Goal: Information Seeking & Learning: Learn about a topic

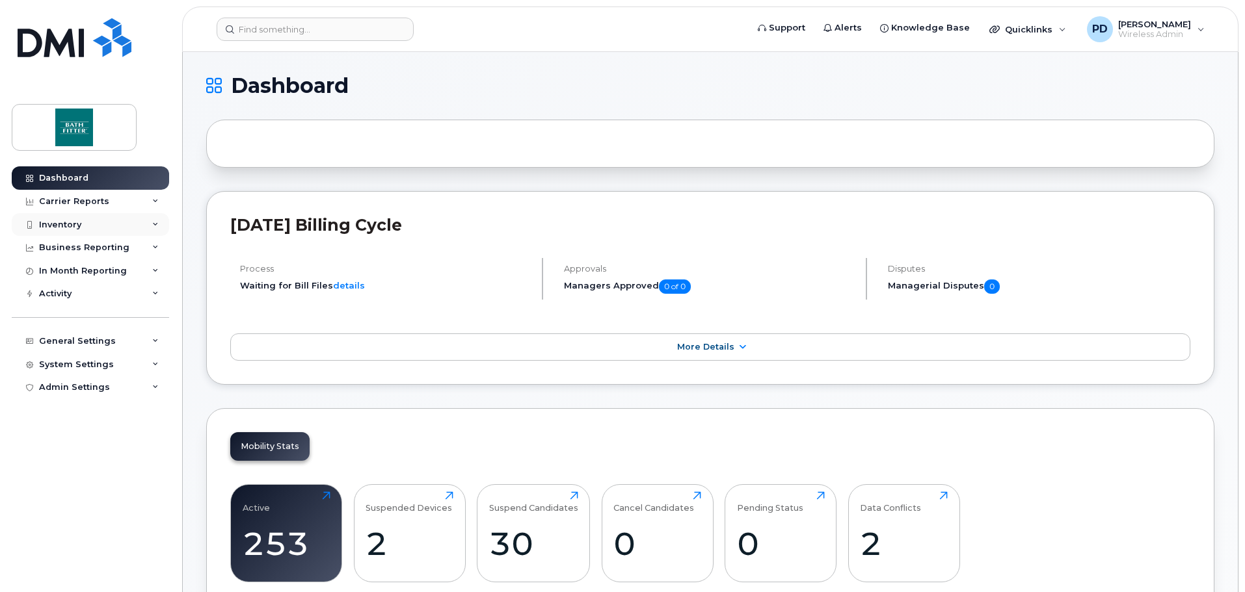
click at [62, 228] on div "Inventory" at bounding box center [60, 225] width 42 height 10
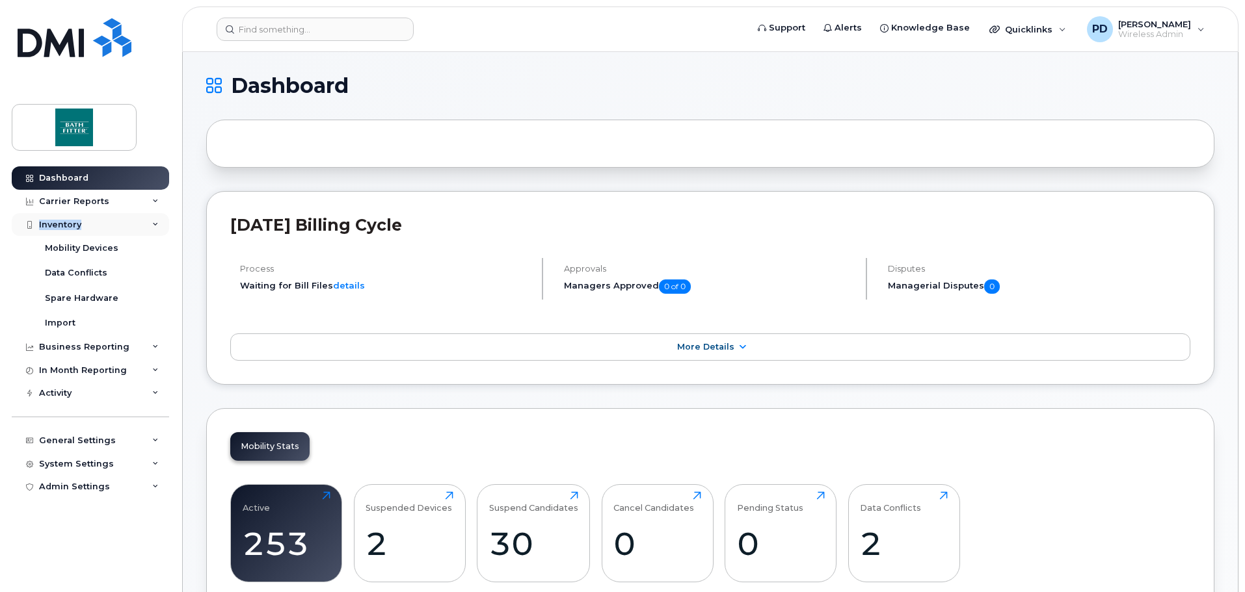
click at [62, 228] on div "Inventory" at bounding box center [60, 225] width 42 height 10
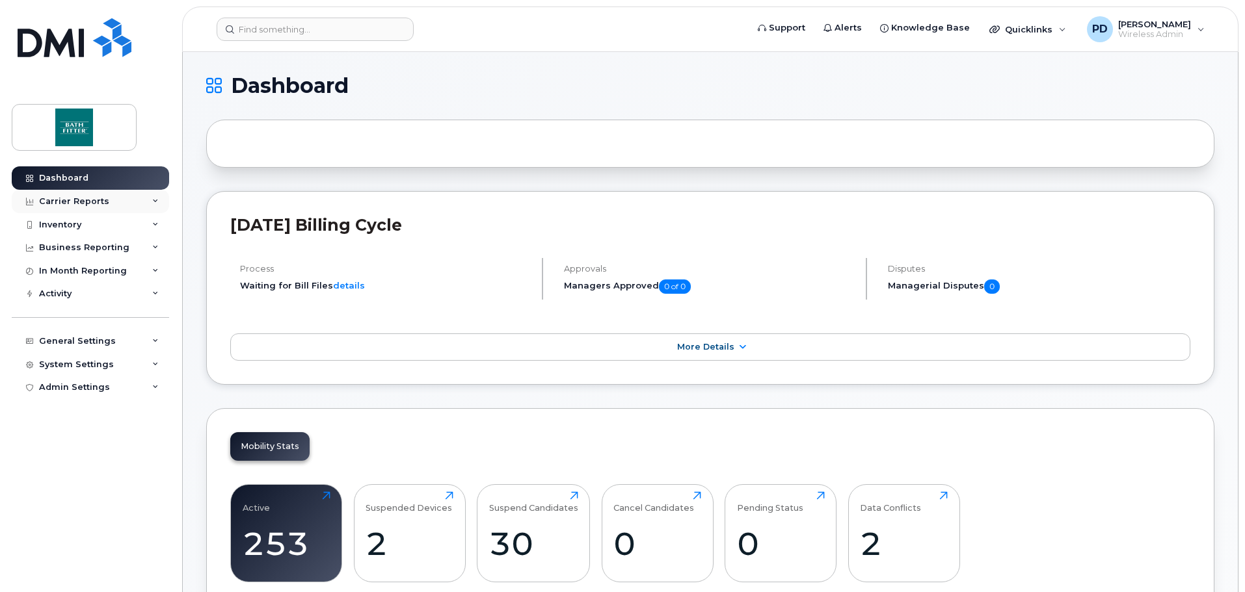
click at [88, 191] on div "Carrier Reports" at bounding box center [90, 201] width 157 height 23
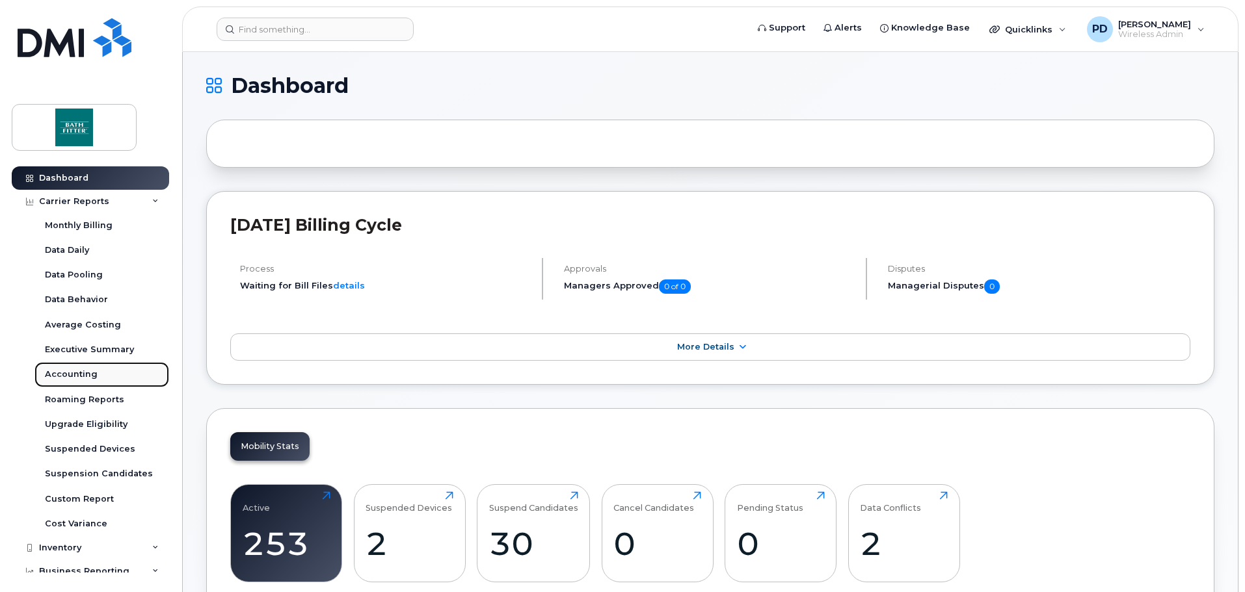
click at [99, 372] on link "Accounting" at bounding box center [101, 374] width 135 height 25
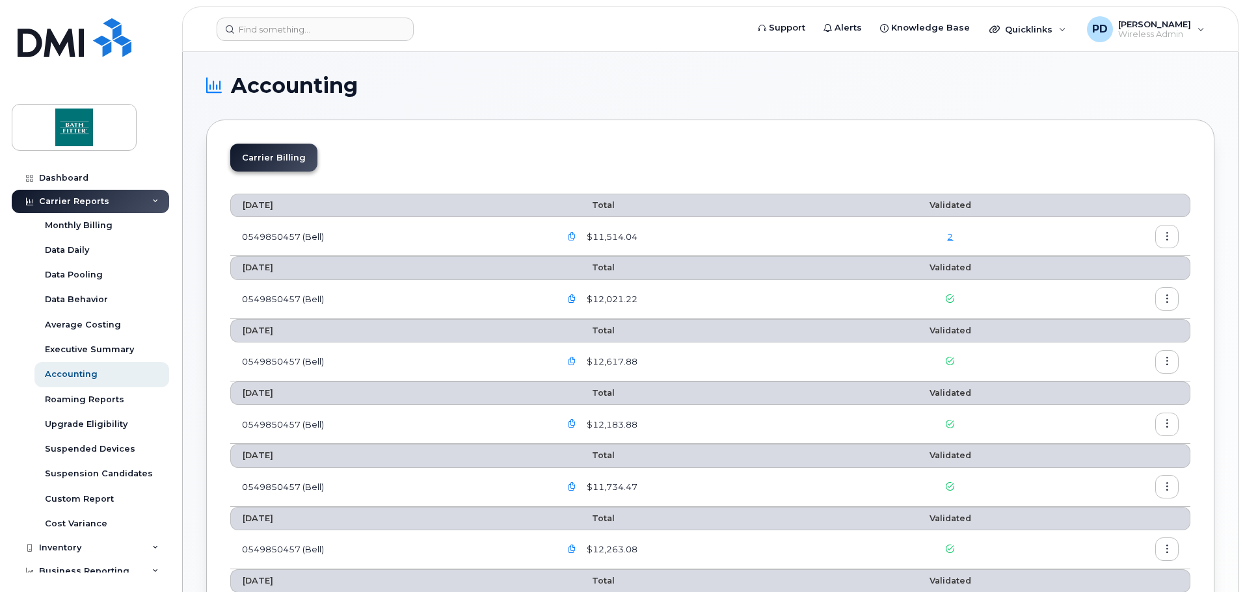
click at [1171, 235] on button "button" at bounding box center [1166, 236] width 23 height 23
click at [1094, 291] on span "Download" at bounding box center [1107, 289] width 51 height 12
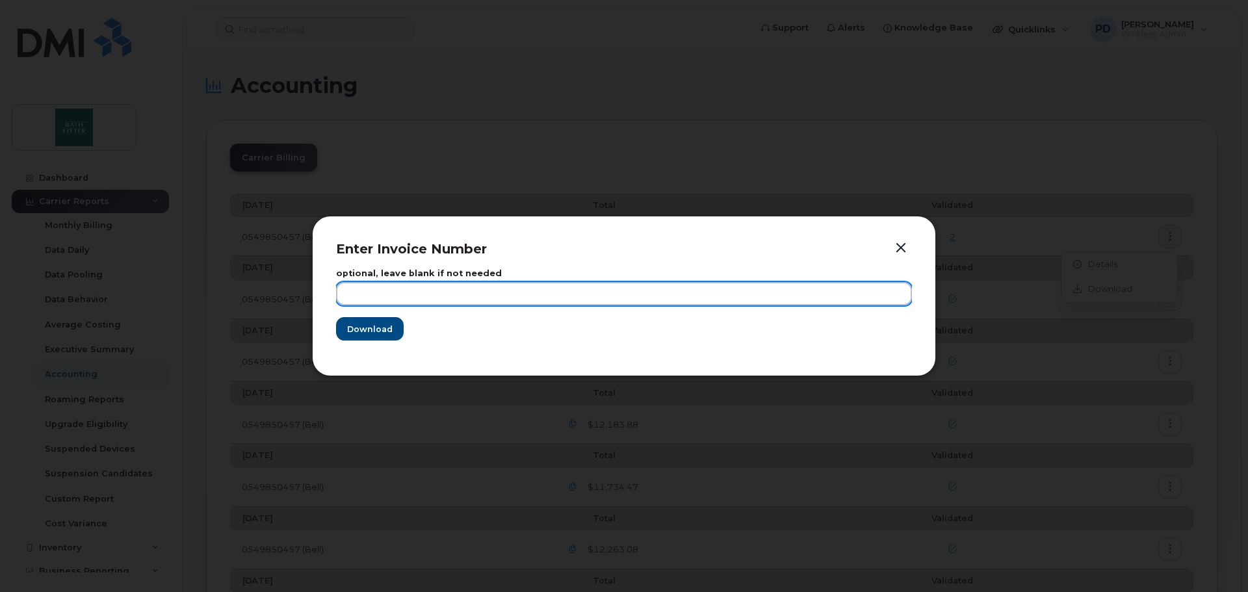
click at [440, 289] on input "text" at bounding box center [624, 293] width 576 height 23
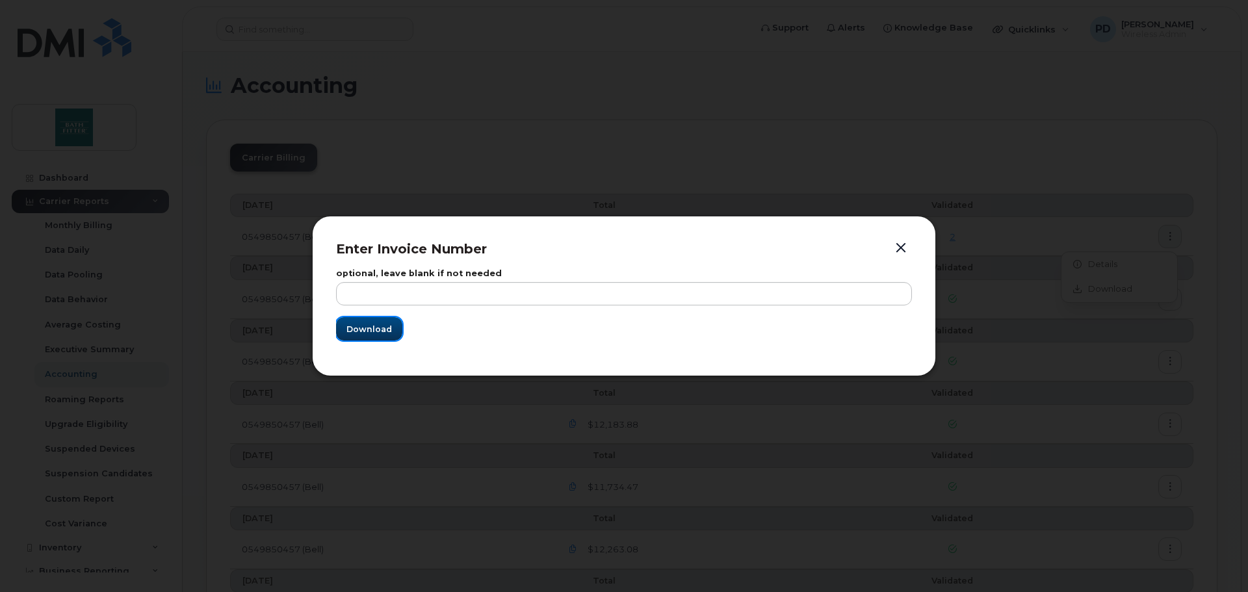
click at [376, 326] on span "Download" at bounding box center [370, 329] width 46 height 12
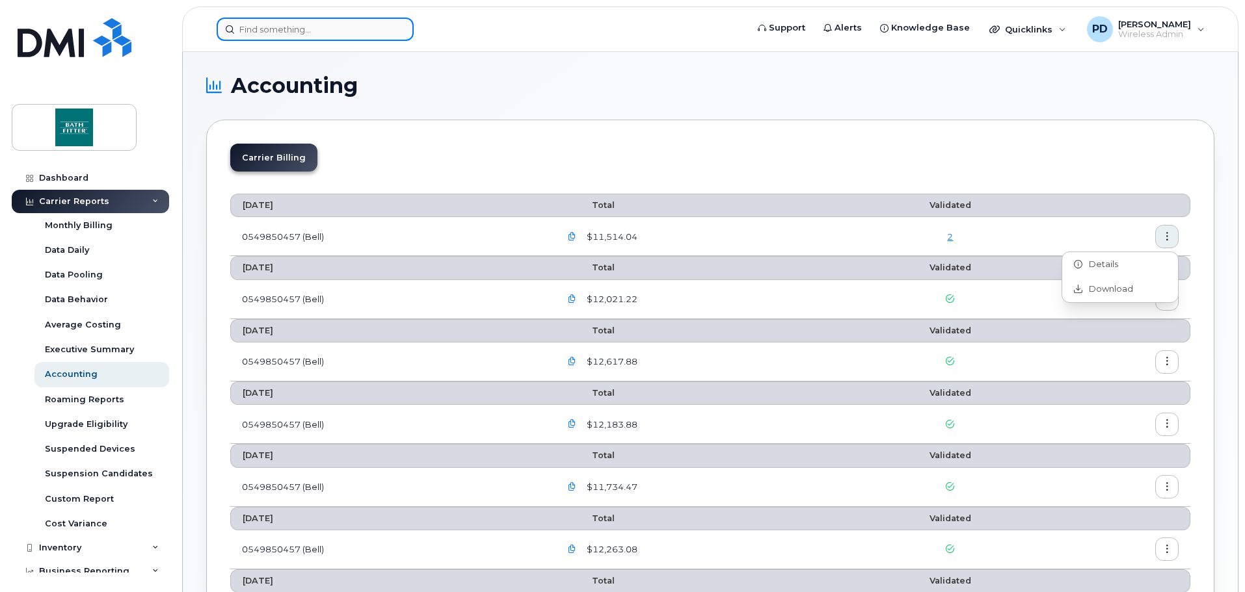
click at [261, 33] on input at bounding box center [315, 29] width 197 height 23
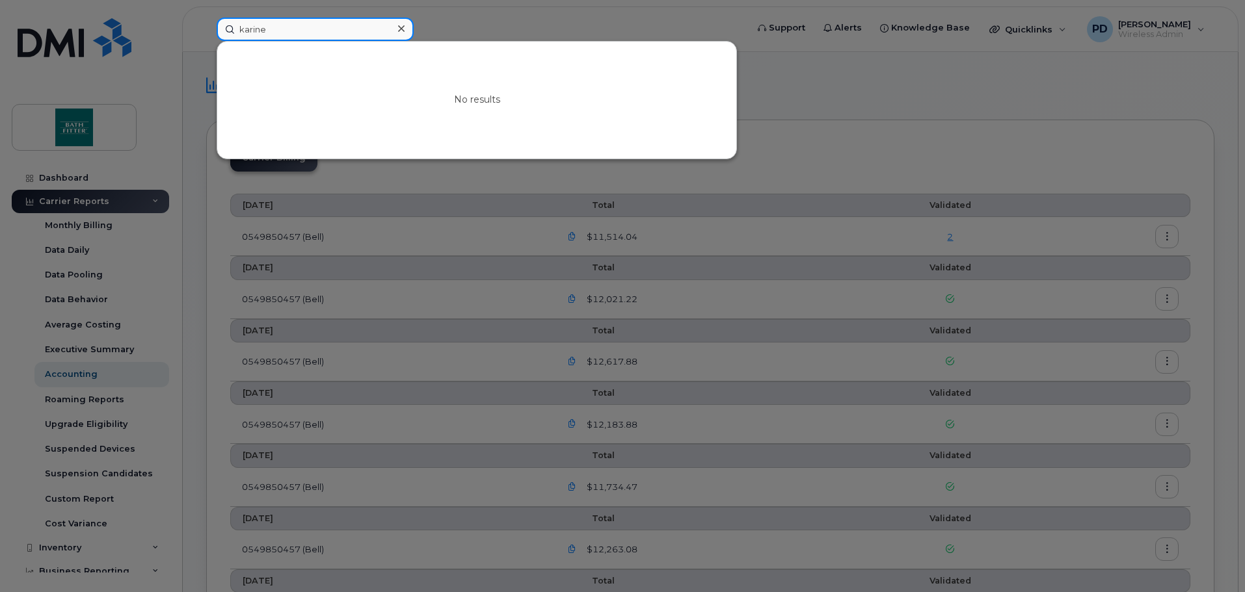
drag, startPoint x: 289, startPoint y: 31, endPoint x: 218, endPoint y: 27, distance: 71.6
click at [218, 27] on input "karine" at bounding box center [315, 29] width 197 height 23
drag, startPoint x: 291, startPoint y: 24, endPoint x: 285, endPoint y: 29, distance: 7.4
click at [291, 24] on input "kari" at bounding box center [315, 29] width 197 height 23
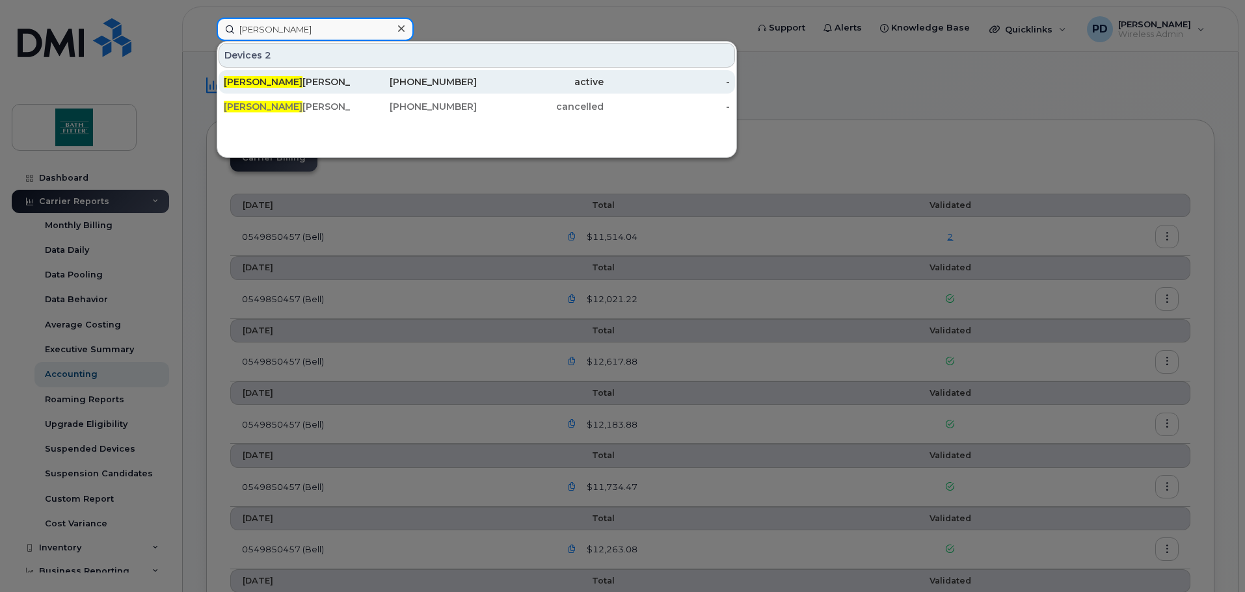
type input "kather"
click at [298, 85] on div "Kather ine Bergeron" at bounding box center [287, 81] width 127 height 13
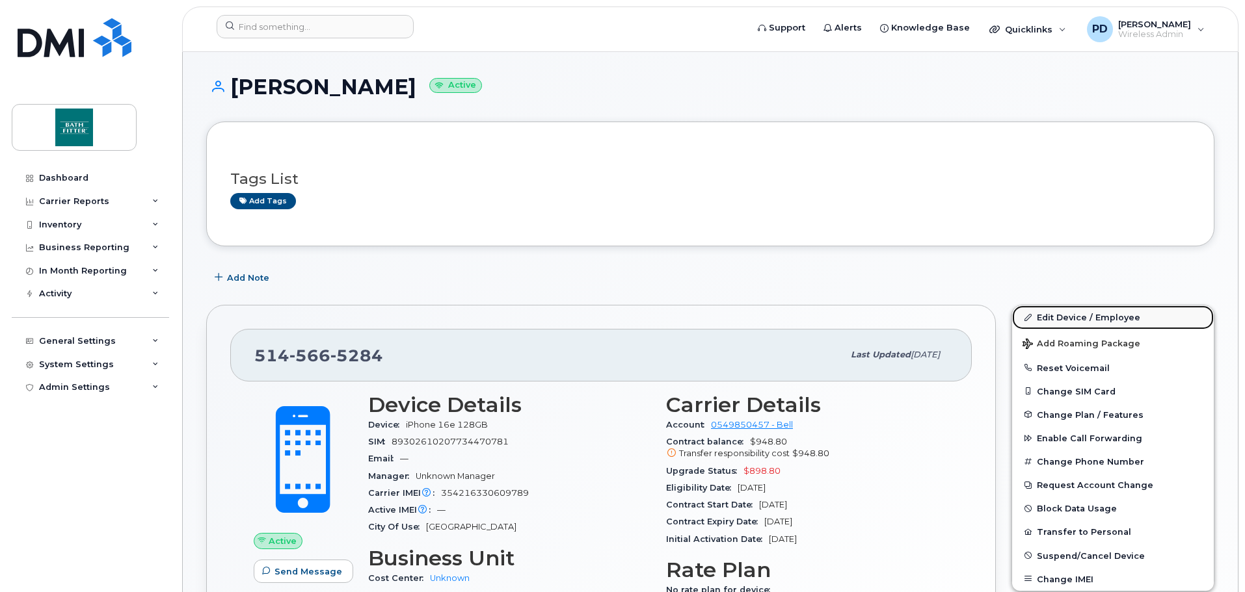
click at [1107, 316] on link "Edit Device / Employee" at bounding box center [1113, 317] width 202 height 23
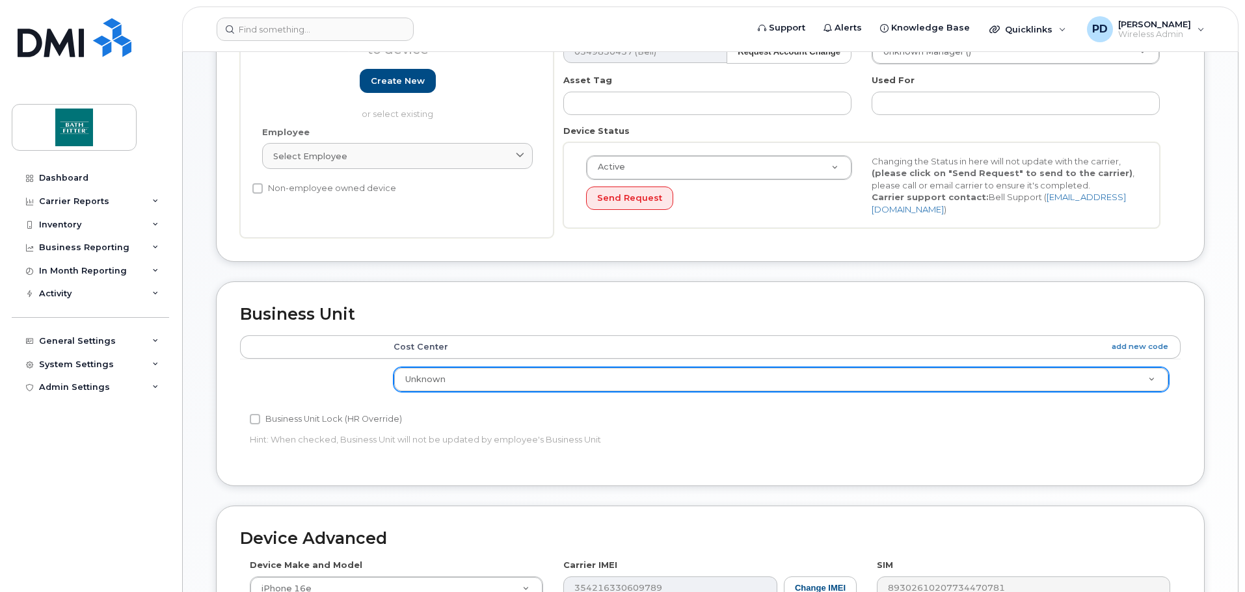
scroll to position [325, 0]
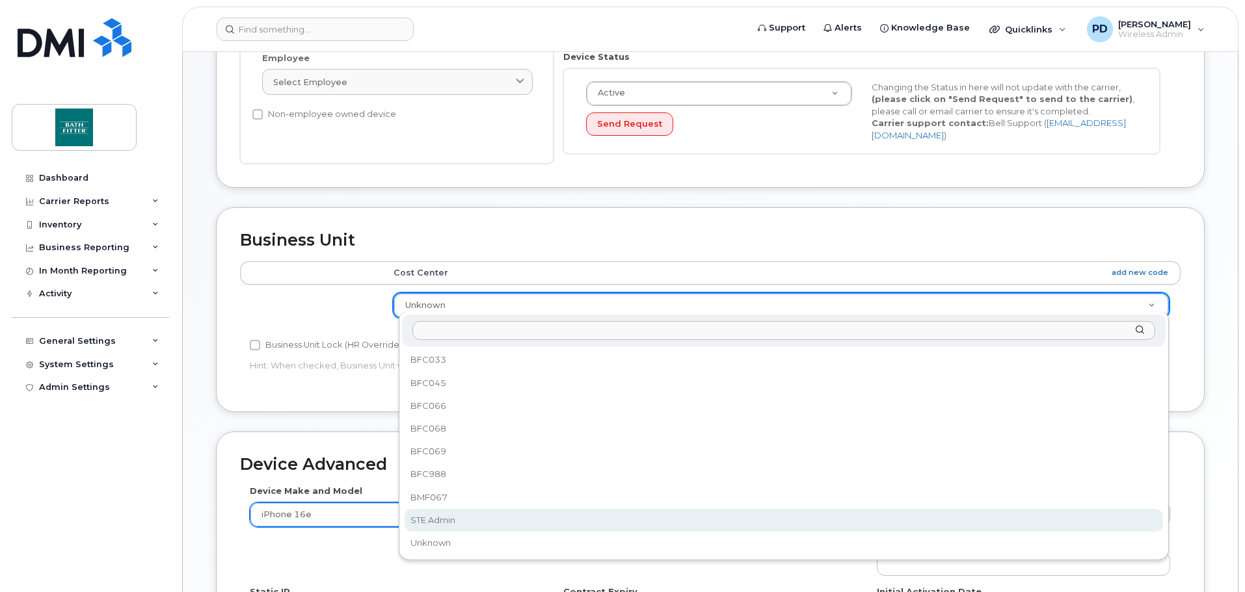
select select "20900717"
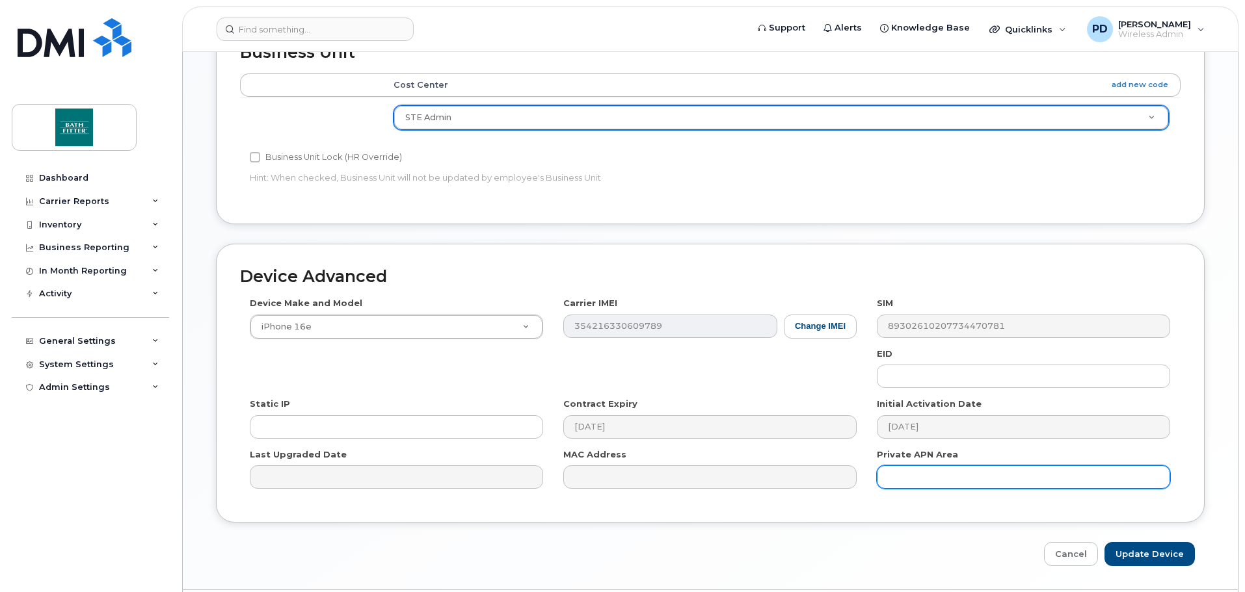
scroll to position [547, 0]
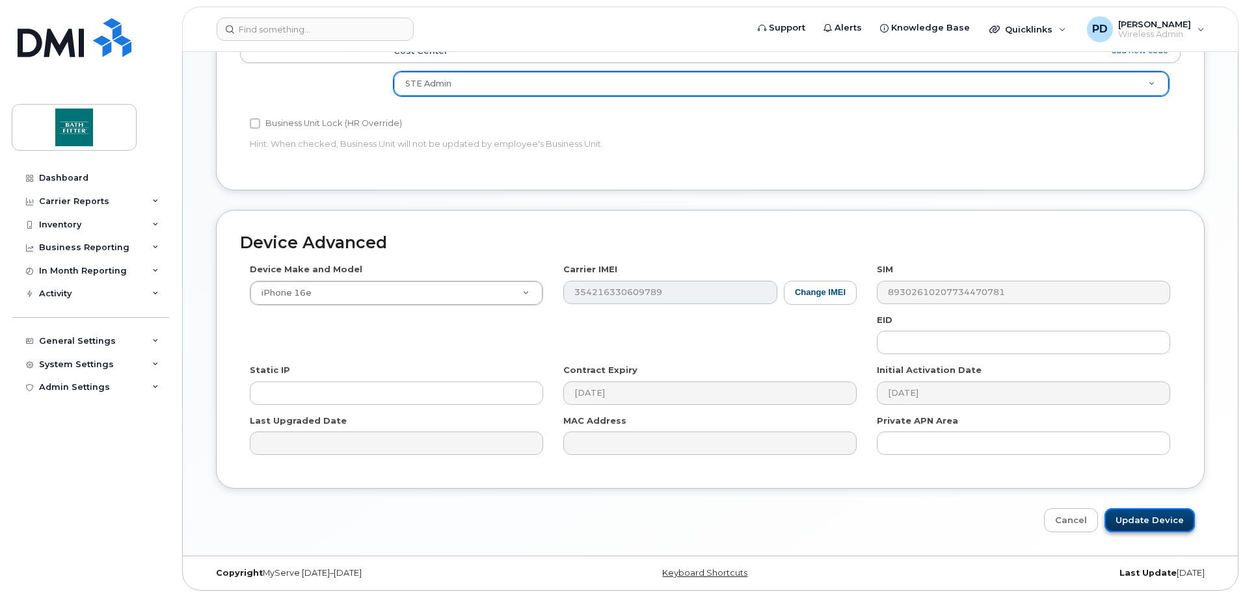
click at [1154, 515] on input "Update Device" at bounding box center [1149, 520] width 90 height 24
type input "Saving..."
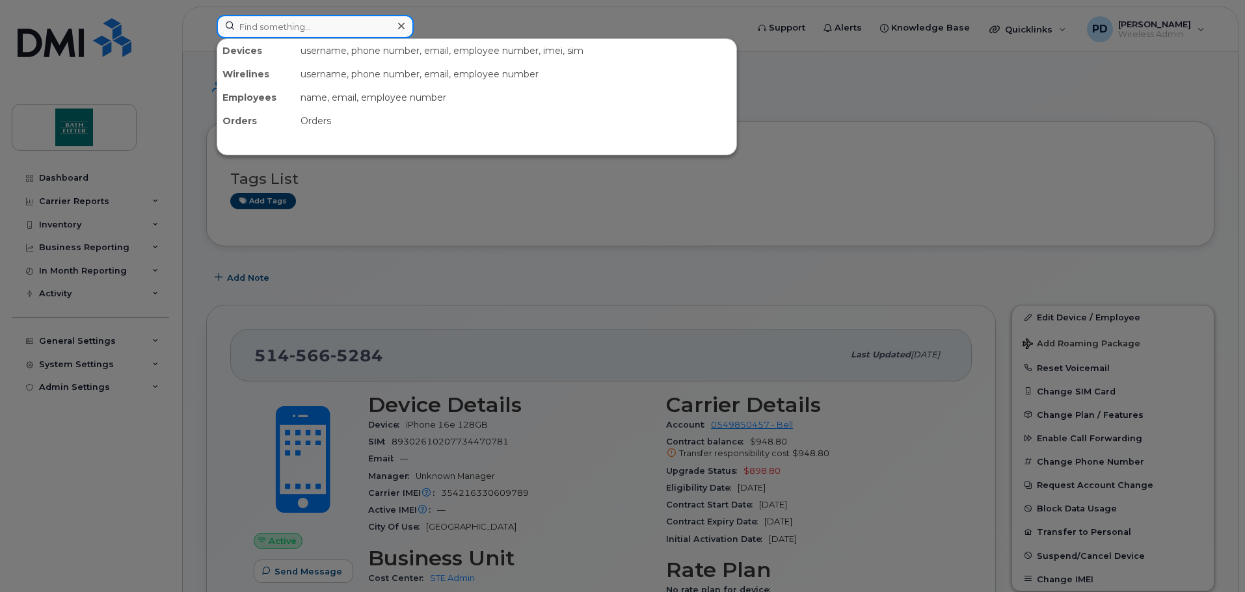
click at [277, 21] on input at bounding box center [315, 26] width 197 height 23
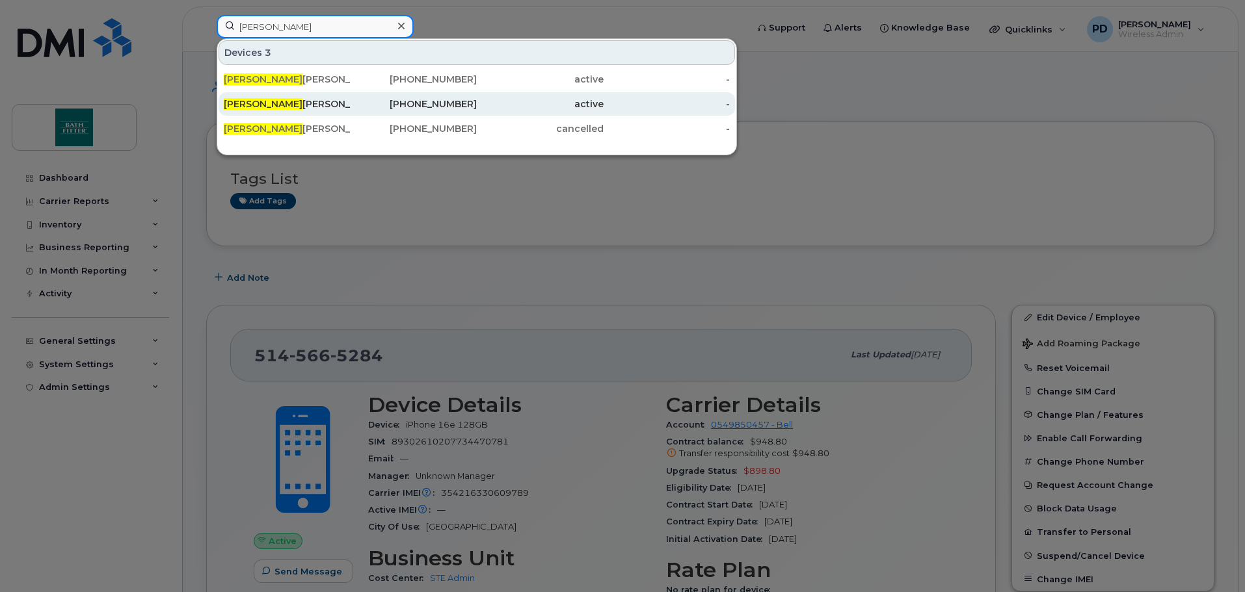
type input "richard"
click at [417, 106] on div "418-333-8164" at bounding box center [413, 104] width 127 height 13
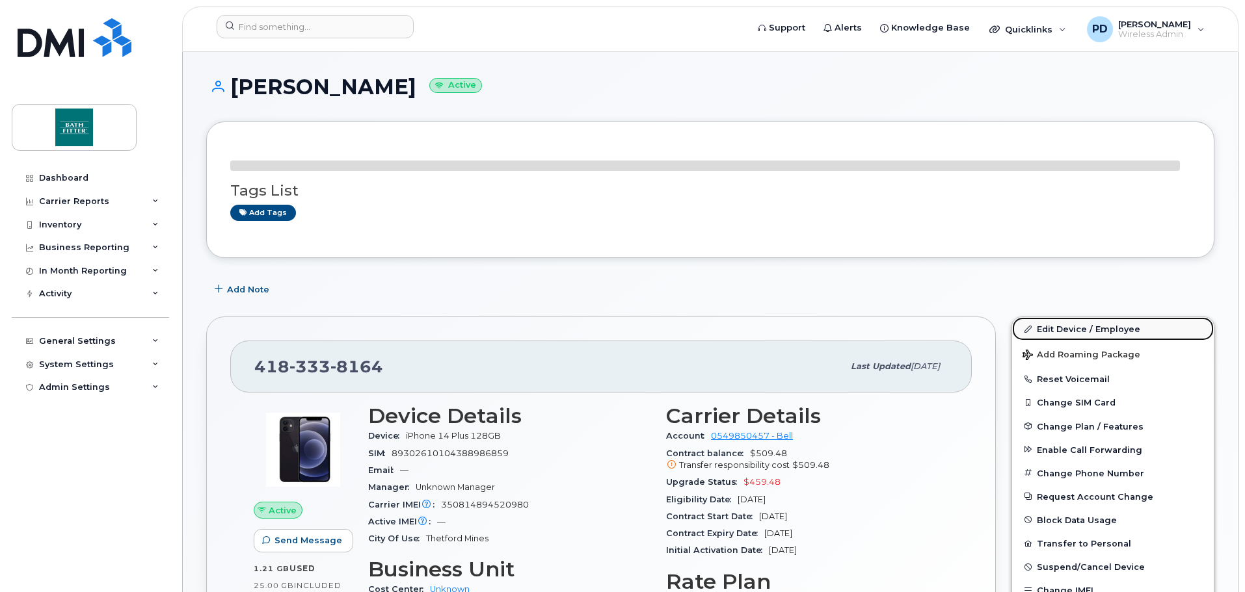
click at [1072, 324] on link "Edit Device / Employee" at bounding box center [1113, 328] width 202 height 23
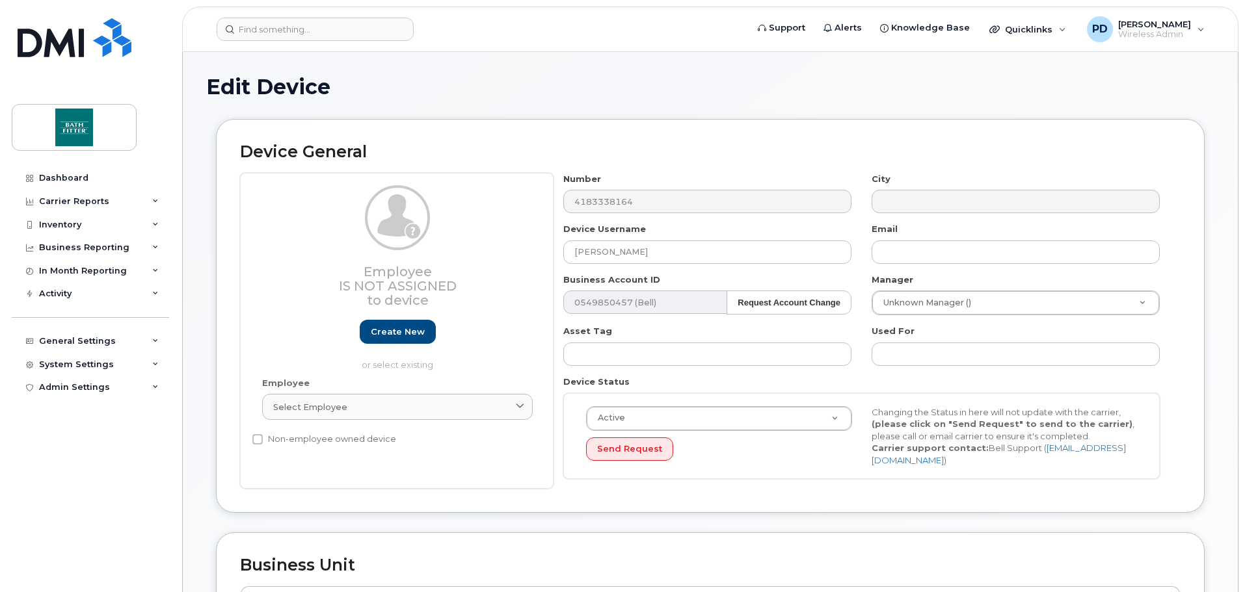
scroll to position [390, 0]
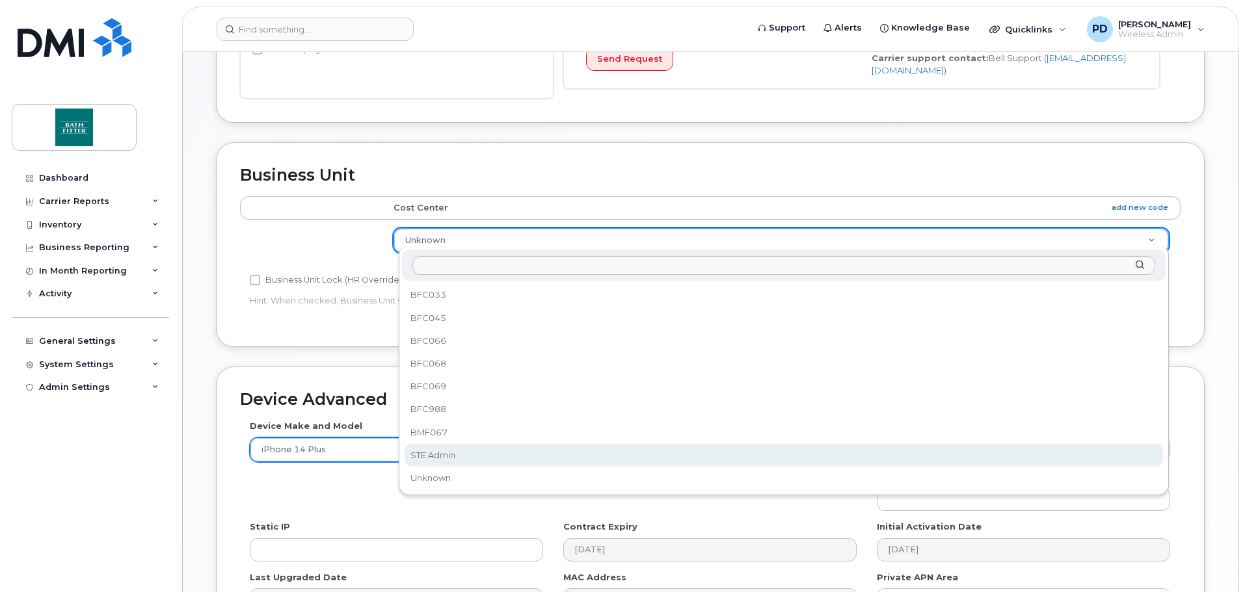
select select "20900717"
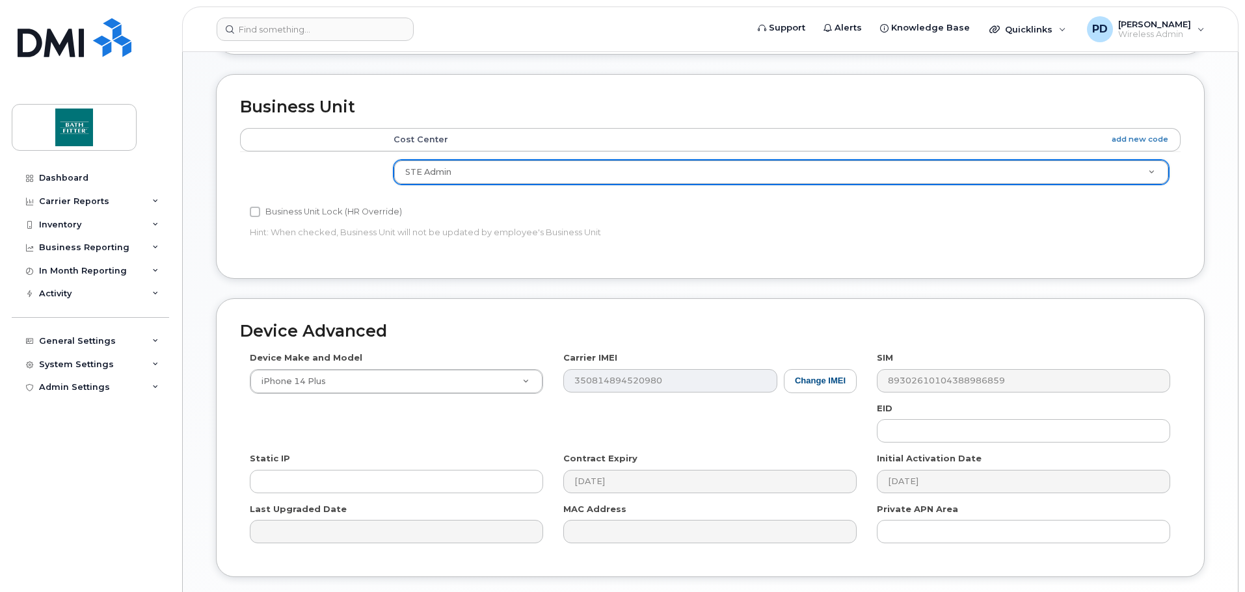
scroll to position [547, 0]
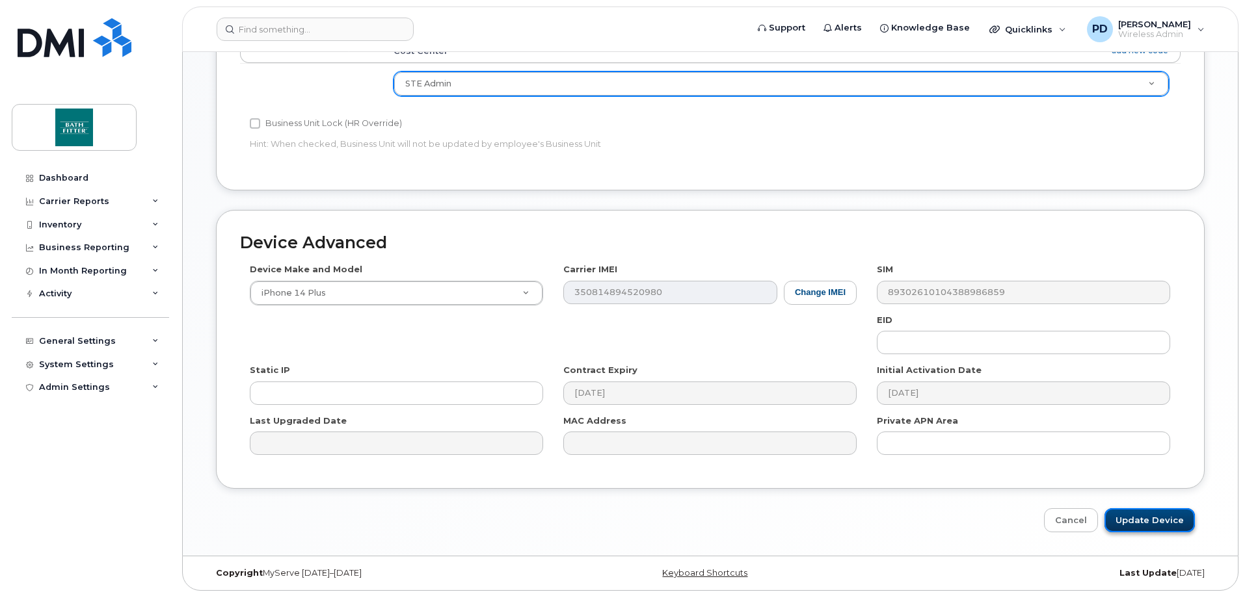
click at [1157, 516] on input "Update Device" at bounding box center [1149, 520] width 90 height 24
type input "Saving..."
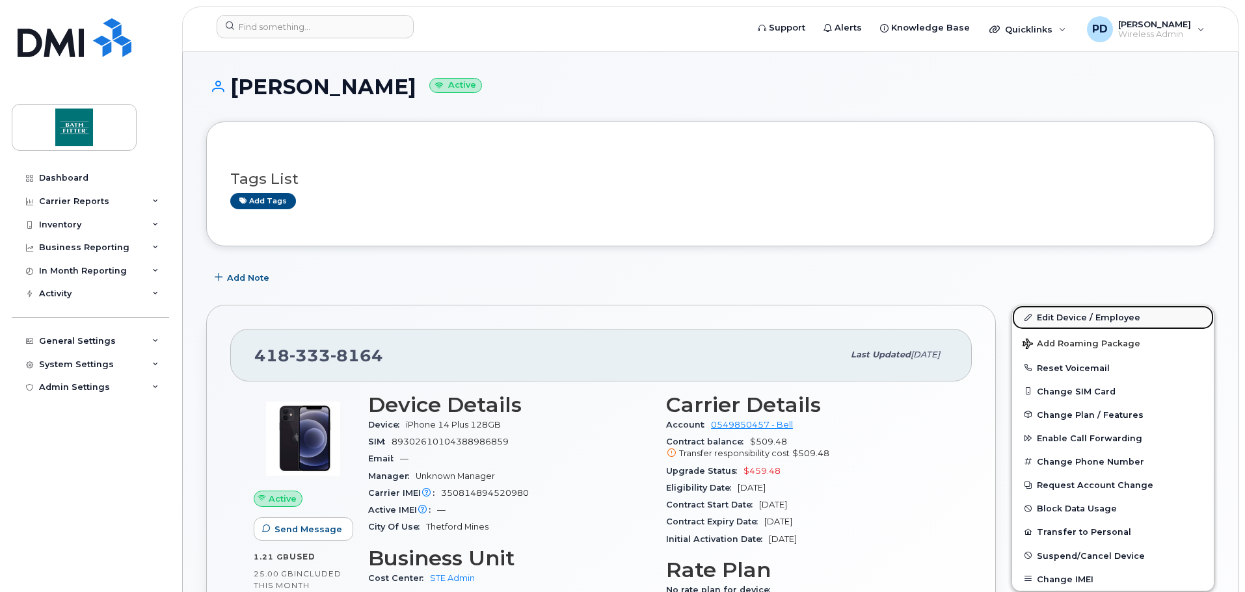
click at [1074, 318] on link "Edit Device / Employee" at bounding box center [1113, 317] width 202 height 23
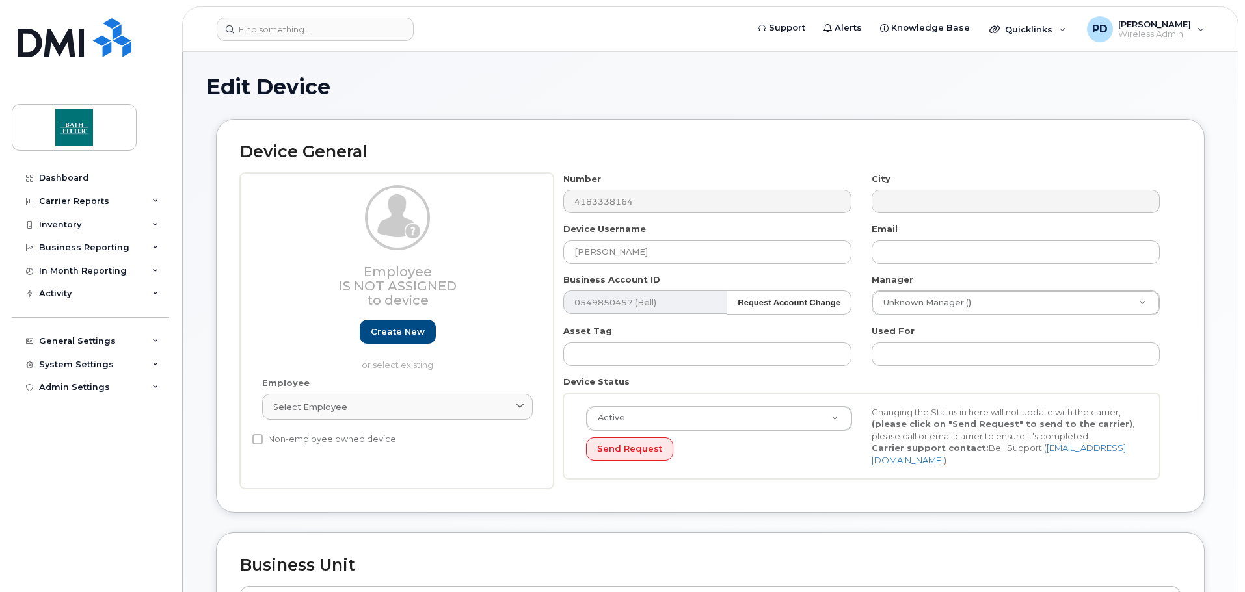
select select "20900717"
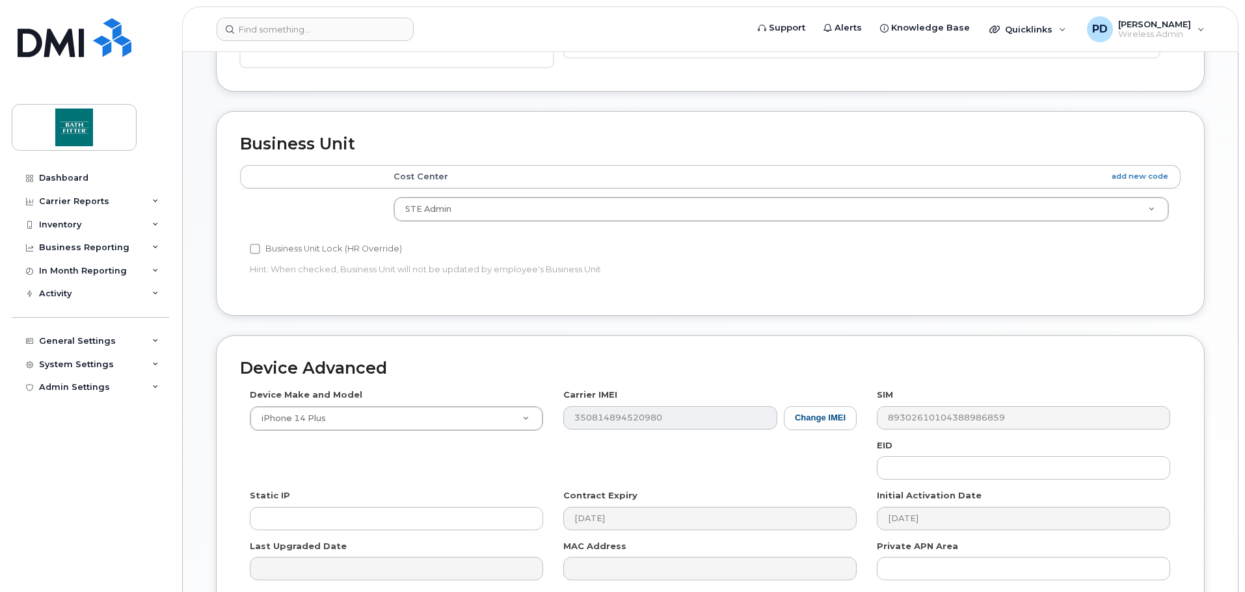
scroll to position [547, 0]
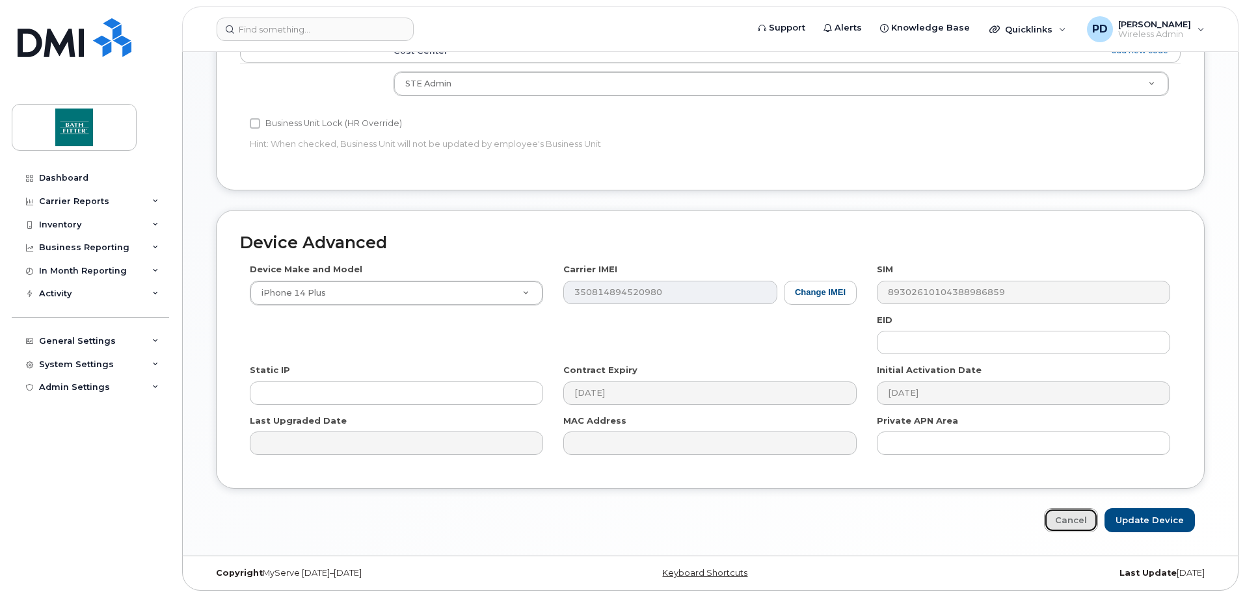
click at [1074, 512] on link "Cancel" at bounding box center [1071, 520] width 54 height 24
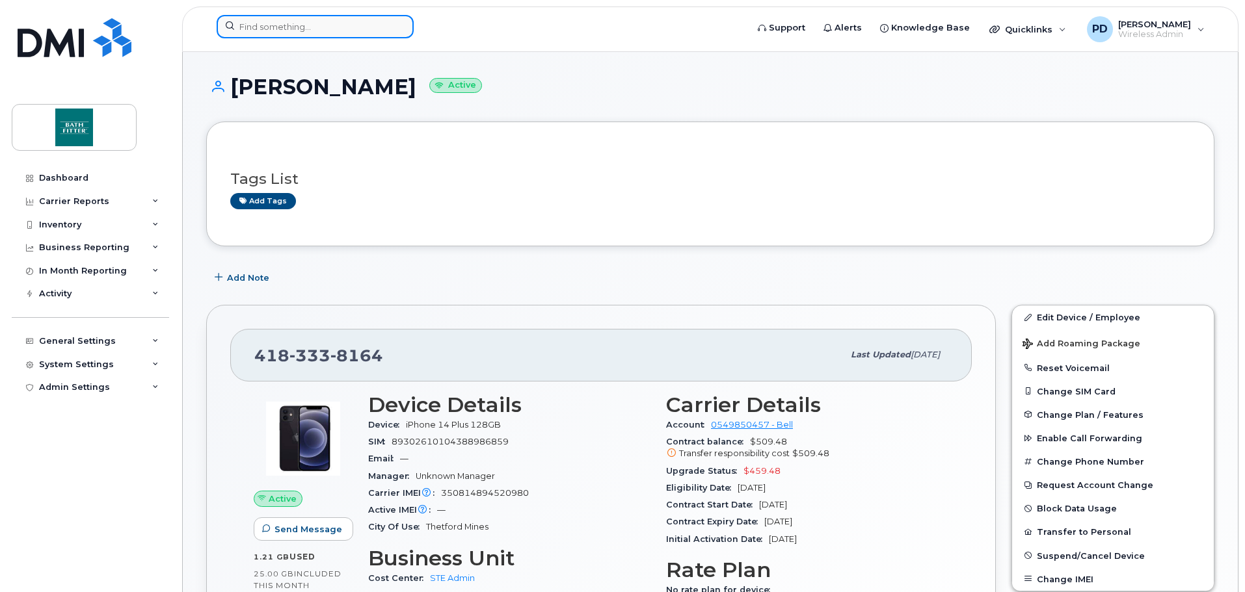
click at [326, 33] on input at bounding box center [315, 26] width 197 height 23
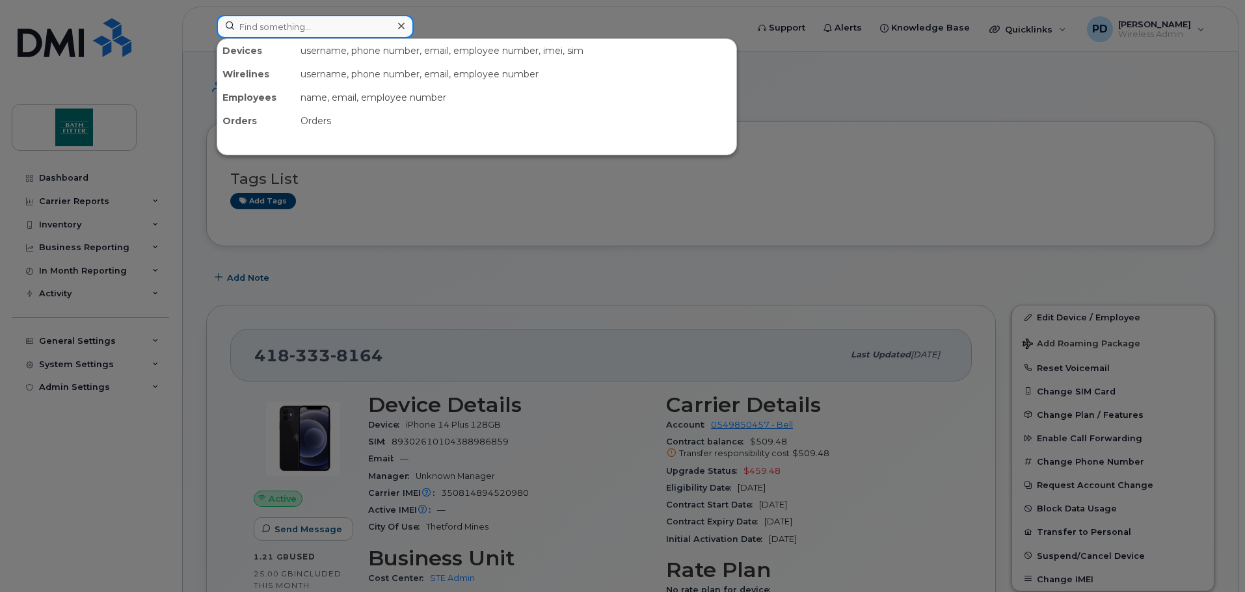
paste input "6475258601"
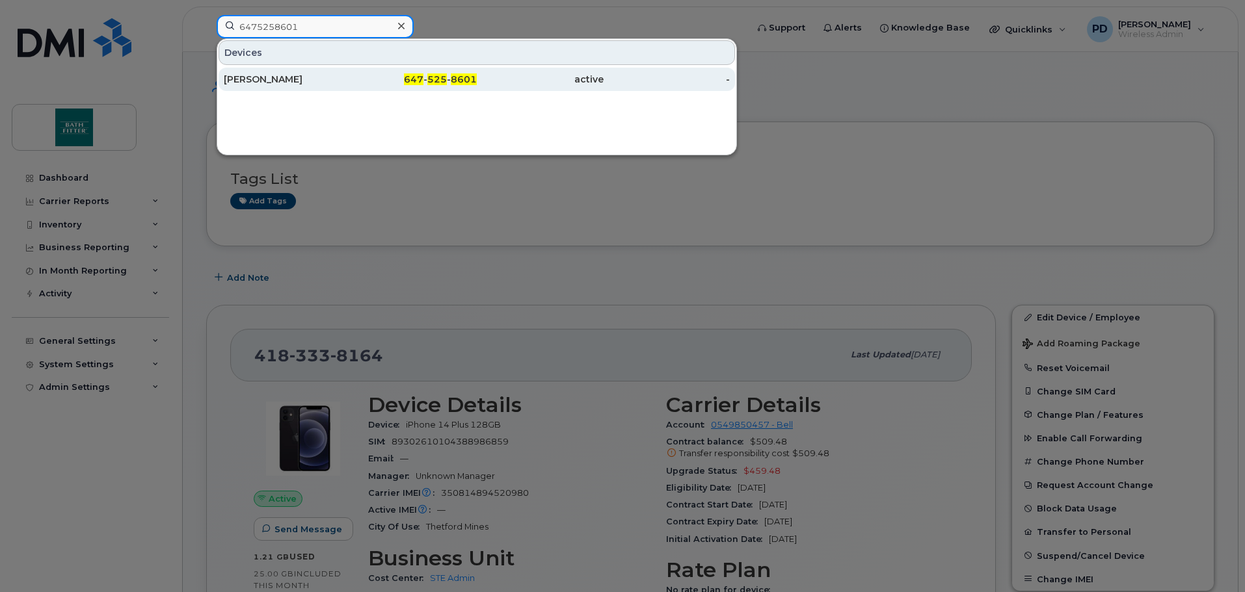
type input "6475258601"
click at [271, 85] on div "Jaime Addario" at bounding box center [287, 79] width 127 height 13
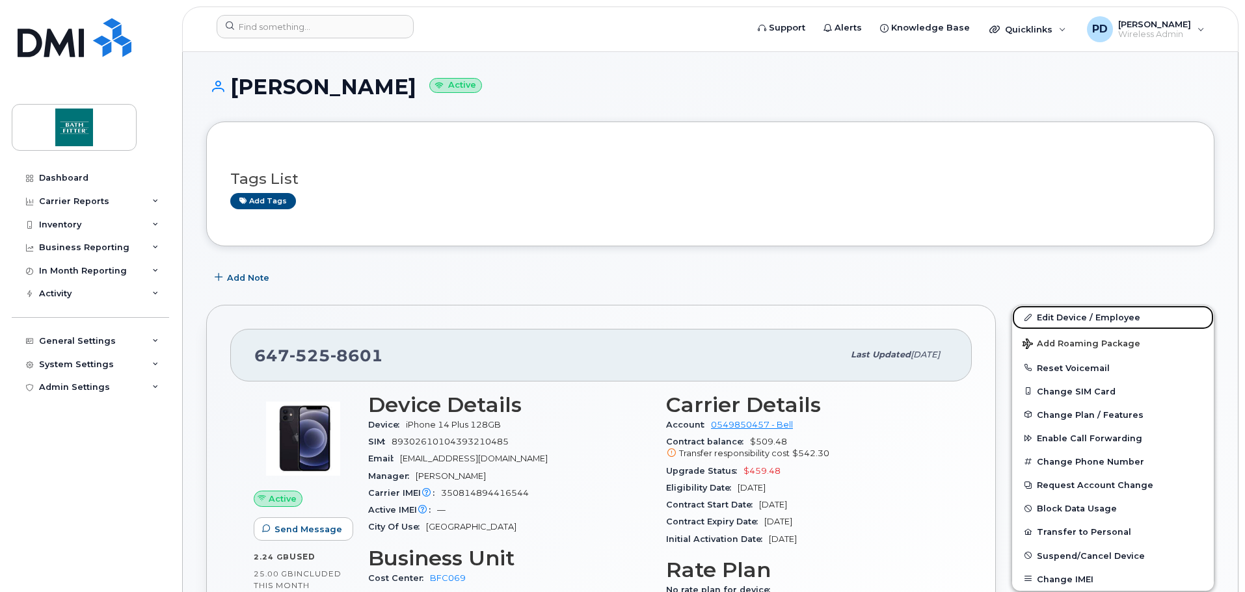
drag, startPoint x: 1075, startPoint y: 317, endPoint x: 1098, endPoint y: 291, distance: 34.1
click at [1075, 317] on link "Edit Device / Employee" at bounding box center [1113, 317] width 202 height 23
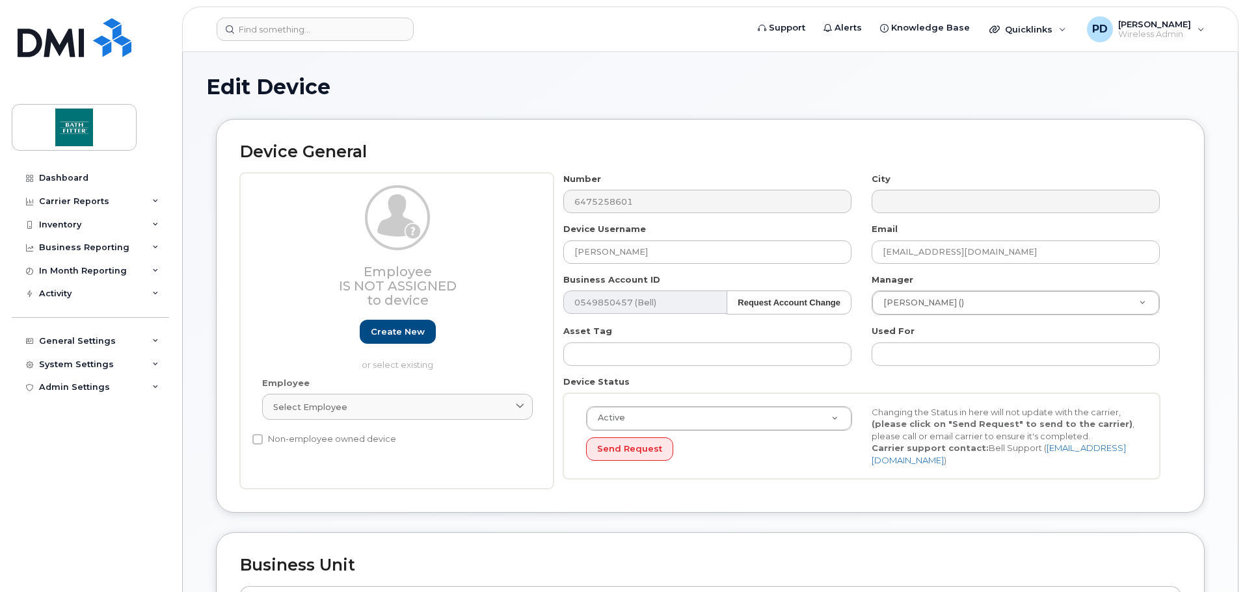
select select "20900715"
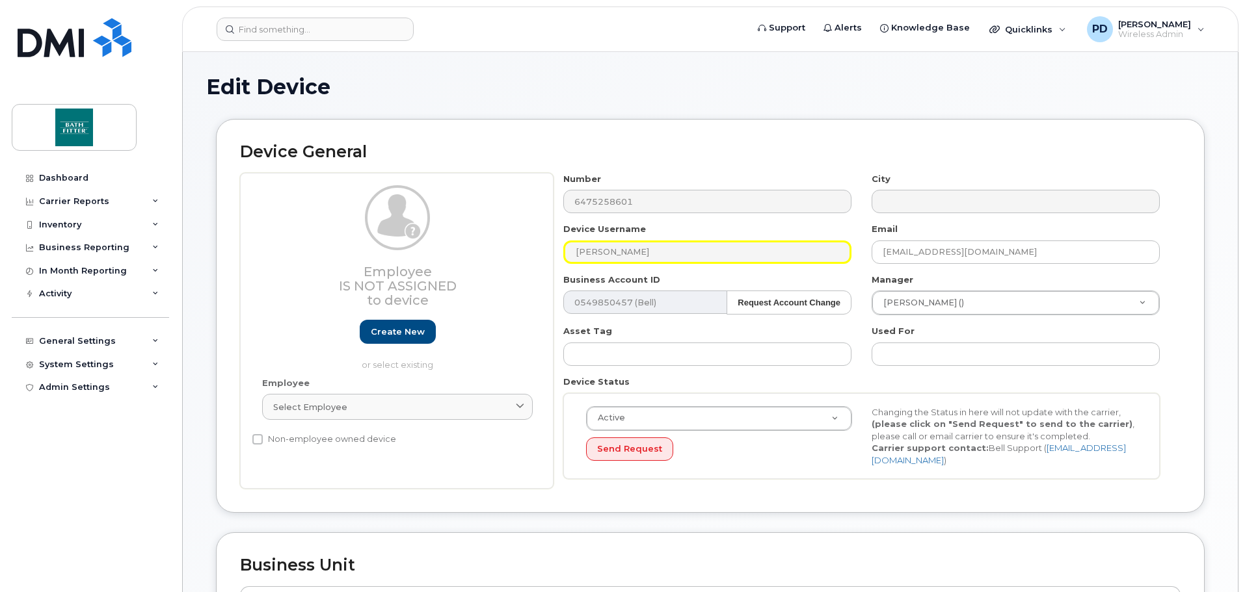
drag, startPoint x: 663, startPoint y: 245, endPoint x: 522, endPoint y: 239, distance: 140.6
click at [522, 239] on div "Employee Is not assigned to device Create new or select existing Employee Selec…" at bounding box center [710, 331] width 940 height 317
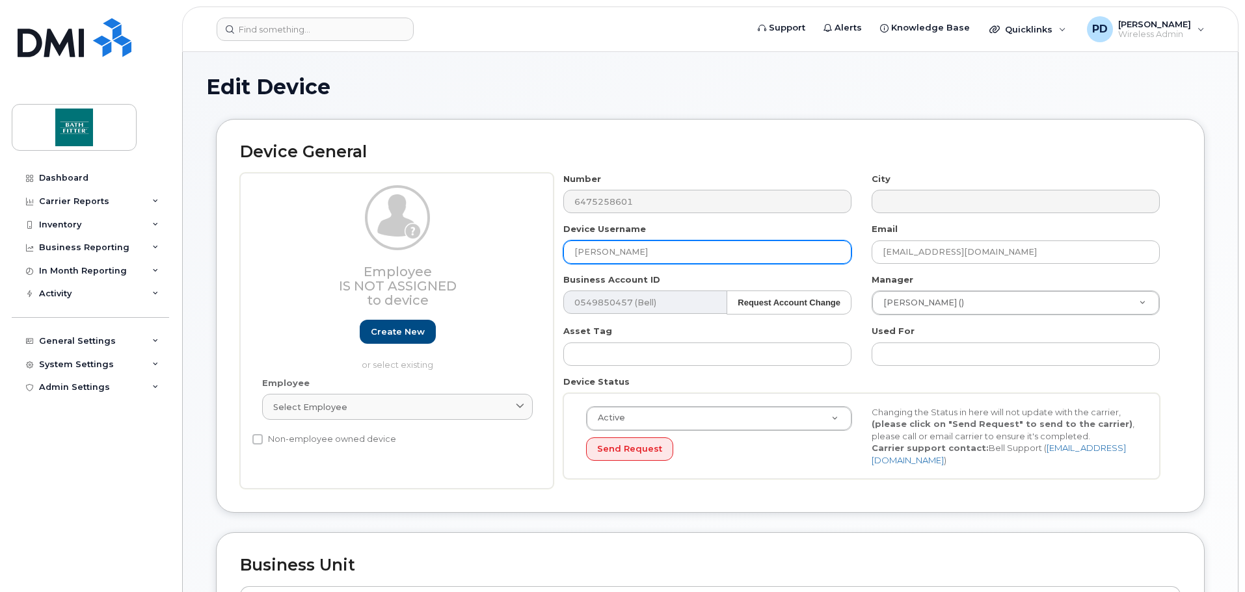
click at [733, 248] on input "Jaime Addario" at bounding box center [707, 252] width 288 height 23
drag, startPoint x: 610, startPoint y: 246, endPoint x: 522, endPoint y: 240, distance: 88.0
click at [522, 240] on div "Employee Is not assigned to device Create new or select existing Employee Selec…" at bounding box center [710, 331] width 940 height 317
paste input "Gusztav Makula"
type input "Gusztav Makula"
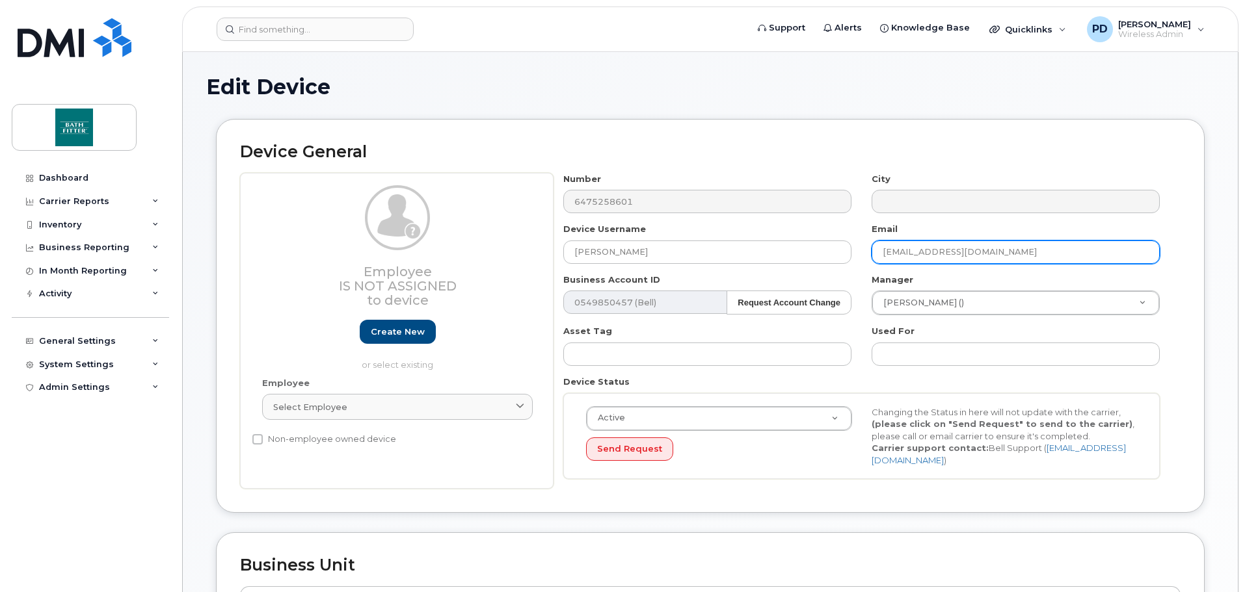
drag, startPoint x: 945, startPoint y: 248, endPoint x: 984, endPoint y: 245, distance: 38.5
click at [947, 248] on input "jaddario@bathfitter.com" at bounding box center [1015, 252] width 288 height 23
drag, startPoint x: 1007, startPoint y: 250, endPoint x: 782, endPoint y: 242, distance: 225.1
click at [779, 243] on div "Number 6475258601 City Device Username Gusztav Makula Email jaddario@bathfitter…" at bounding box center [861, 331] width 616 height 317
paste input "gmakula"
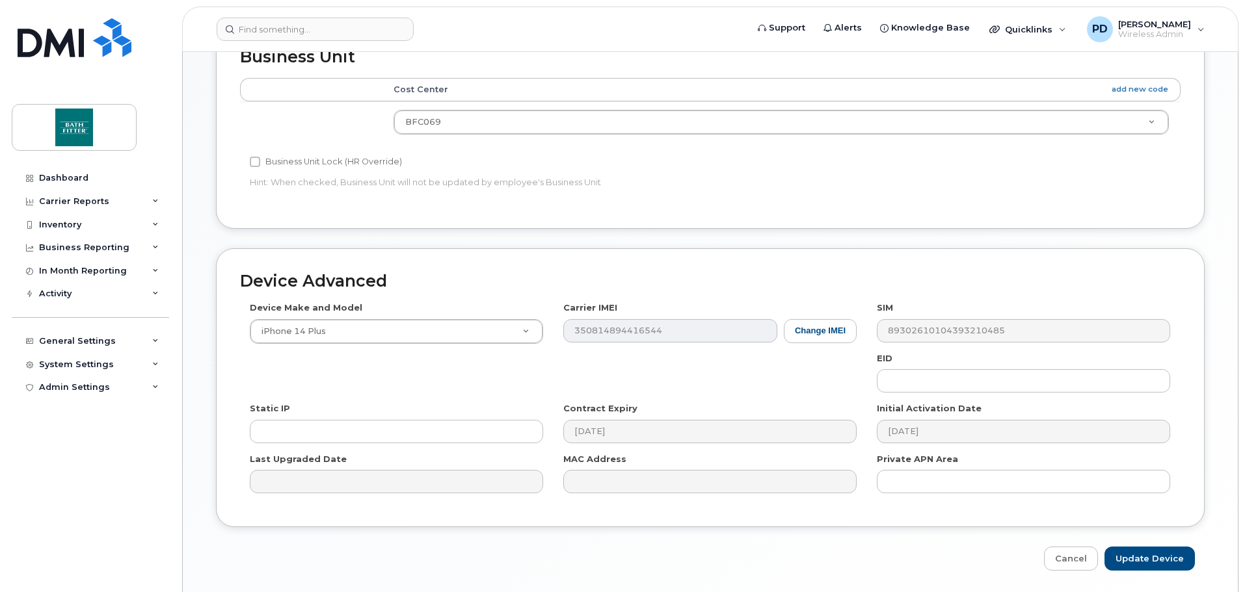
scroll to position [520, 0]
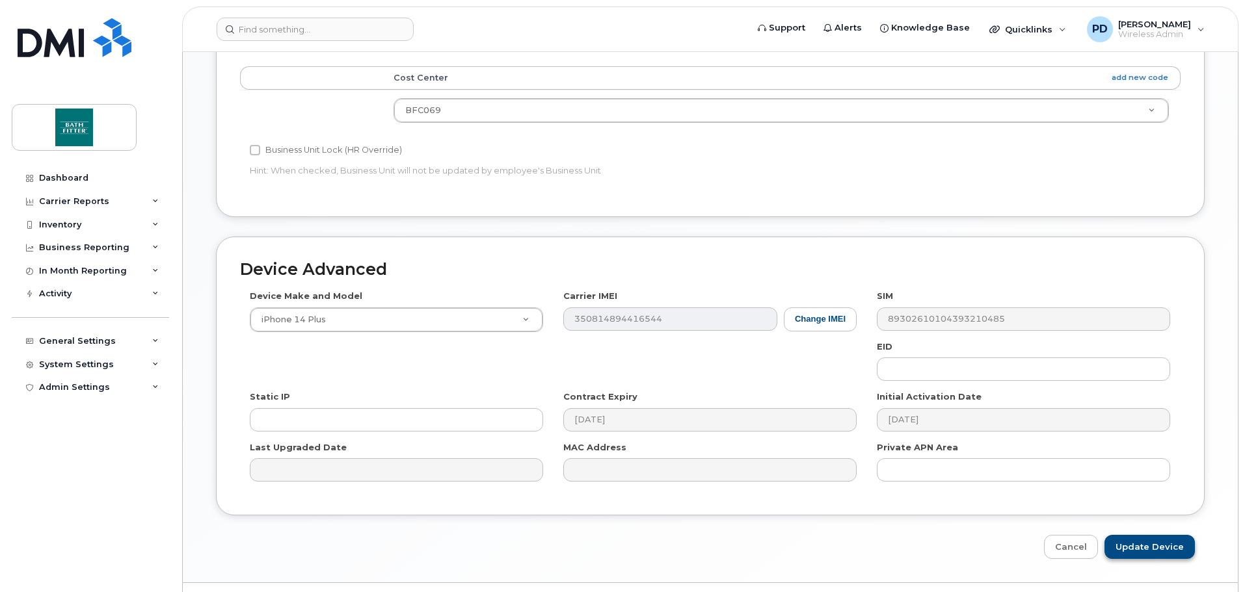
type input "gmakula@bathfitter.com"
click at [1121, 542] on input "Update Device" at bounding box center [1149, 547] width 90 height 24
type input "Saving..."
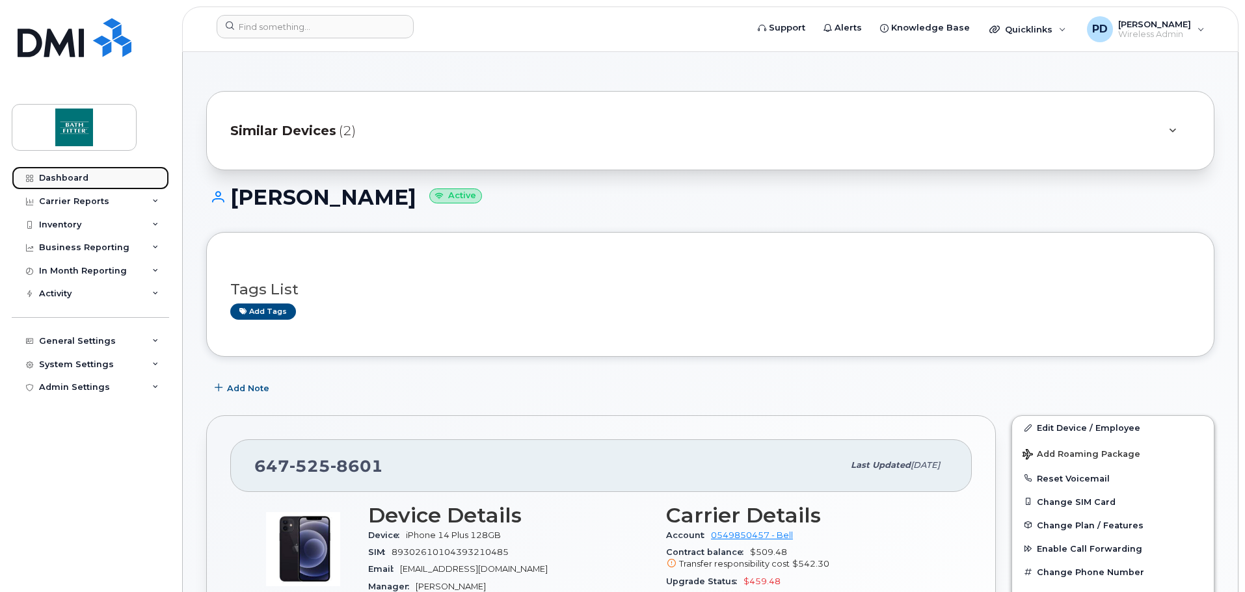
click at [101, 171] on link "Dashboard" at bounding box center [90, 177] width 157 height 23
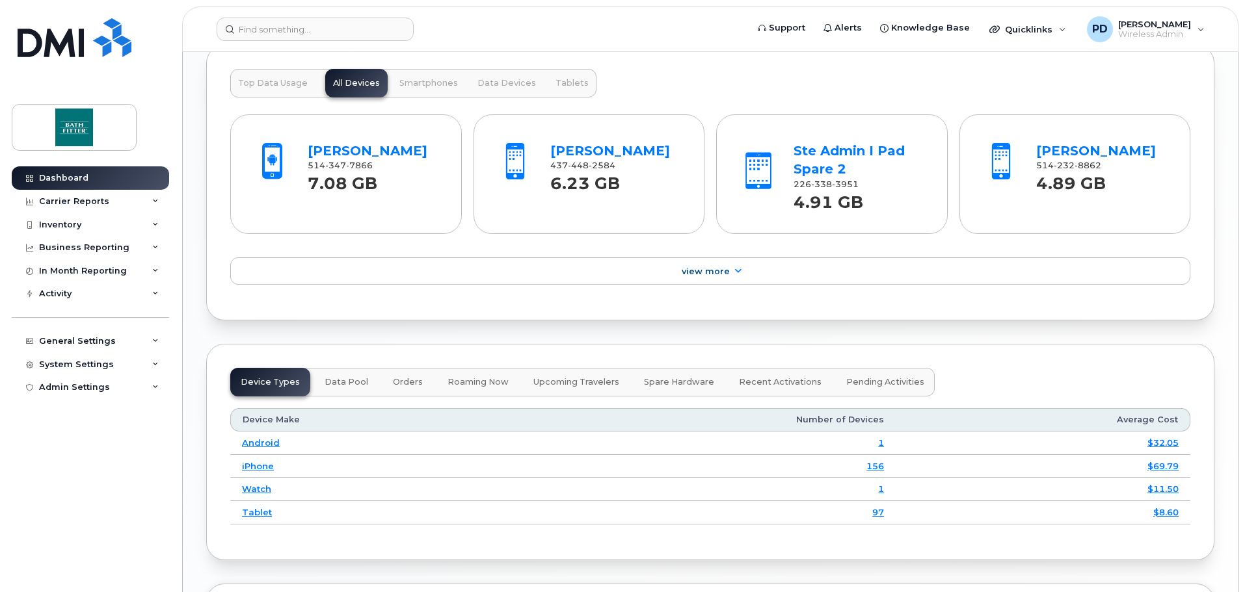
scroll to position [1365, 0]
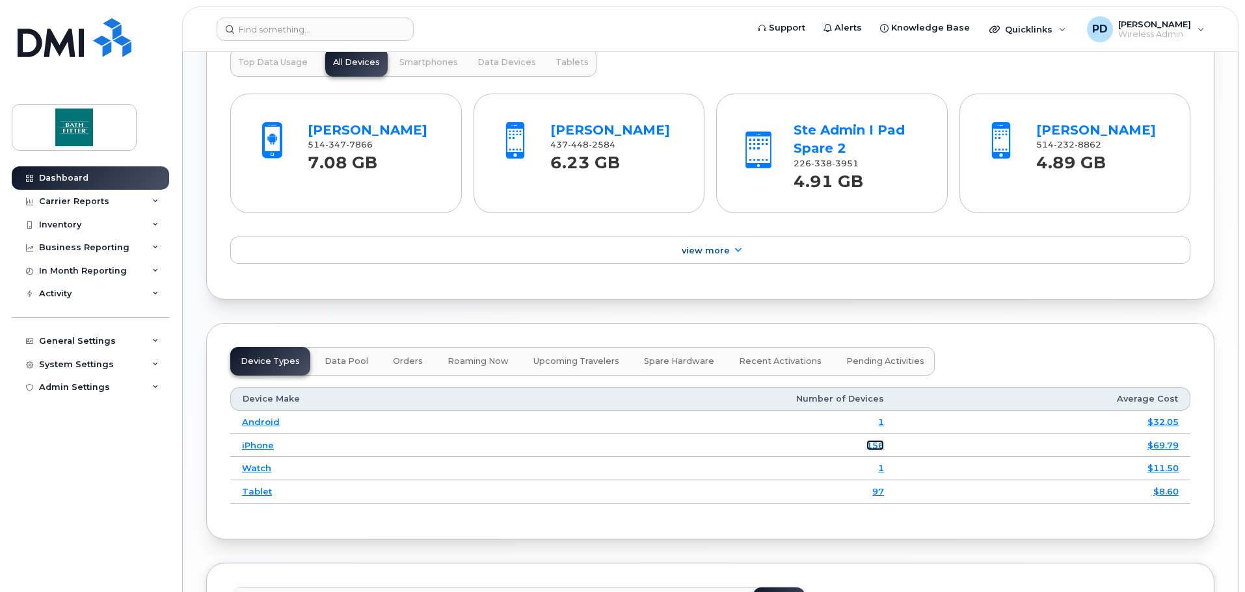
click at [874, 443] on link "156" at bounding box center [875, 445] width 18 height 10
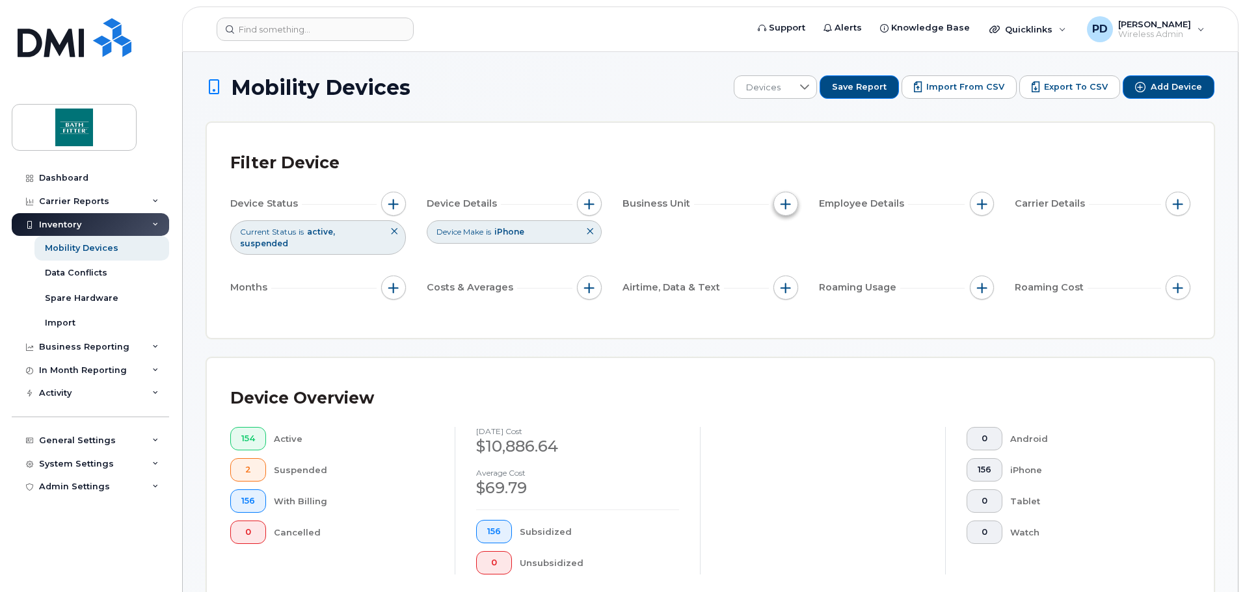
click at [789, 203] on span "button" at bounding box center [785, 204] width 10 height 10
click at [791, 261] on input "Cost Center" at bounding box center [789, 264] width 10 height 10
checkbox input "true"
click at [837, 278] on span "is" at bounding box center [859, 289] width 111 height 23
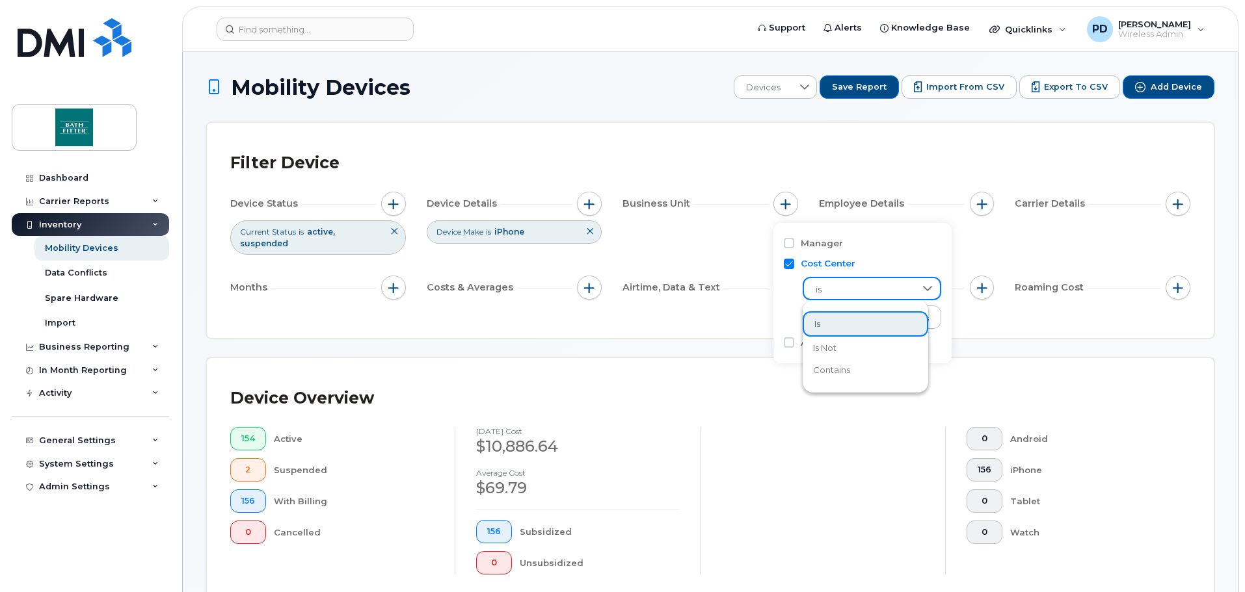
click at [837, 278] on span "is" at bounding box center [859, 289] width 111 height 23
click at [791, 201] on button "button" at bounding box center [785, 204] width 25 height 25
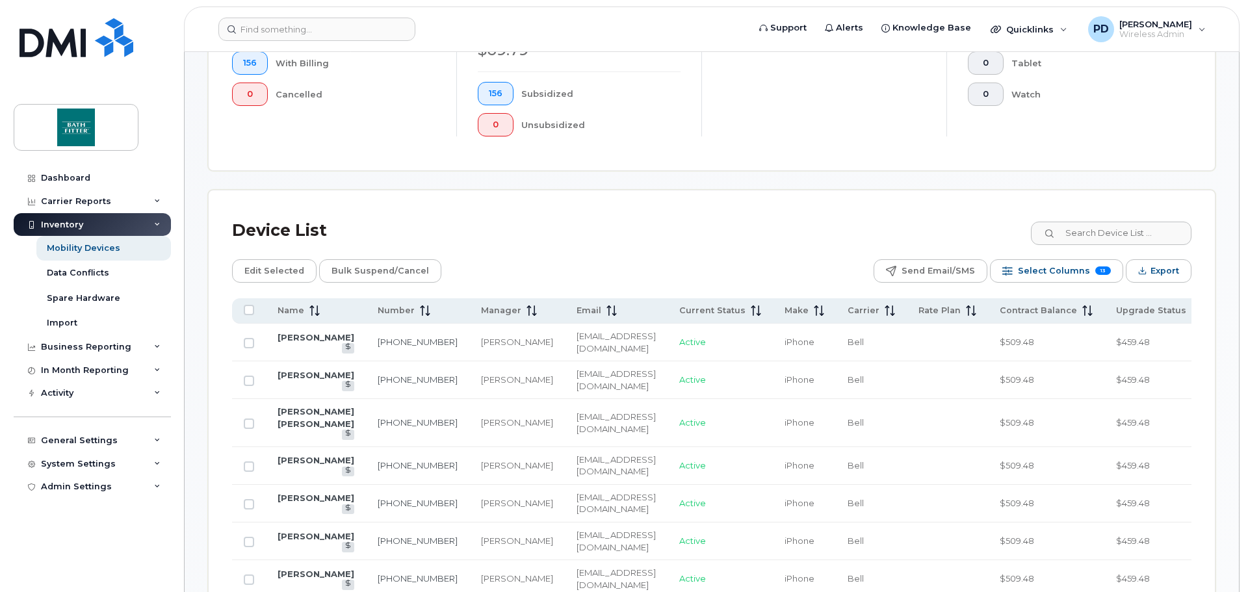
scroll to position [455, 0]
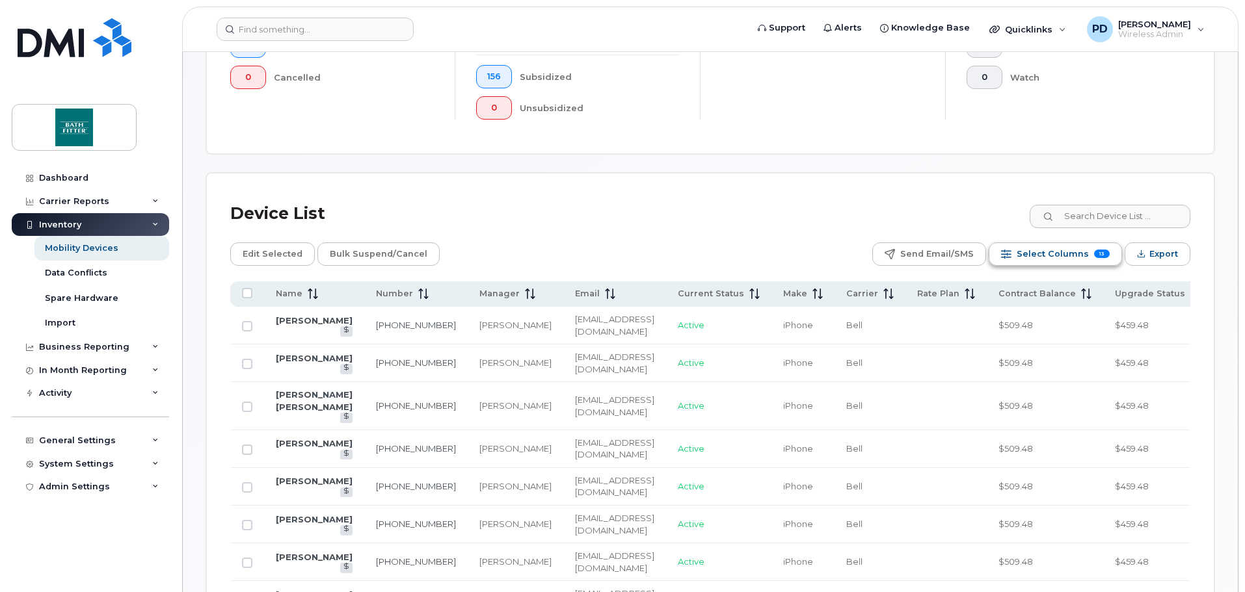
click at [1047, 244] on span "Select Columns" at bounding box center [1052, 254] width 72 height 20
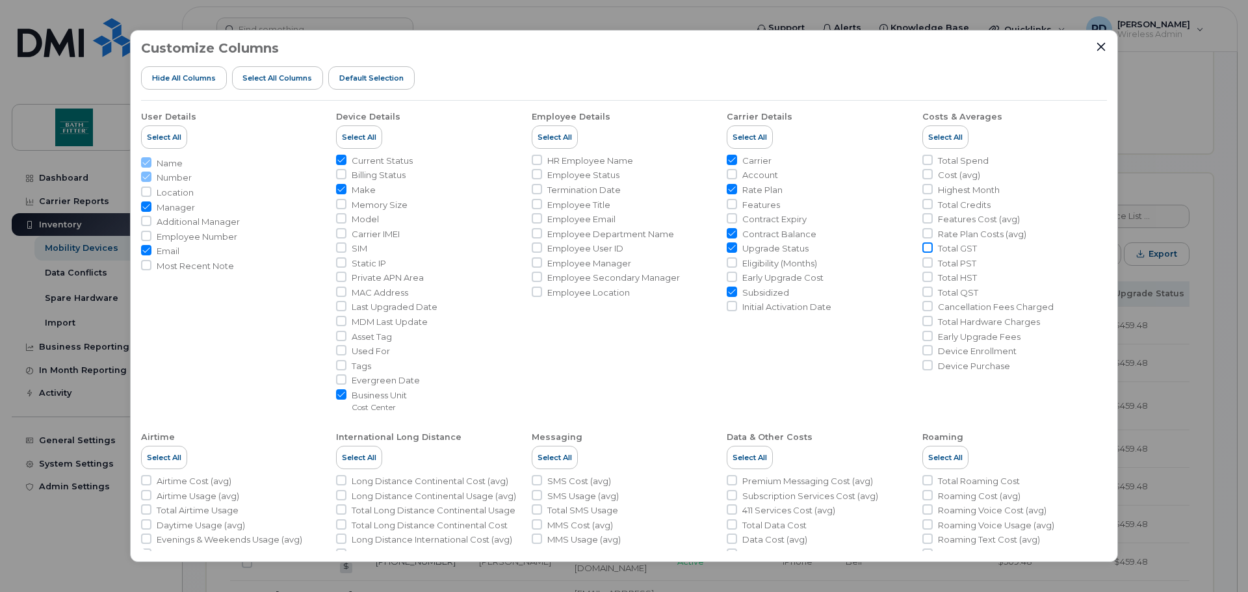
click at [927, 234] on input "Rate Plan Costs (avg)" at bounding box center [928, 233] width 10 height 10
checkbox input "true"
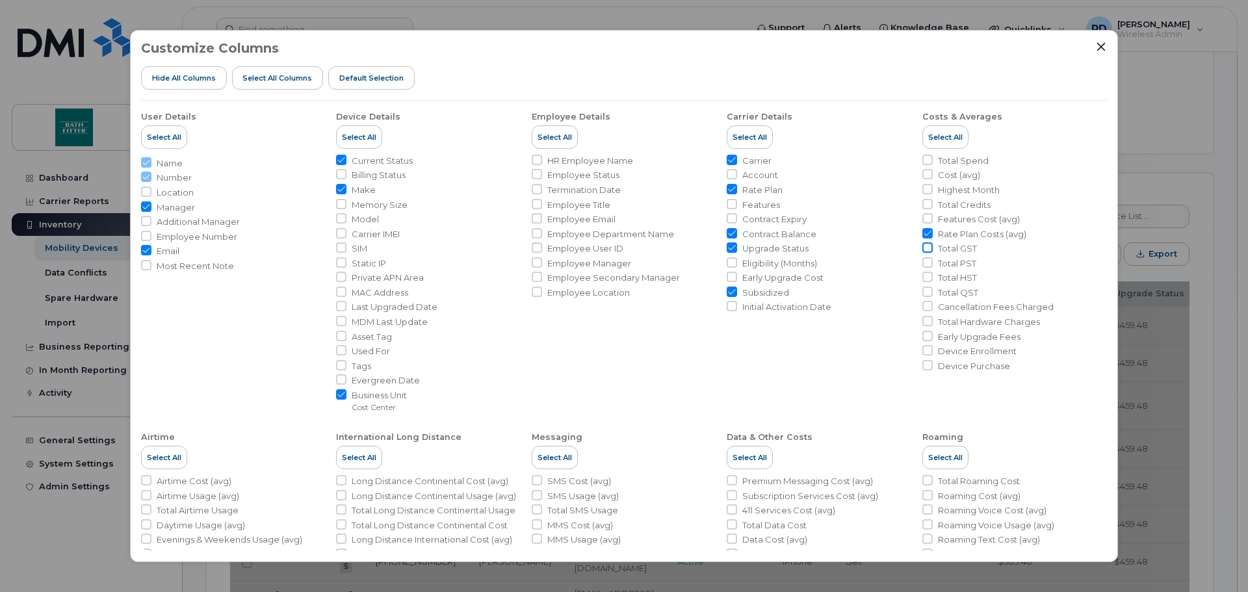
click at [925, 246] on input "Total GST" at bounding box center [928, 248] width 10 height 10
checkbox input "true"
click at [923, 261] on input "Total PST" at bounding box center [928, 262] width 10 height 10
checkbox input "true"
click at [925, 274] on input "Total HST" at bounding box center [928, 277] width 10 height 10
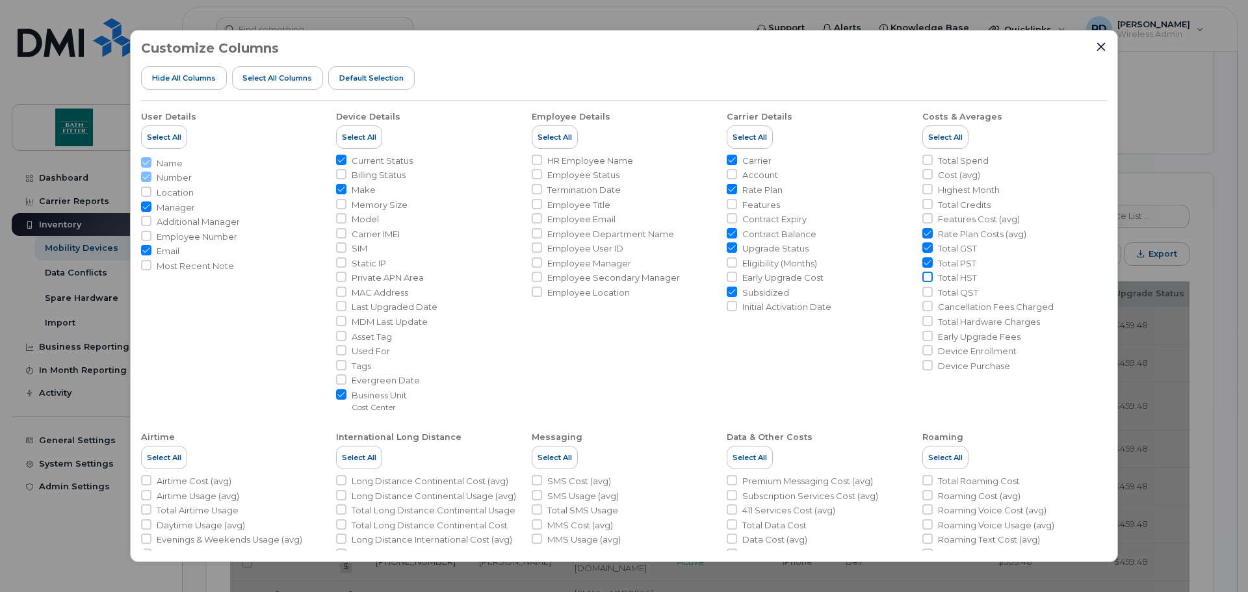
checkbox input "true"
click at [929, 290] on input "Total QST" at bounding box center [928, 292] width 10 height 10
checkbox input "true"
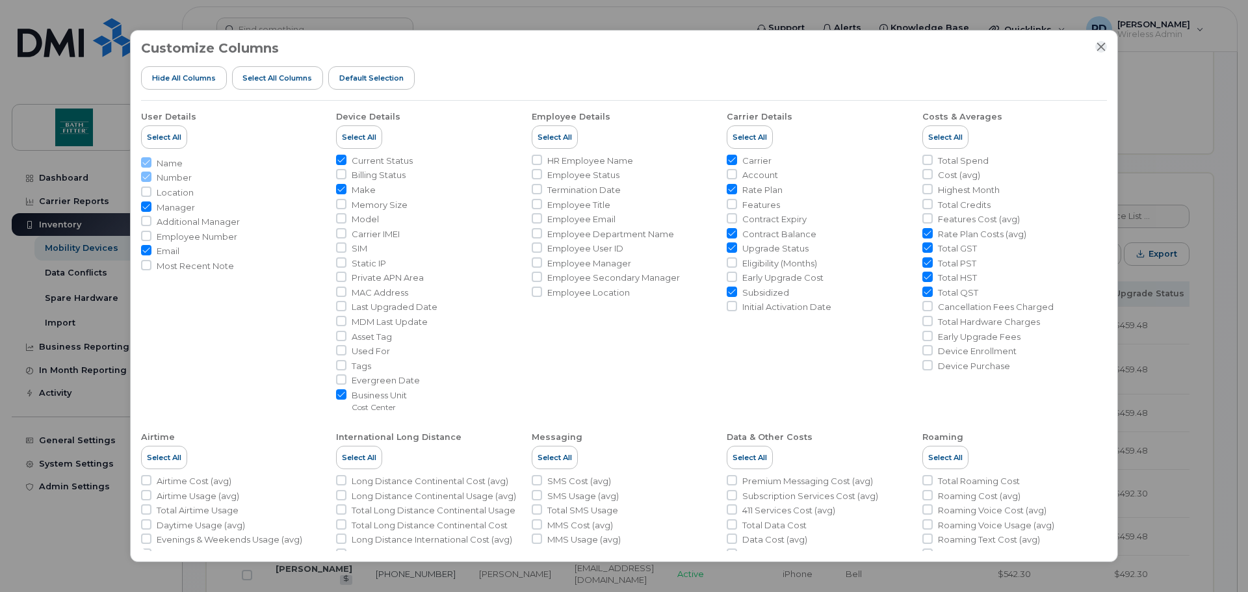
click at [1101, 52] on button "Close" at bounding box center [1102, 47] width 12 height 12
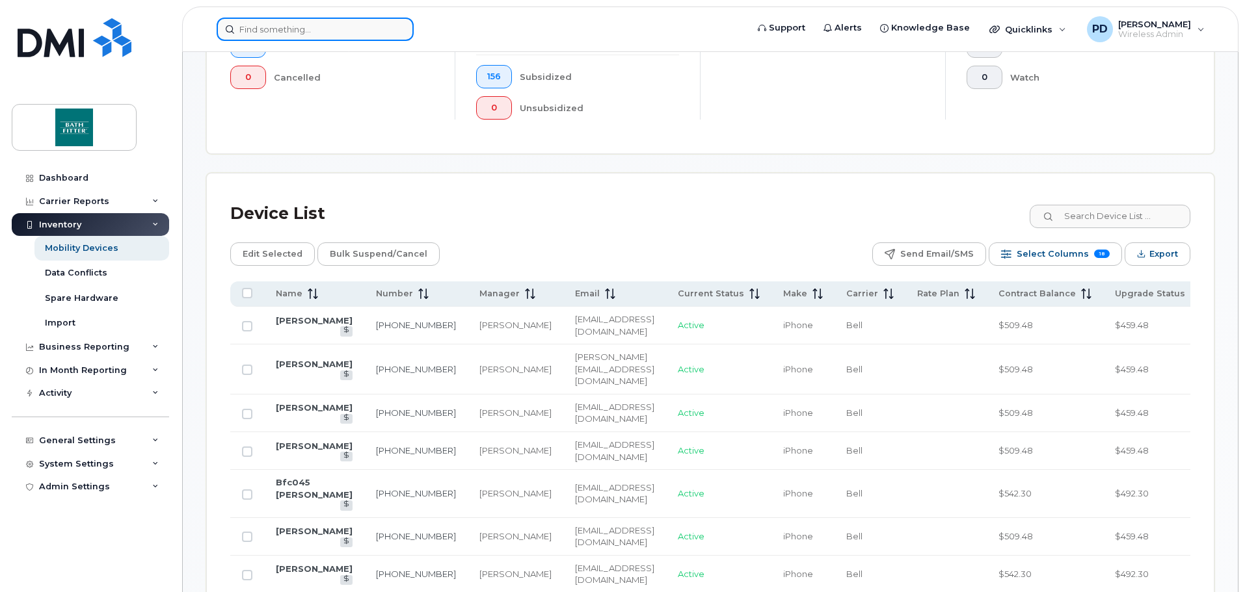
click at [336, 34] on input at bounding box center [315, 29] width 197 height 23
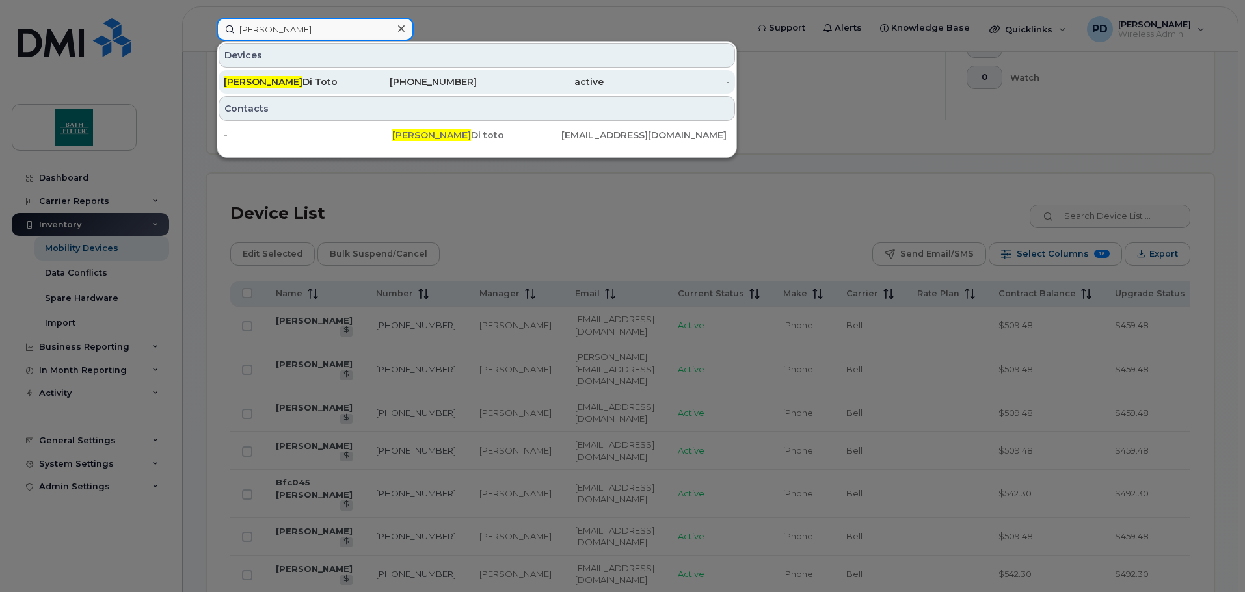
type input "pietro"
click at [269, 86] on div "Pietro Di Toto" at bounding box center [287, 81] width 127 height 13
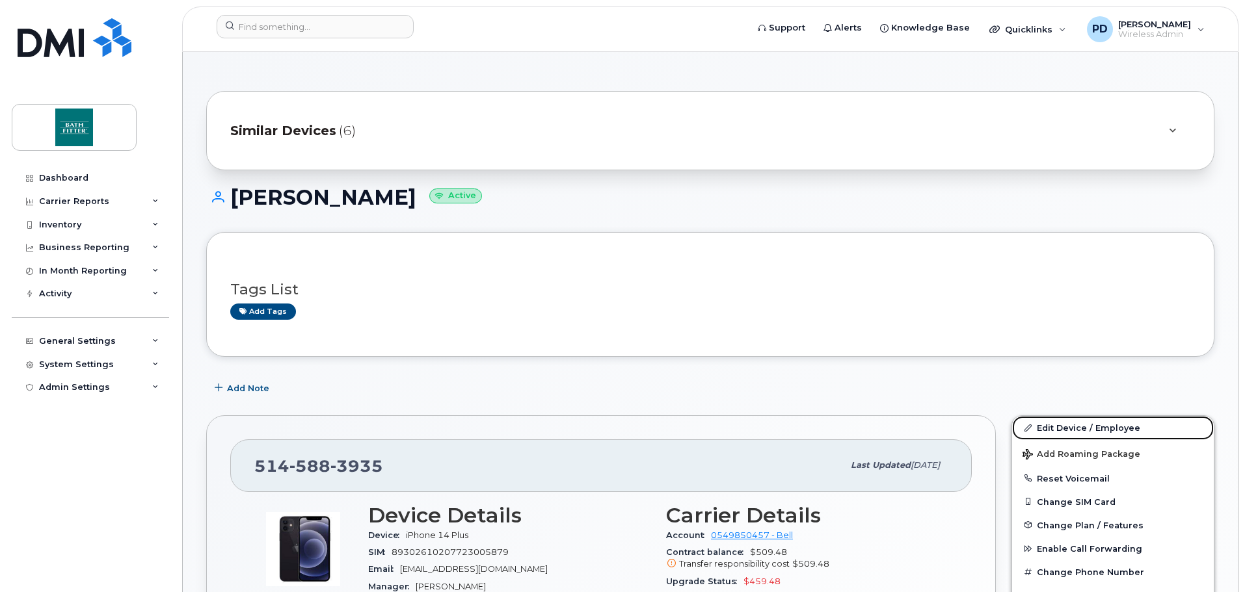
click at [1068, 427] on link "Edit Device / Employee" at bounding box center [1113, 427] width 202 height 23
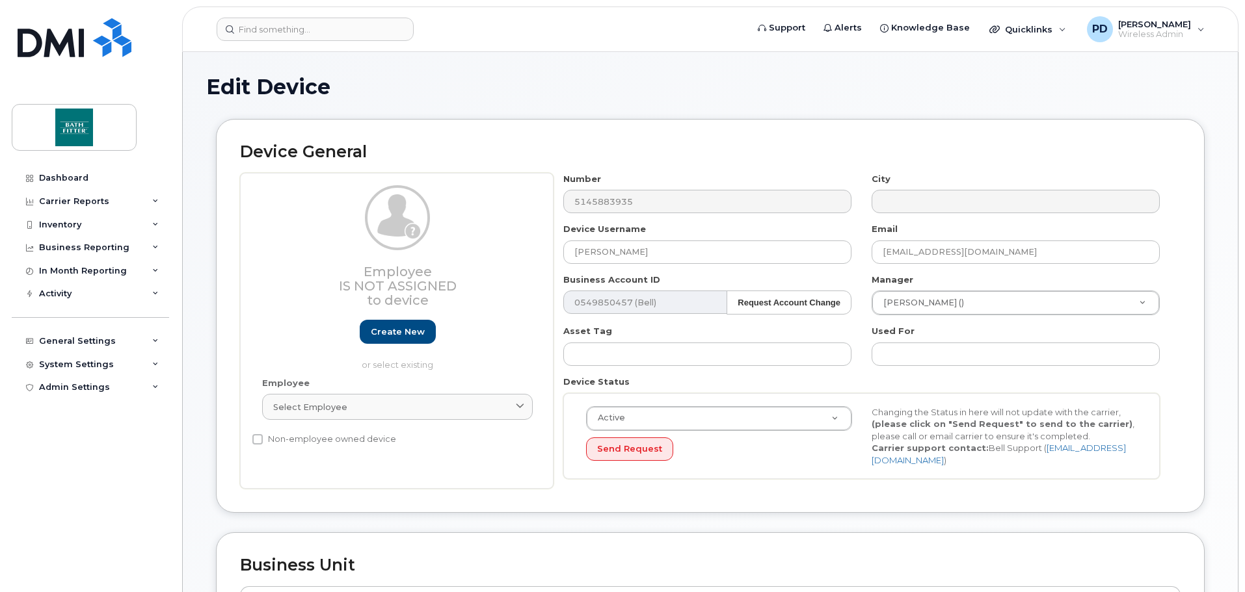
select select "20900717"
click at [800, 363] on input "text" at bounding box center [707, 354] width 288 height 23
click at [795, 355] on input "text" at bounding box center [707, 354] width 288 height 23
click at [898, 354] on input "text" at bounding box center [1015, 354] width 288 height 23
click at [806, 352] on input "text" at bounding box center [707, 354] width 288 height 23
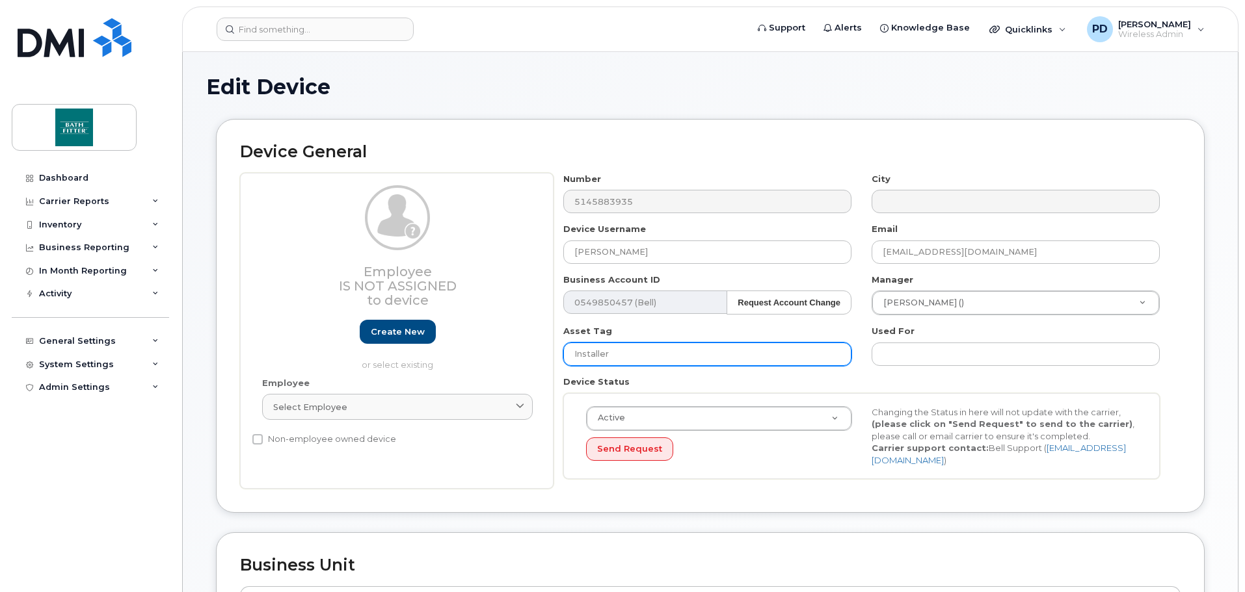
type input "Installer"
click at [777, 384] on div "Device Status Active Active Suspended Cancelled Send Request Changing the Statu…" at bounding box center [861, 427] width 616 height 103
click at [644, 351] on input "Installer" at bounding box center [707, 354] width 288 height 23
drag, startPoint x: 650, startPoint y: 352, endPoint x: 548, endPoint y: 348, distance: 101.5
click at [548, 348] on div "Employee Is not assigned to device Create new or select existing Employee Selec…" at bounding box center [710, 331] width 940 height 317
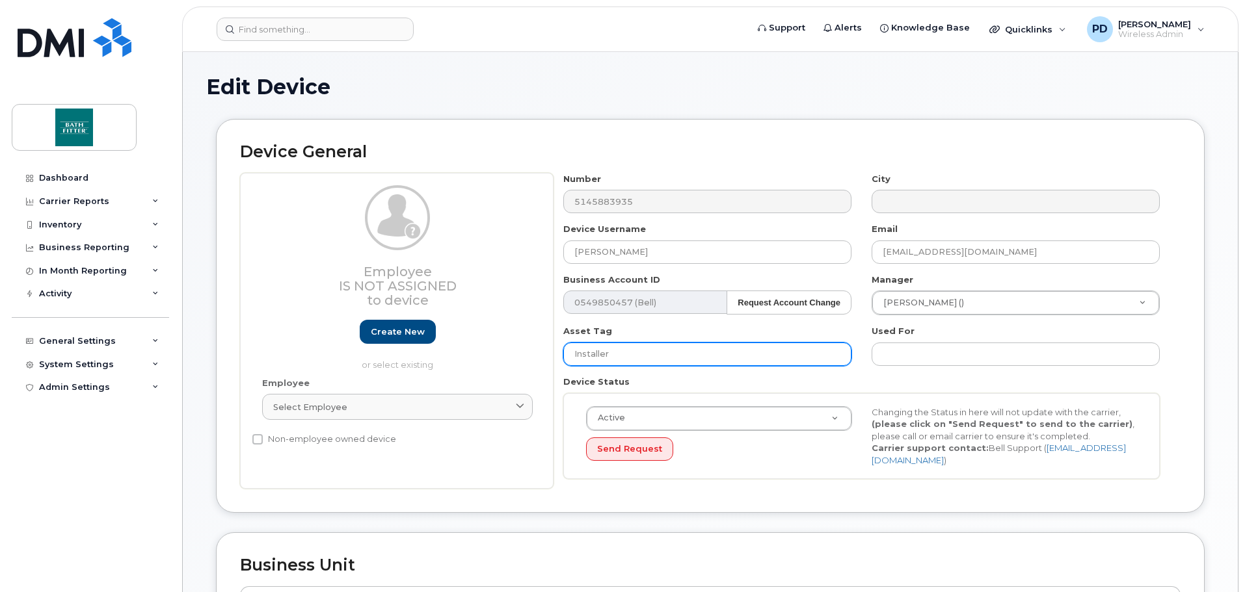
click at [627, 346] on input "Installer" at bounding box center [707, 354] width 288 height 23
drag, startPoint x: 635, startPoint y: 347, endPoint x: 540, endPoint y: 343, distance: 94.4
click at [540, 343] on div "Employee Is not assigned to device Create new or select existing Employee Selec…" at bounding box center [710, 331] width 940 height 317
click at [950, 382] on div "Device Status Active Active Suspended Cancelled Send Request Changing the Statu…" at bounding box center [861, 427] width 616 height 103
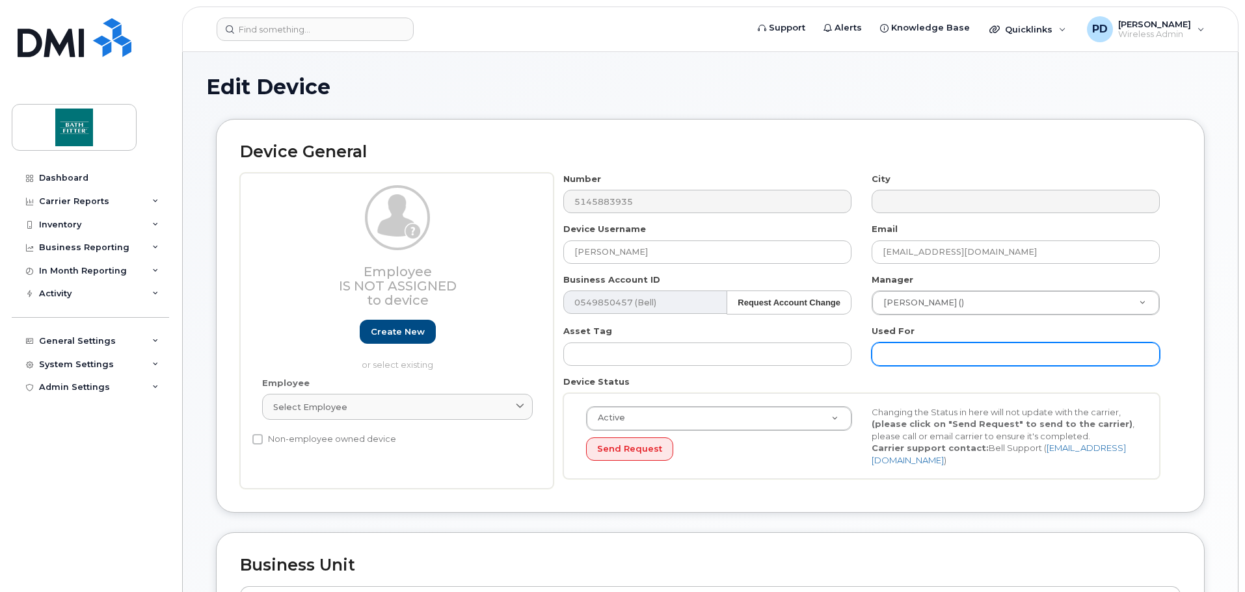
click at [925, 345] on input "text" at bounding box center [1015, 354] width 288 height 23
click at [880, 382] on div "Device Status Active Active Suspended Cancelled Send Request Changing the Statu…" at bounding box center [861, 427] width 616 height 103
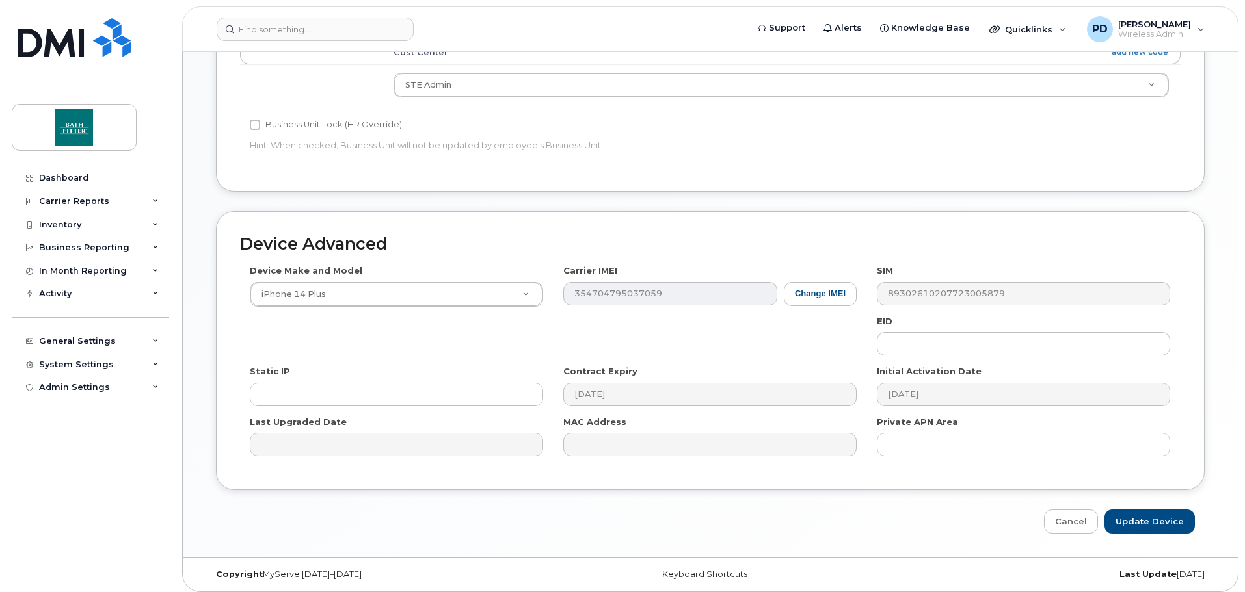
scroll to position [547, 0]
click at [1078, 520] on link "Cancel" at bounding box center [1071, 520] width 54 height 24
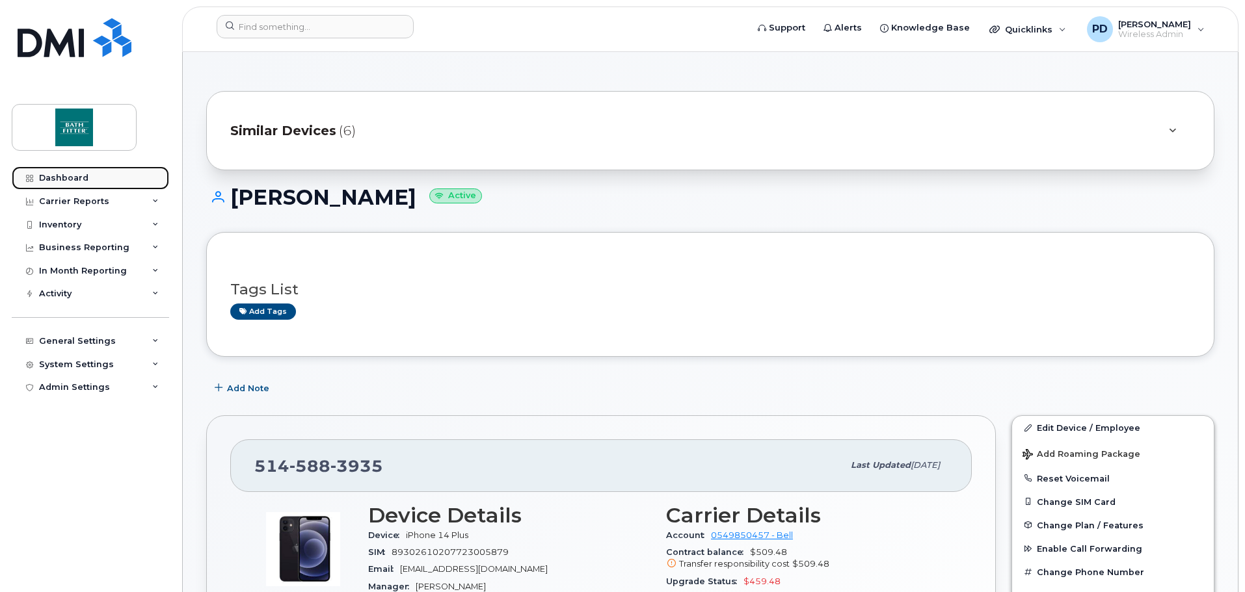
click at [66, 181] on div "Dashboard" at bounding box center [63, 178] width 49 height 10
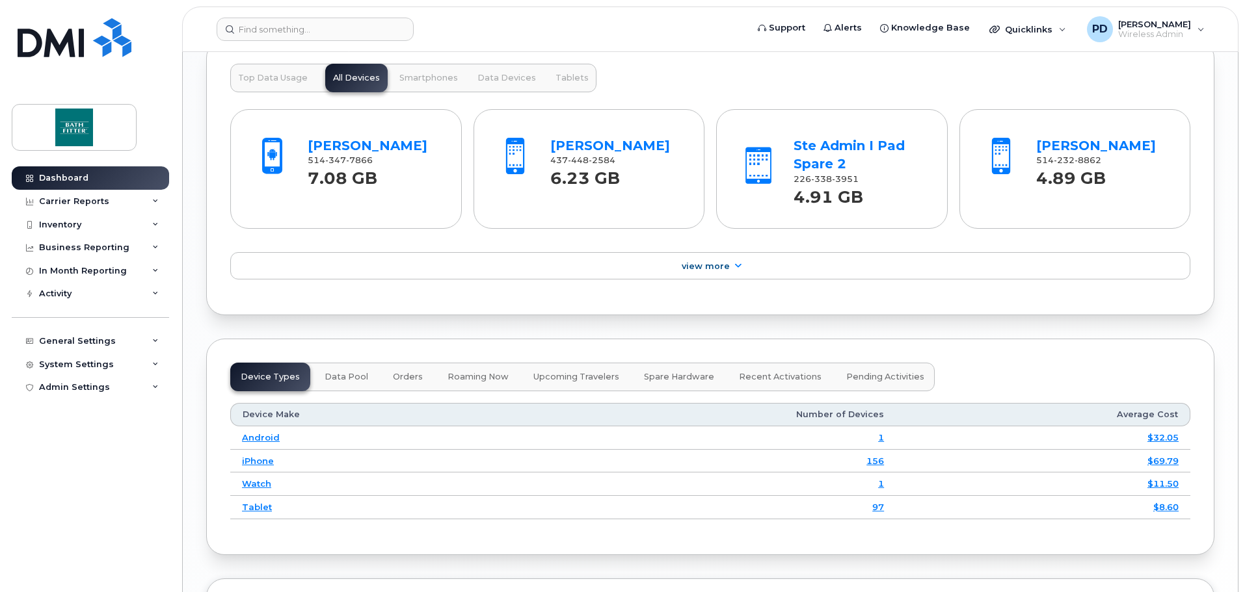
scroll to position [1598, 0]
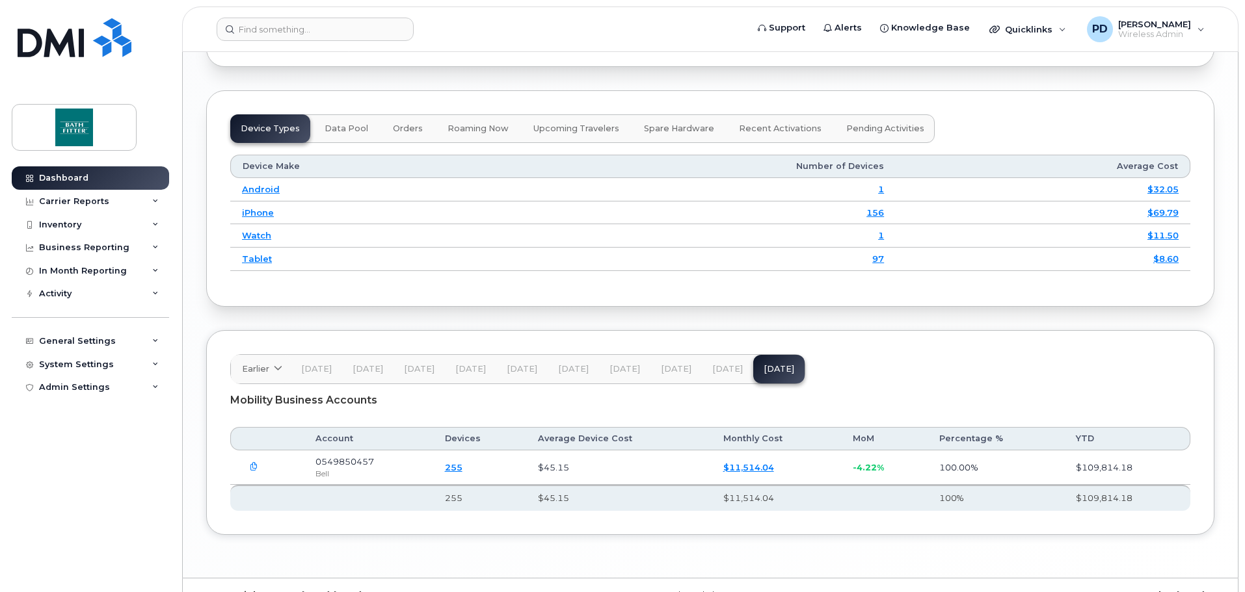
click at [261, 221] on td "iPhone" at bounding box center [370, 213] width 281 height 23
click at [263, 217] on link "iPhone" at bounding box center [258, 212] width 32 height 10
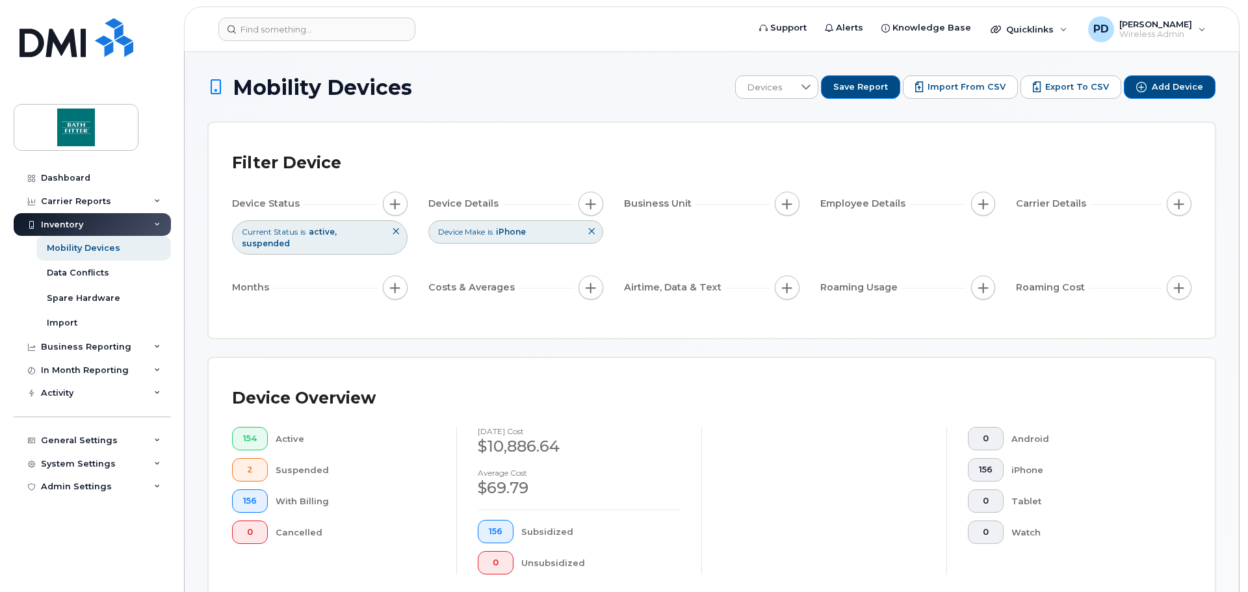
scroll to position [306, 0]
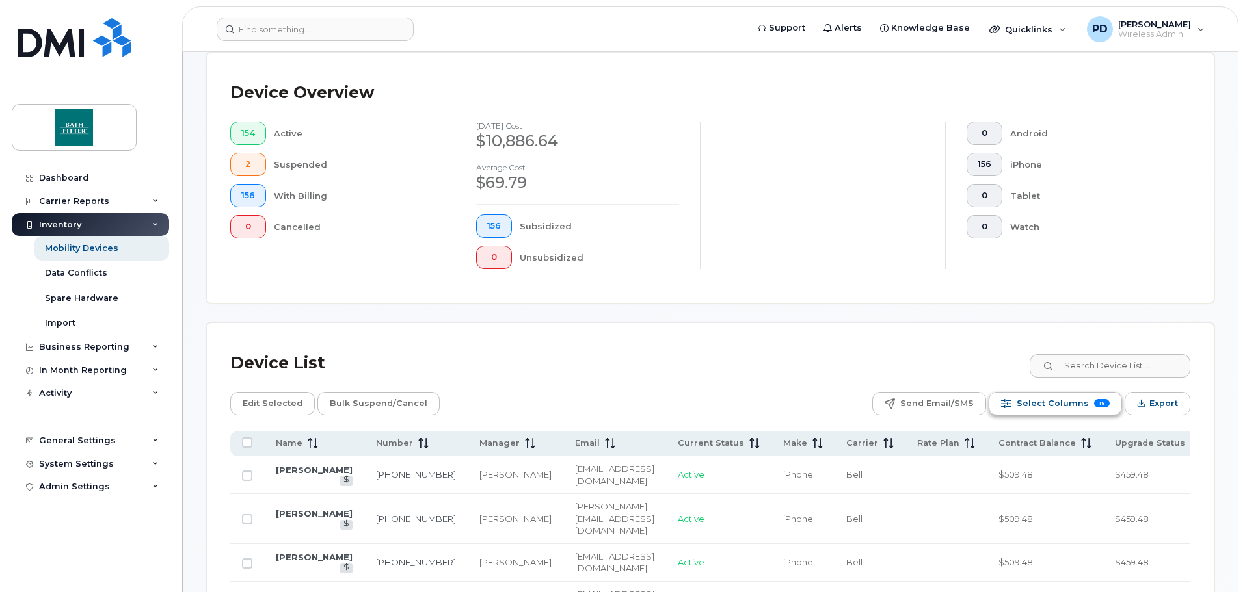
click at [1011, 399] on div "Select Columns 18" at bounding box center [1006, 404] width 10 height 10
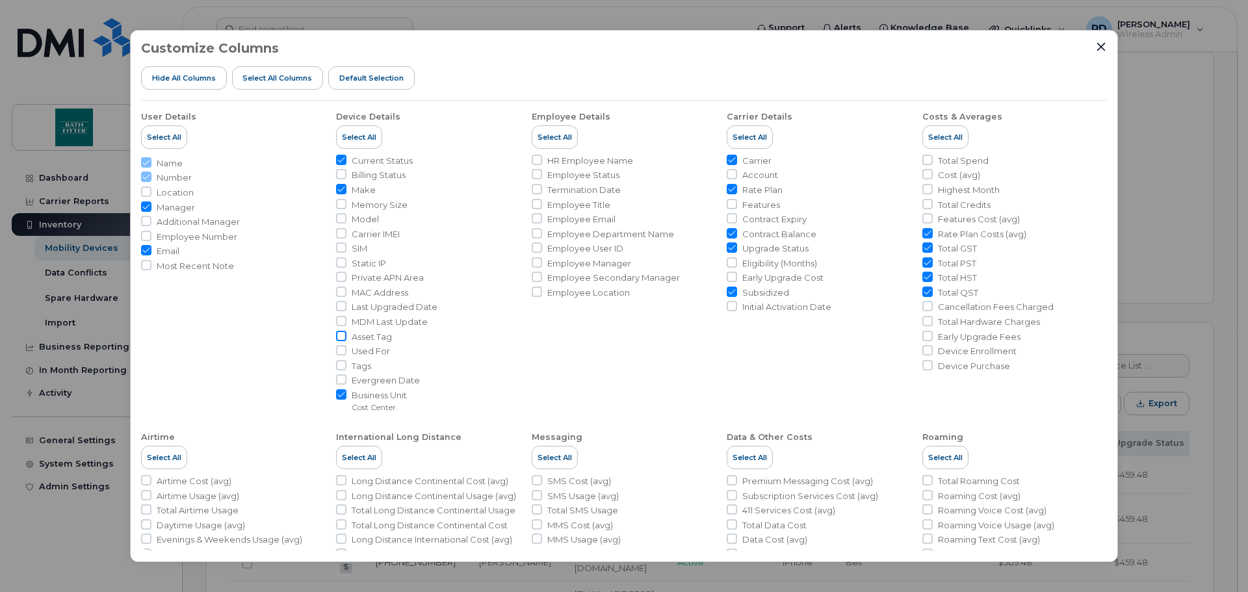
click at [341, 339] on input "Asset Tag" at bounding box center [341, 336] width 10 height 10
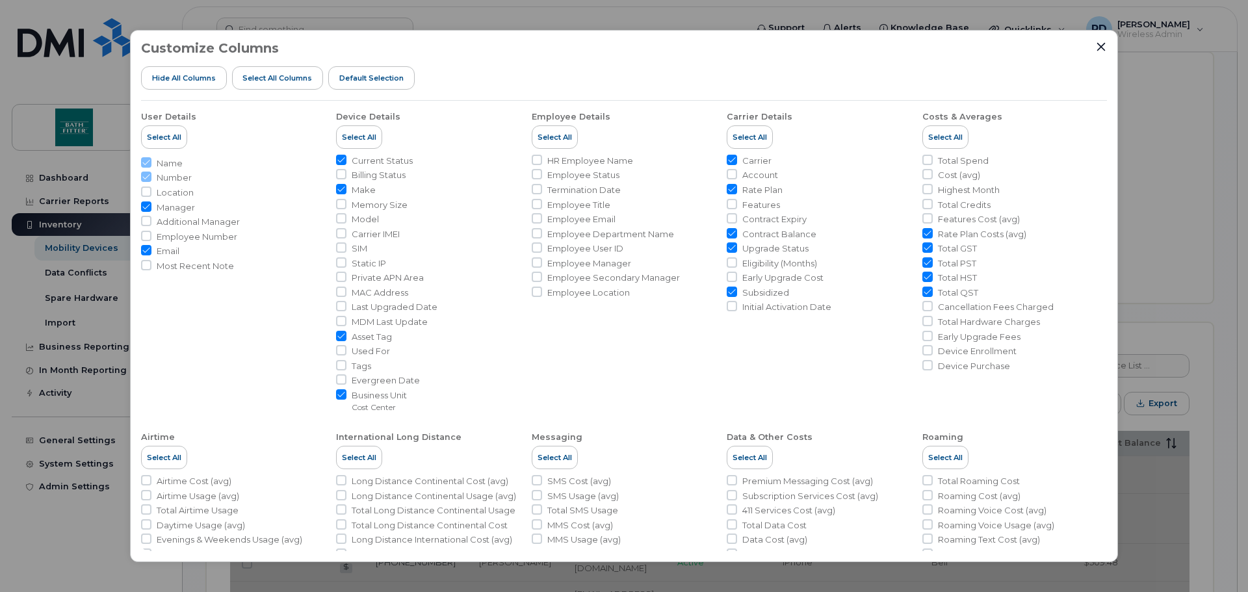
click at [343, 334] on input "Asset Tag" at bounding box center [341, 336] width 10 height 10
checkbox input "false"
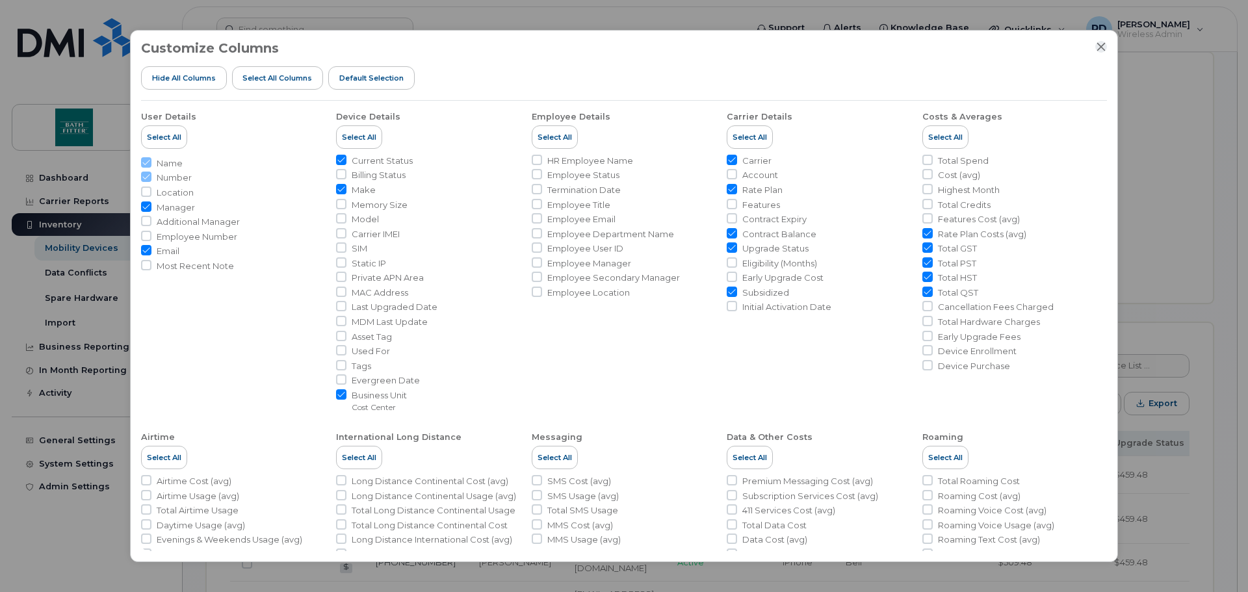
click at [1103, 47] on icon "Close" at bounding box center [1101, 47] width 10 height 10
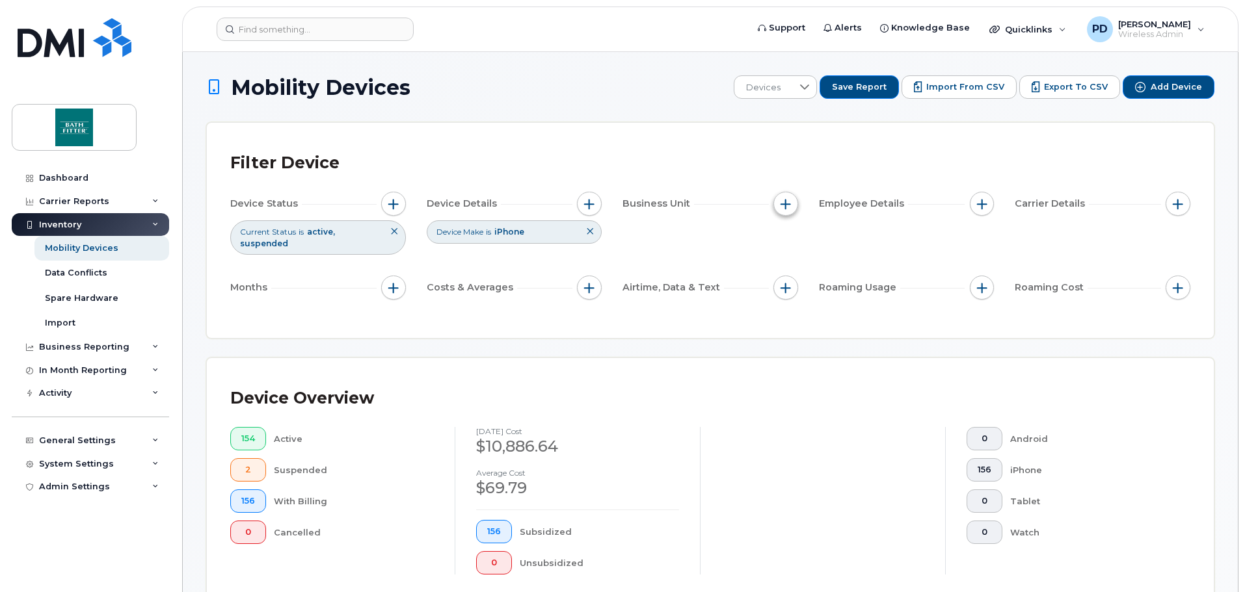
click at [787, 200] on span "button" at bounding box center [785, 204] width 10 height 10
click at [790, 261] on input "Cost Center" at bounding box center [789, 264] width 10 height 10
checkbox input "true"
click at [829, 291] on span "is" at bounding box center [859, 289] width 112 height 23
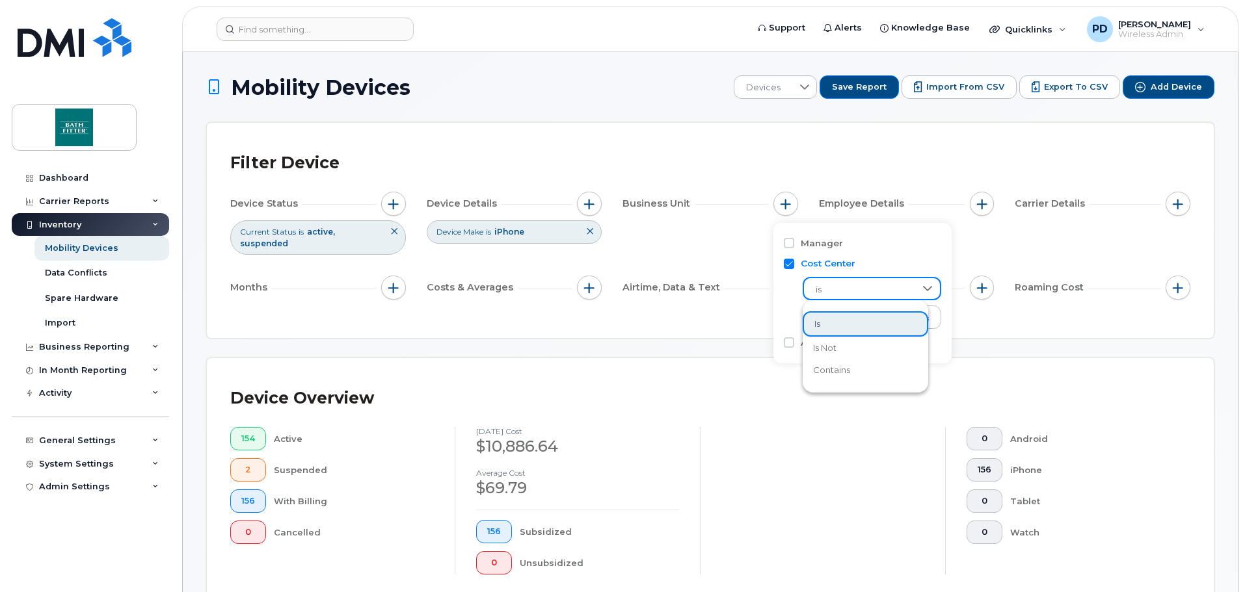
click at [828, 291] on span "is" at bounding box center [859, 289] width 111 height 23
click at [837, 313] on input "text" at bounding box center [872, 319] width 114 height 12
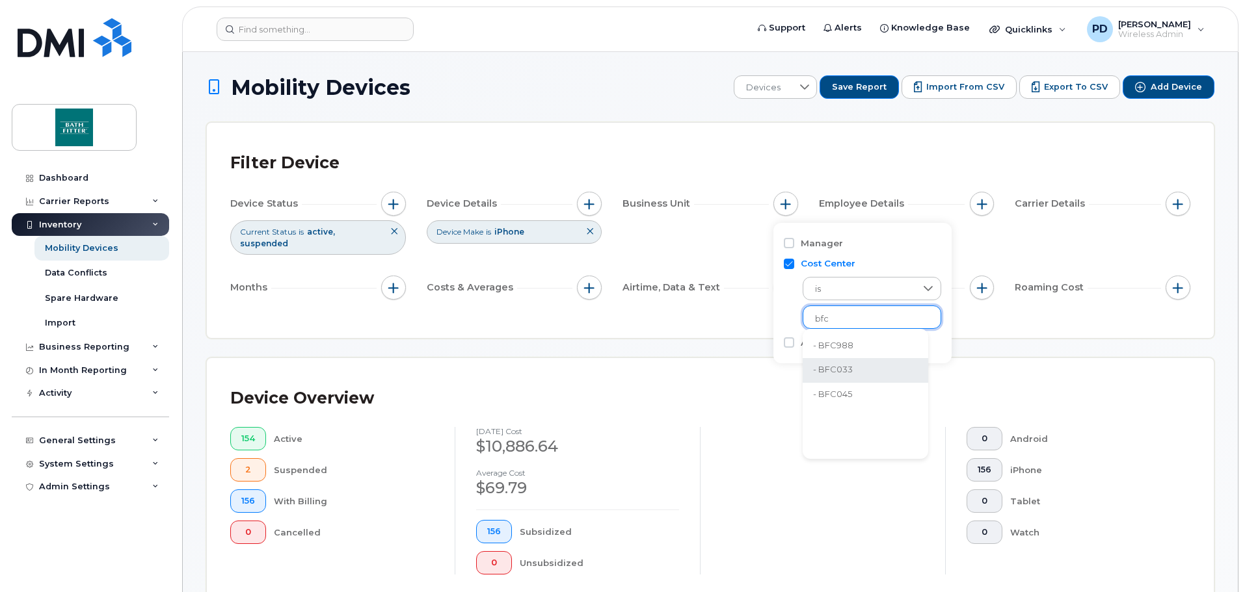
type input "bfc"
click at [831, 369] on li "- BFC033" at bounding box center [864, 370] width 125 height 24
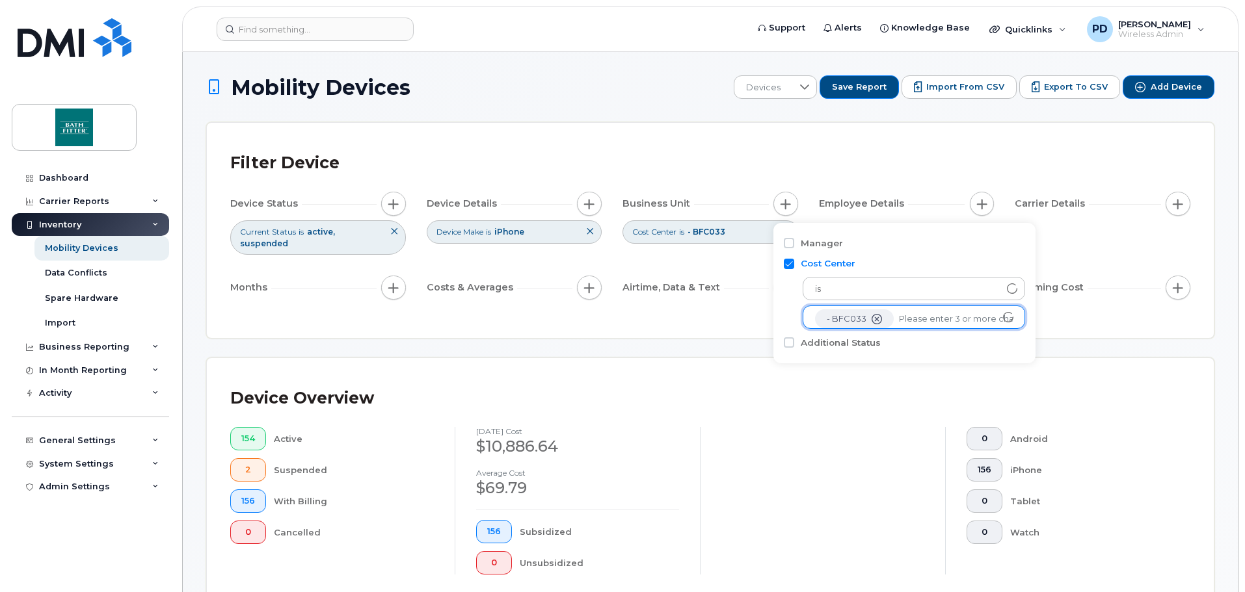
click at [909, 311] on li at bounding box center [956, 319] width 114 height 19
click at [903, 320] on input "text" at bounding box center [956, 319] width 114 height 12
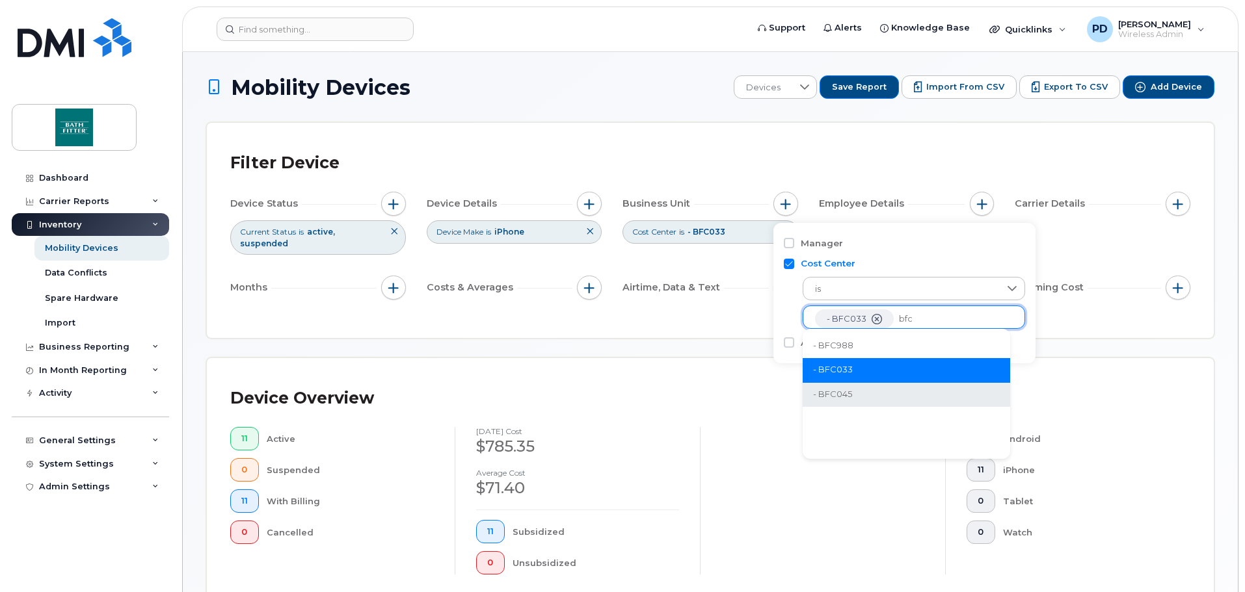
type input "bfc"
click at [848, 391] on li "- BFC045" at bounding box center [905, 394] width 207 height 24
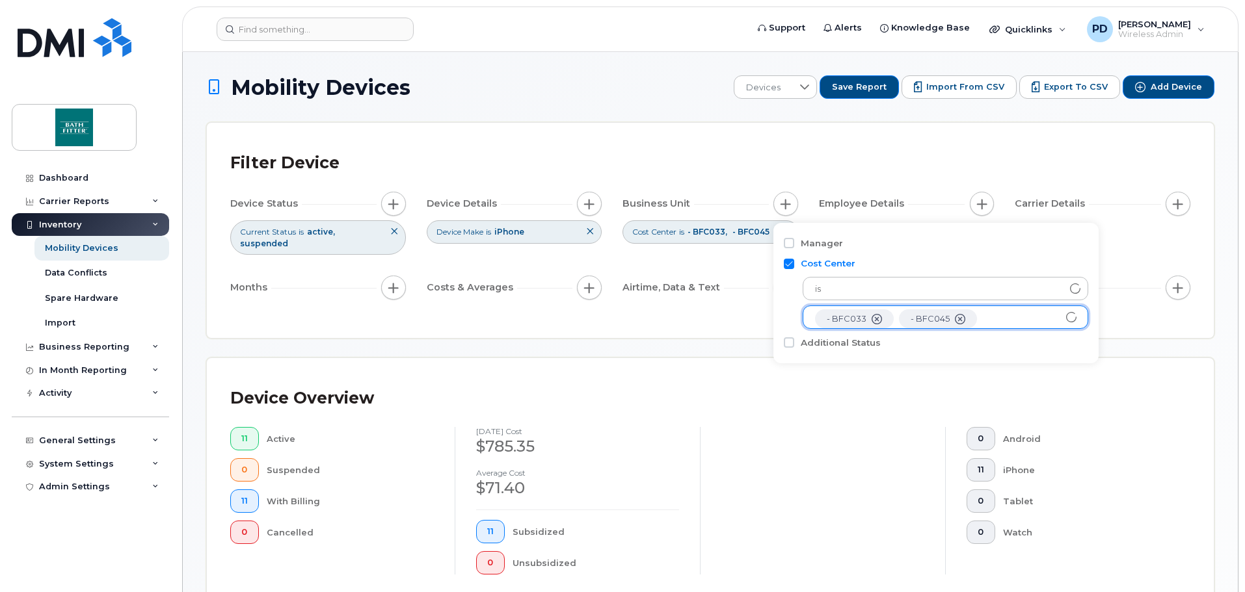
scroll to position [26, 0]
click at [921, 314] on input "text" at bounding box center [945, 317] width 261 height 12
click at [899, 323] on input "text" at bounding box center [945, 317] width 261 height 12
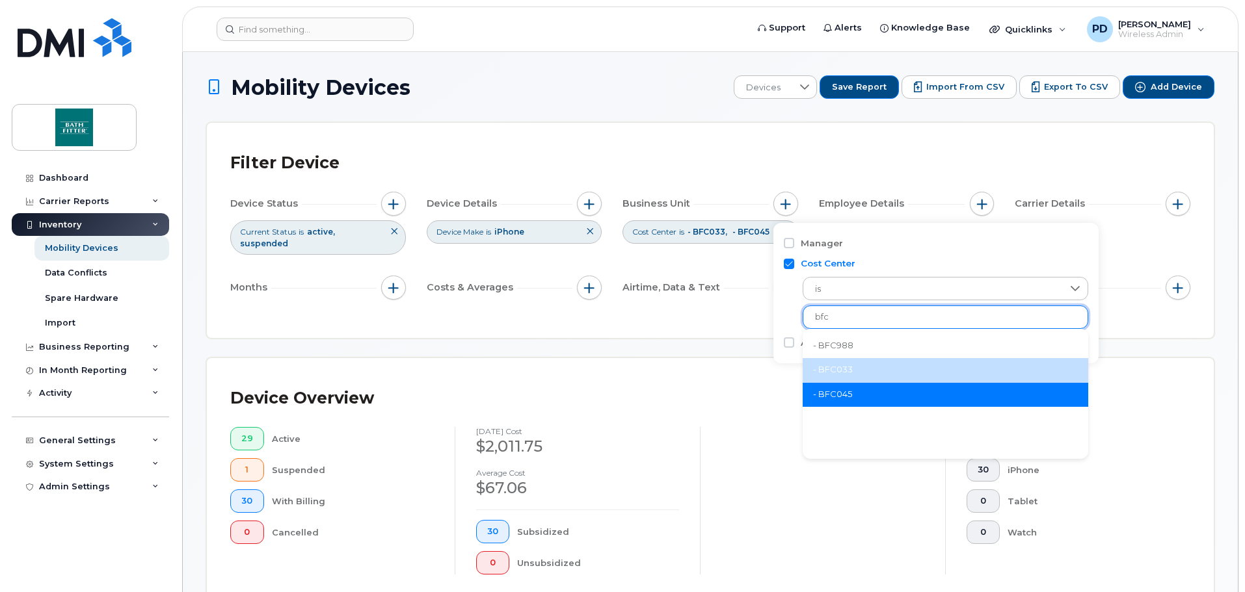
type input "bfc"
click at [834, 368] on li "- BFC033" at bounding box center [944, 370] width 285 height 24
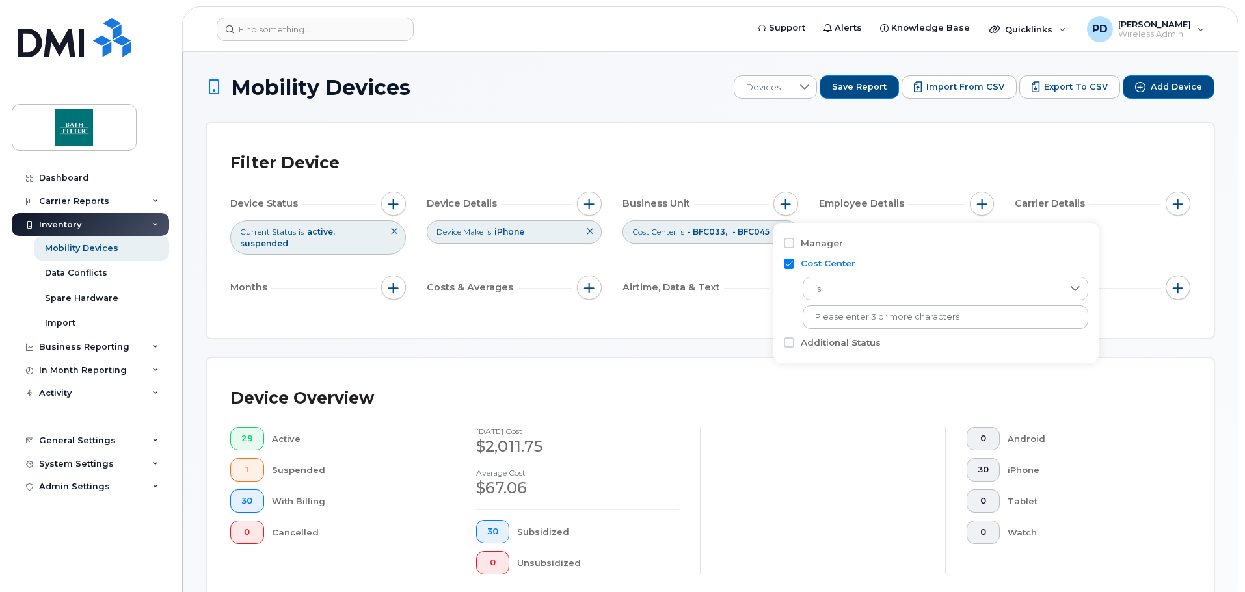
click at [655, 311] on div "Filter Device Device Status Current Status is active suspended Device Details D…" at bounding box center [710, 230] width 1007 height 215
click at [789, 206] on span "button" at bounding box center [785, 204] width 10 height 10
click at [1011, 314] on ul "- BFC033 - BFC045" at bounding box center [944, 317] width 285 height 23
click at [1002, 317] on ul "- BFC033 - BFC045" at bounding box center [944, 317] width 285 height 23
click at [979, 321] on ul "- BFC033 - BFC045" at bounding box center [944, 317] width 285 height 23
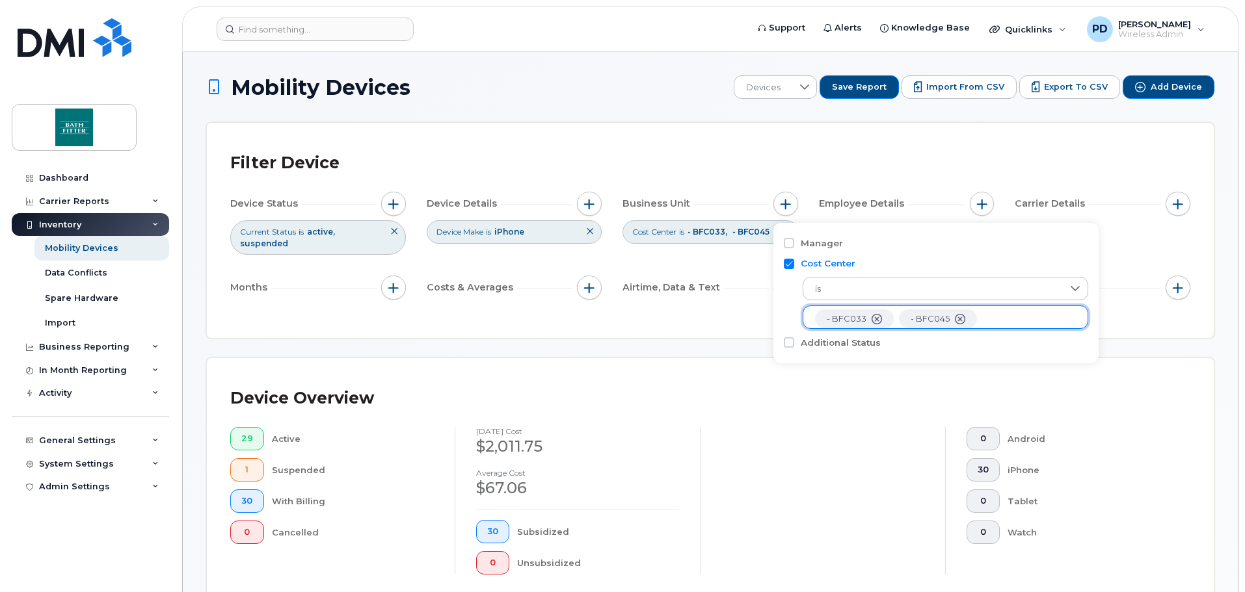
click at [988, 321] on ul "- BFC033 - BFC045" at bounding box center [944, 317] width 285 height 23
drag, startPoint x: 849, startPoint y: 320, endPoint x: 802, endPoint y: 321, distance: 46.2
click at [802, 321] on ul "- BFC033 - BFC045" at bounding box center [944, 317] width 285 height 23
click at [876, 298] on span "is" at bounding box center [932, 289] width 259 height 23
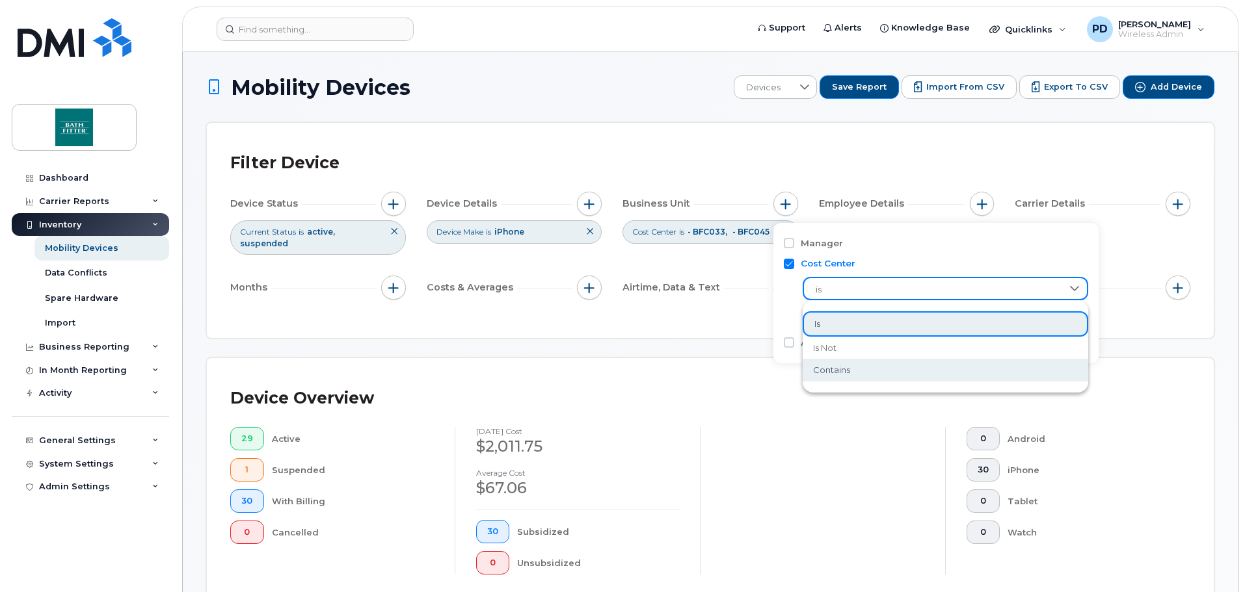
click at [840, 369] on span "contains" at bounding box center [831, 370] width 37 height 12
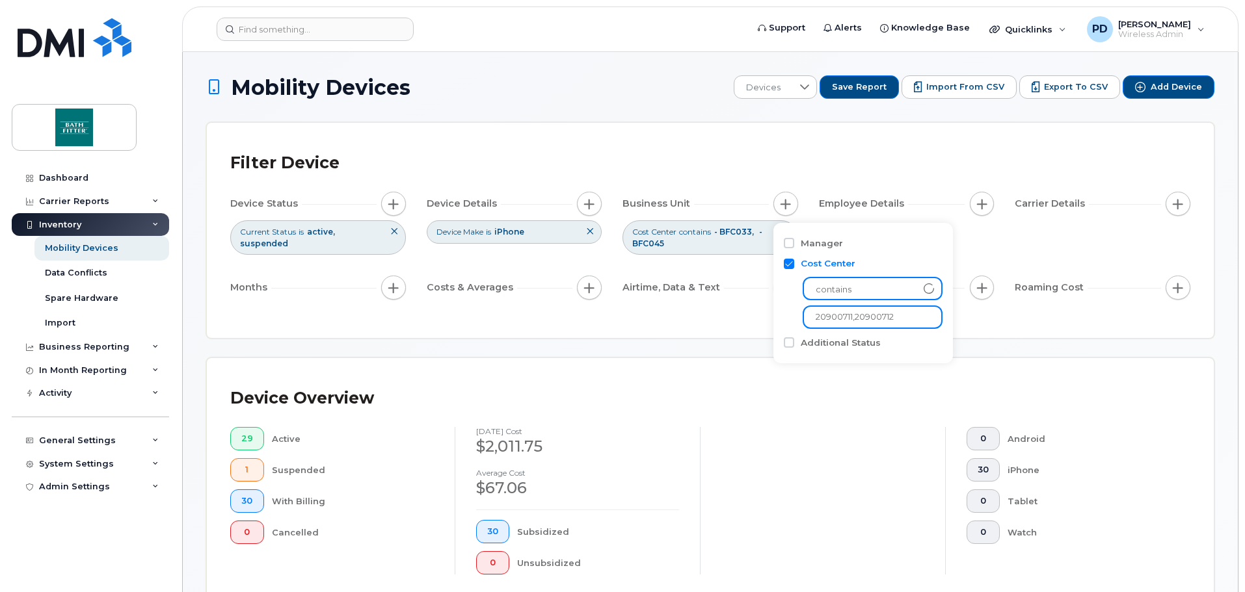
click at [899, 322] on input "20900711,20900712" at bounding box center [872, 317] width 140 height 23
click at [899, 319] on input "20900711,20900712" at bounding box center [872, 317] width 140 height 23
click at [923, 289] on icon at bounding box center [928, 288] width 10 height 10
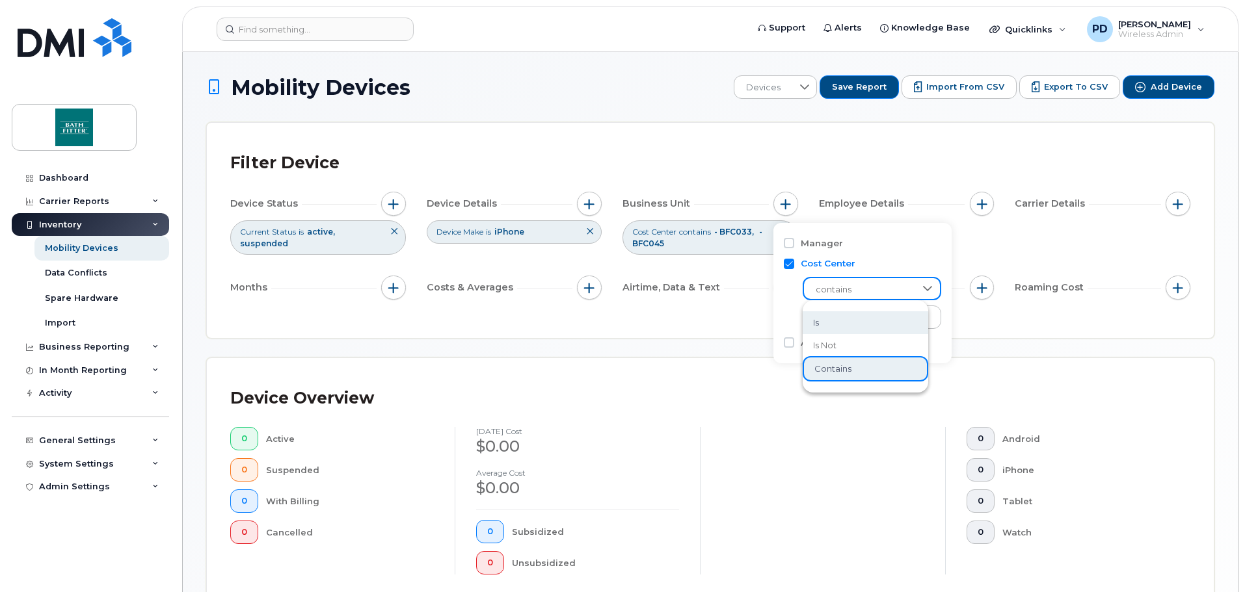
click at [867, 293] on span "contains" at bounding box center [859, 289] width 111 height 23
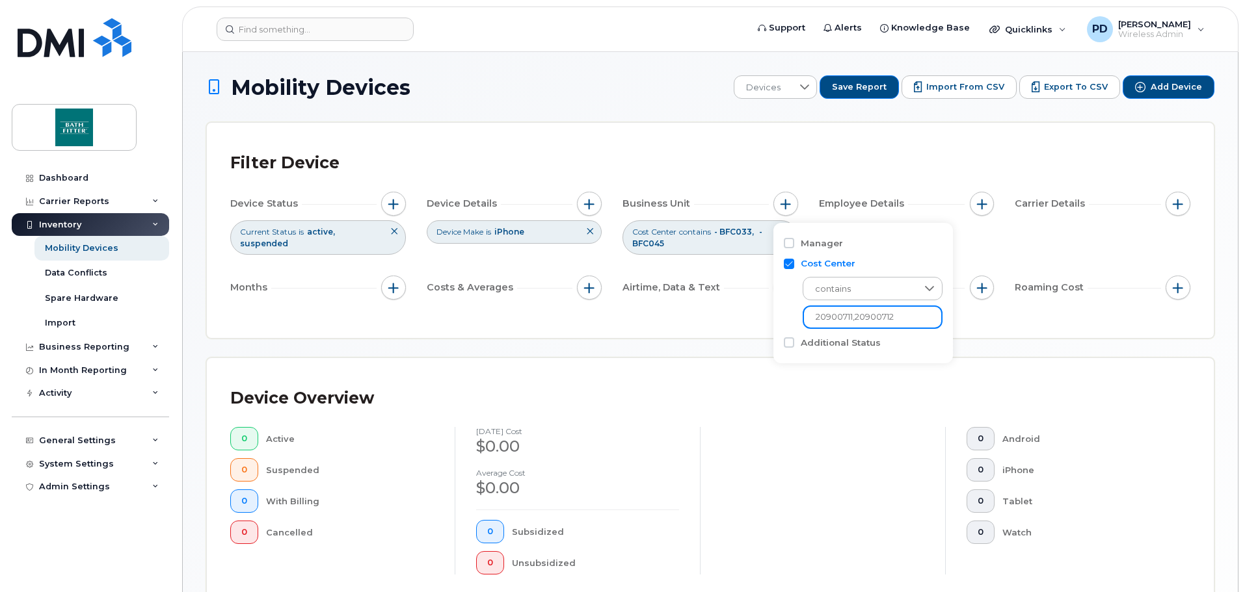
click at [858, 322] on input "20900711,20900712" at bounding box center [872, 317] width 140 height 23
drag, startPoint x: 897, startPoint y: 319, endPoint x: 682, endPoint y: 319, distance: 215.2
click at [682, 319] on body "Support Alerts Knowledge Base Quicklinks Suspend / Cancel Device Change SIM Car…" at bounding box center [622, 464] width 1245 height 928
type input "bfc"
click at [722, 311] on div "Filter Device Device Status Current Status is active suspended Device Details D…" at bounding box center [710, 230] width 1007 height 215
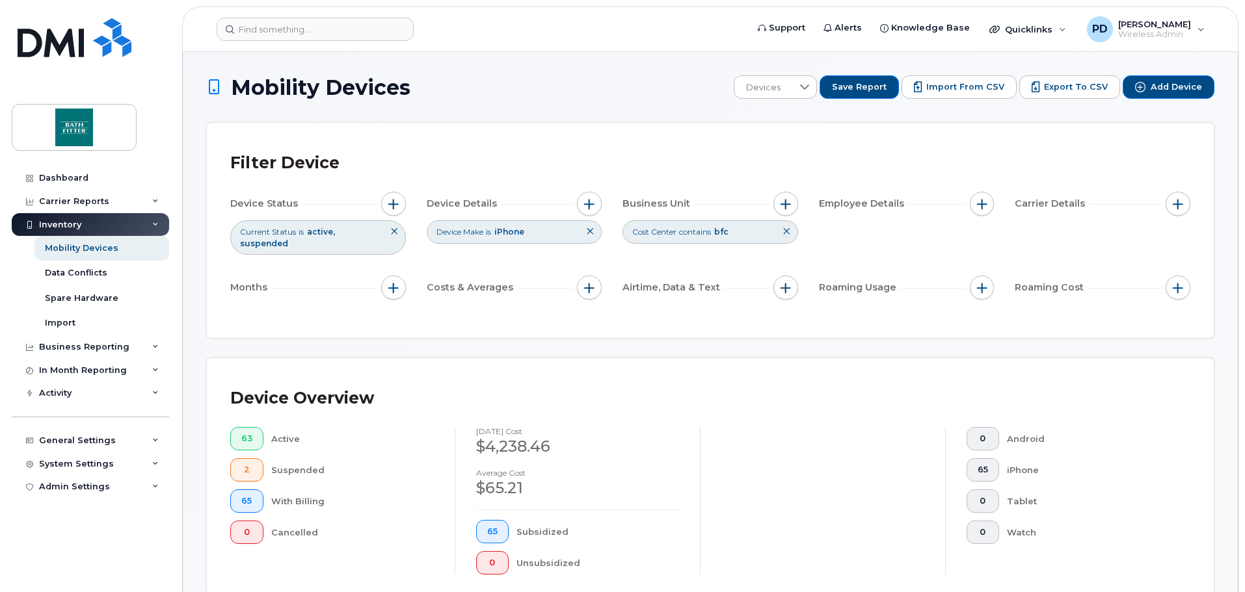
click at [756, 226] on div "Cost Center contains bfc" at bounding box center [710, 231] width 176 height 23
click at [785, 206] on span "button" at bounding box center [785, 204] width 10 height 10
click at [837, 316] on input "bfc" at bounding box center [872, 317] width 140 height 23
type input "bfc, bmf"
click at [752, 306] on div "Filter Device Device Status Current Status is active suspended Device Details D…" at bounding box center [710, 230] width 1007 height 215
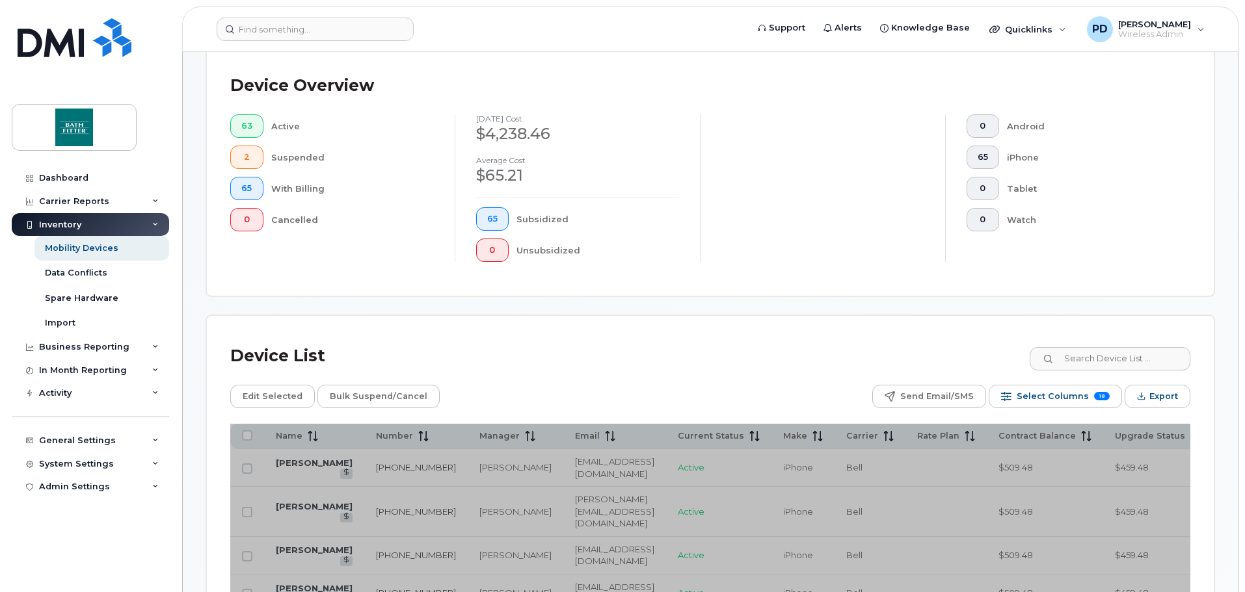
scroll to position [325, 0]
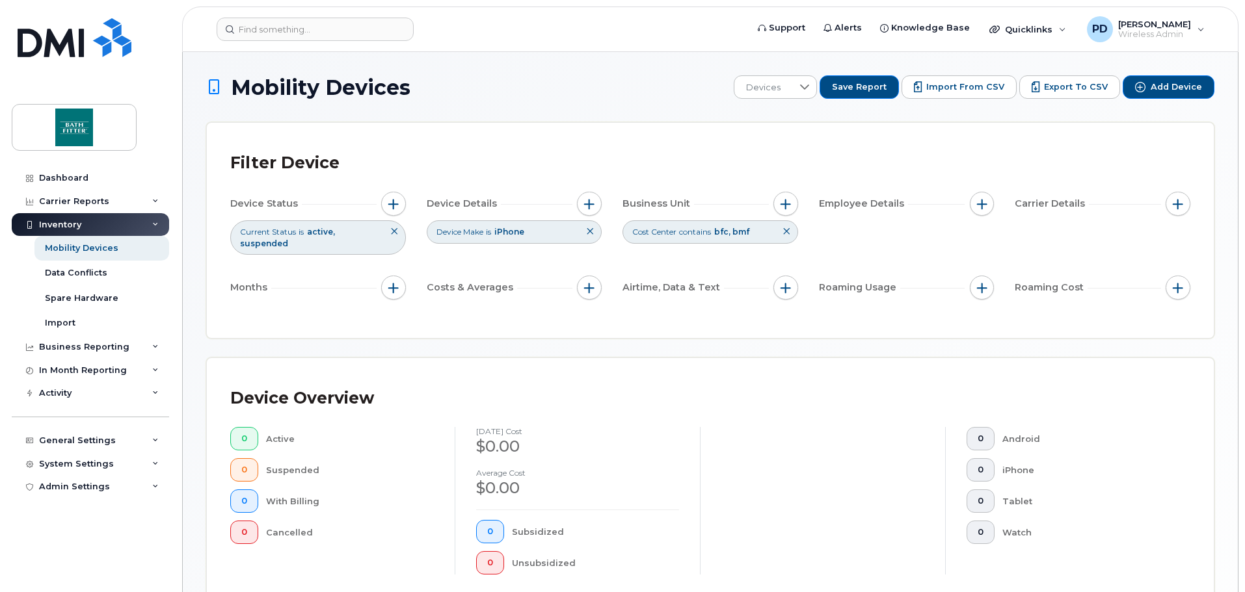
click at [790, 233] on button at bounding box center [786, 231] width 22 height 21
click at [788, 204] on span "button" at bounding box center [785, 204] width 10 height 10
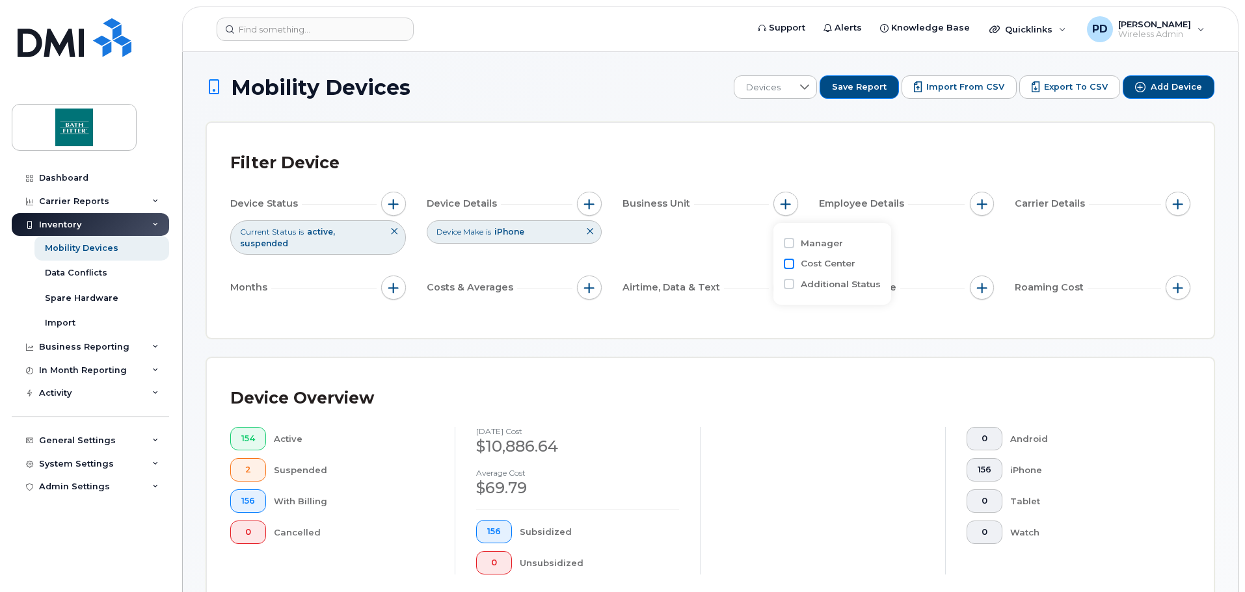
click at [787, 261] on input "Cost Center" at bounding box center [789, 264] width 10 height 10
checkbox input "true"
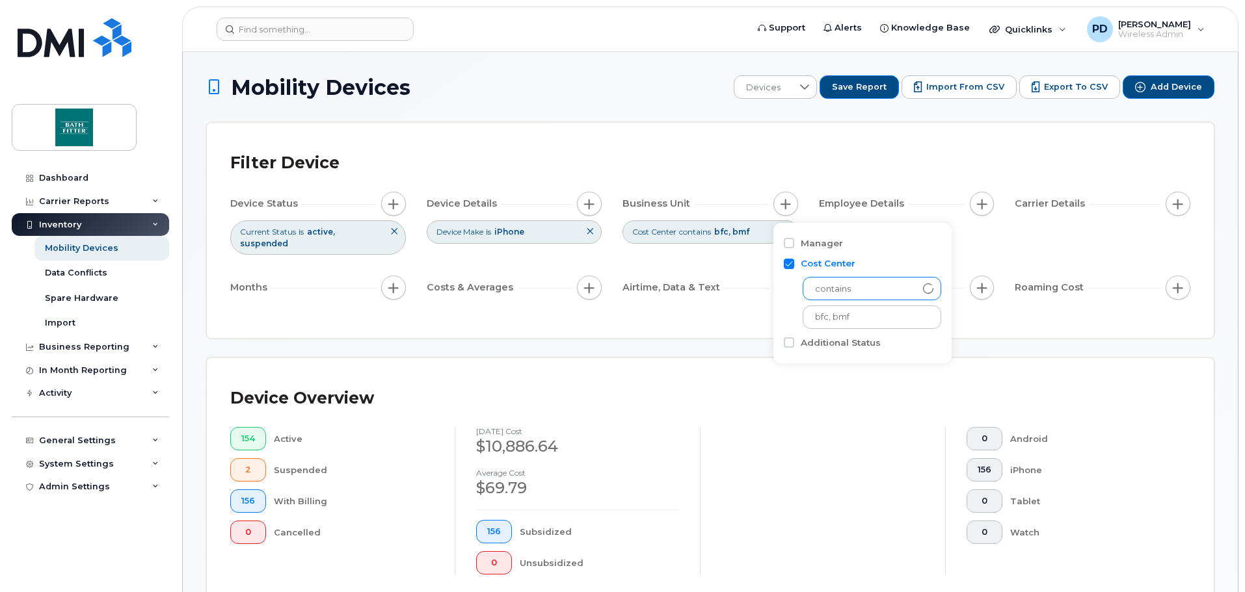
click at [826, 293] on span "contains" at bounding box center [859, 289] width 112 height 23
click at [825, 293] on span "contains" at bounding box center [859, 289] width 111 height 23
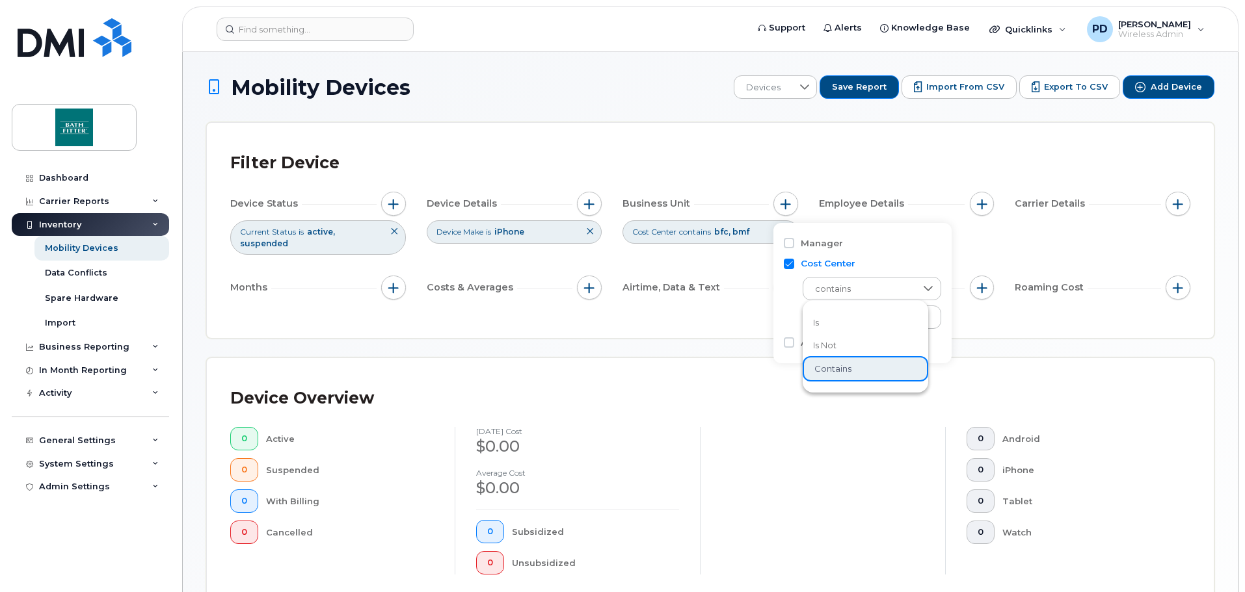
click at [824, 324] on li "is" at bounding box center [864, 322] width 125 height 23
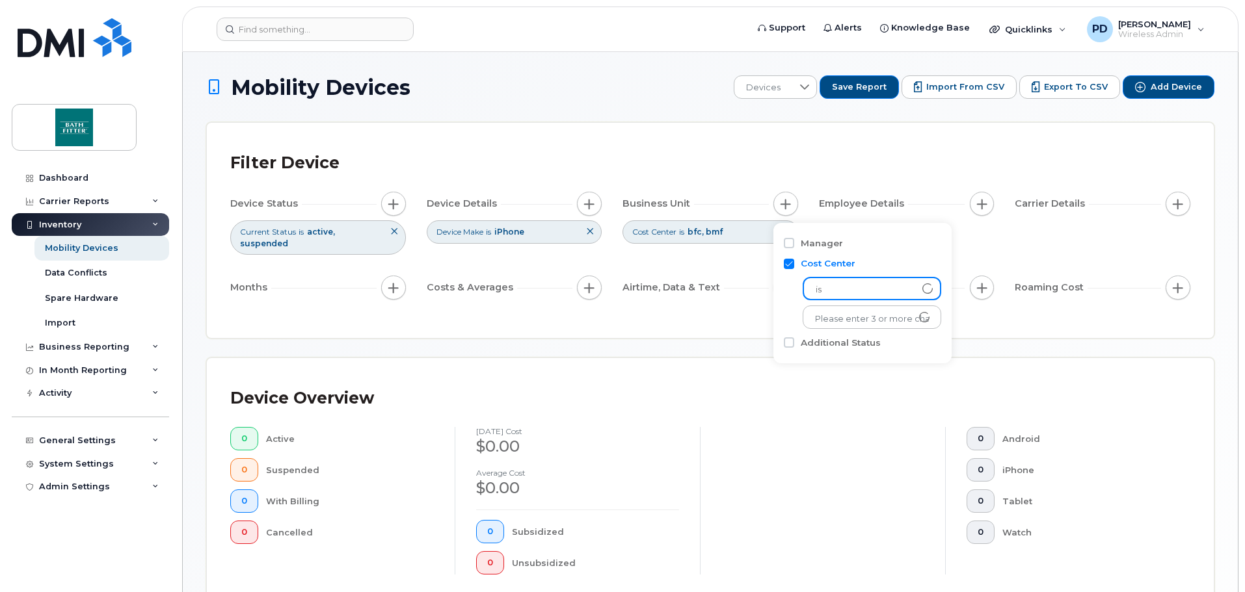
click at [823, 287] on span "is" at bounding box center [859, 289] width 111 height 23
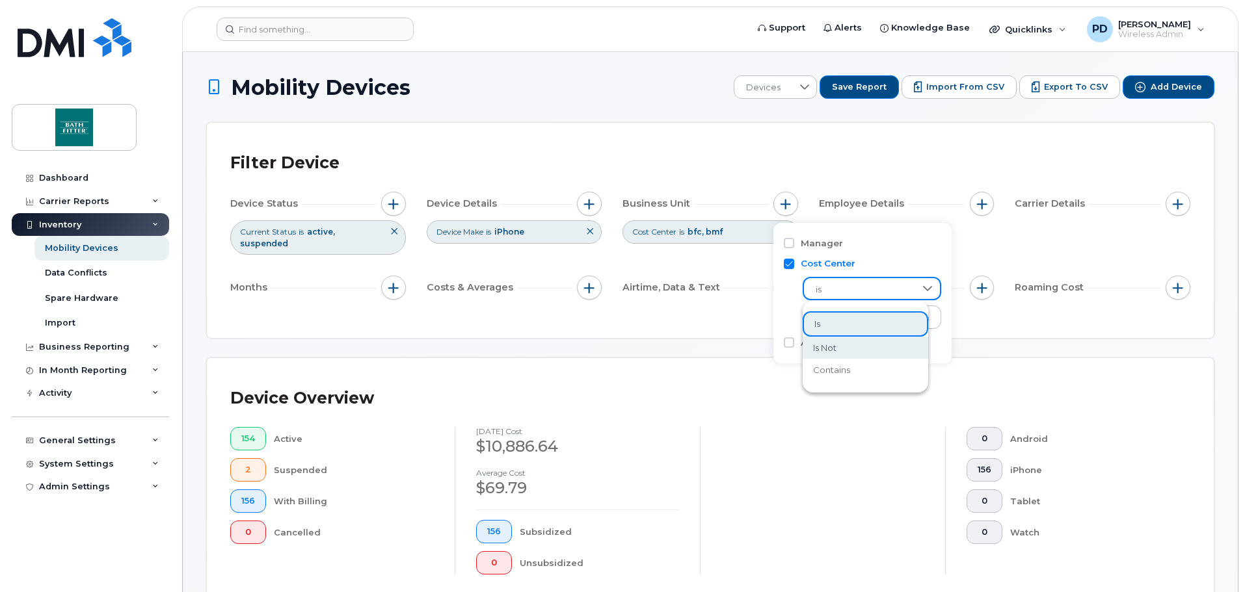
click at [827, 347] on span "is not" at bounding box center [824, 348] width 23 height 12
click at [828, 314] on input "text" at bounding box center [872, 319] width 114 height 12
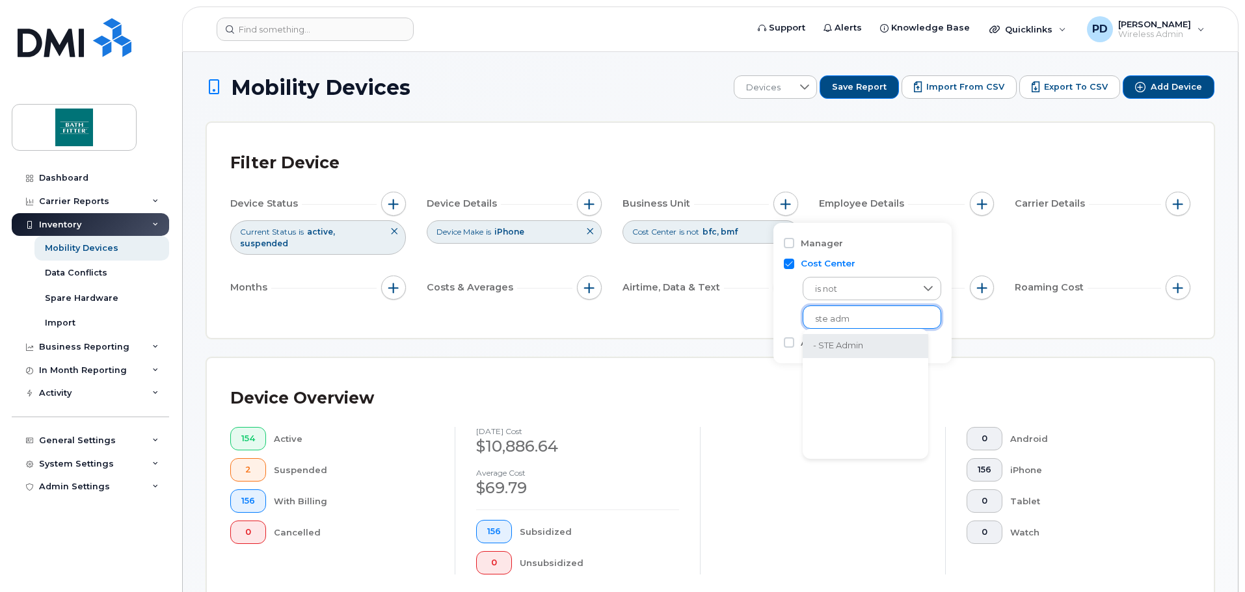
type input "ste adm"
click at [852, 340] on li "- STE Admin" at bounding box center [864, 346] width 125 height 24
click at [948, 319] on input "text" at bounding box center [966, 319] width 114 height 12
click at [960, 317] on input "text" at bounding box center [966, 319] width 114 height 12
type input "unkn"
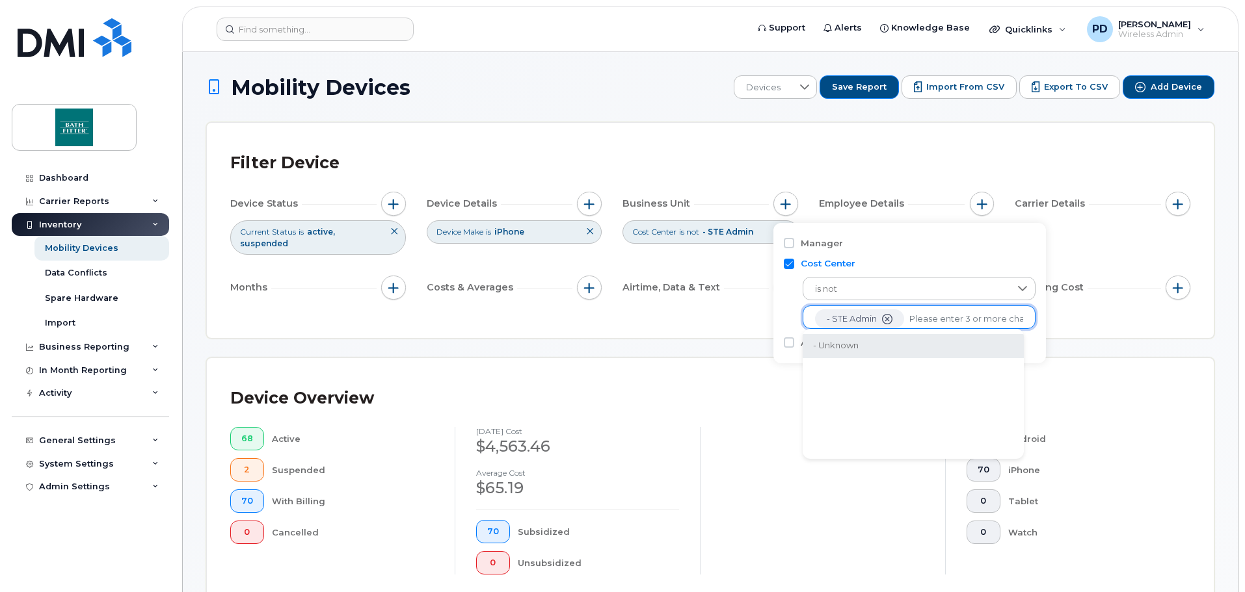
click at [850, 348] on li "- Unknown" at bounding box center [912, 346] width 221 height 24
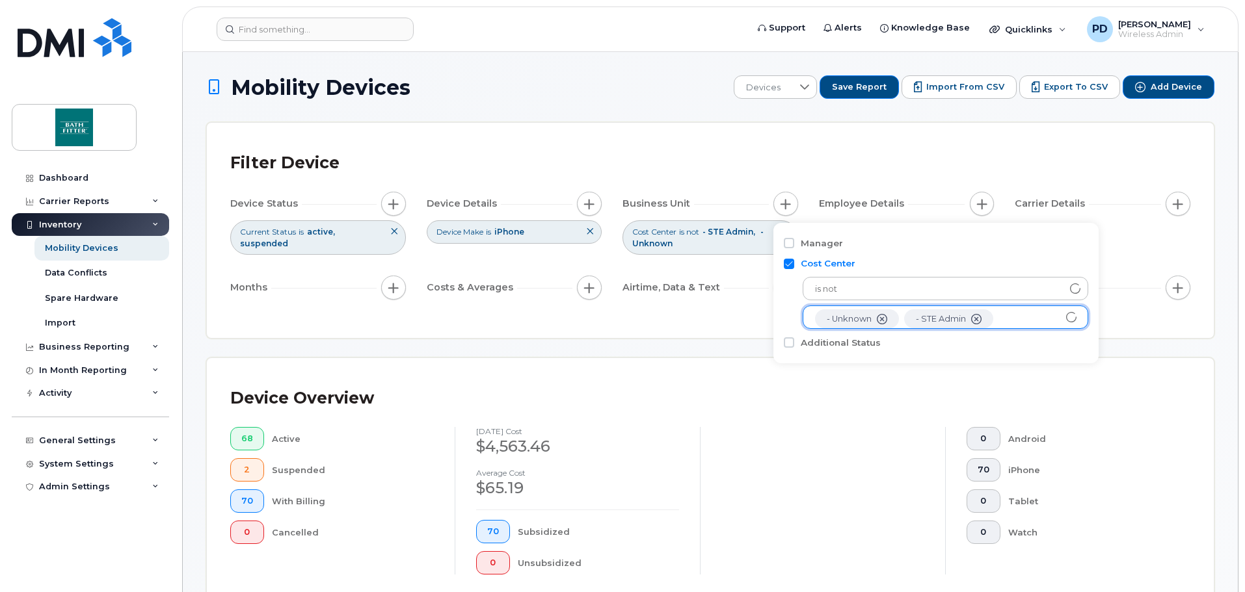
scroll to position [26, 0]
click at [888, 317] on input "text" at bounding box center [945, 317] width 261 height 12
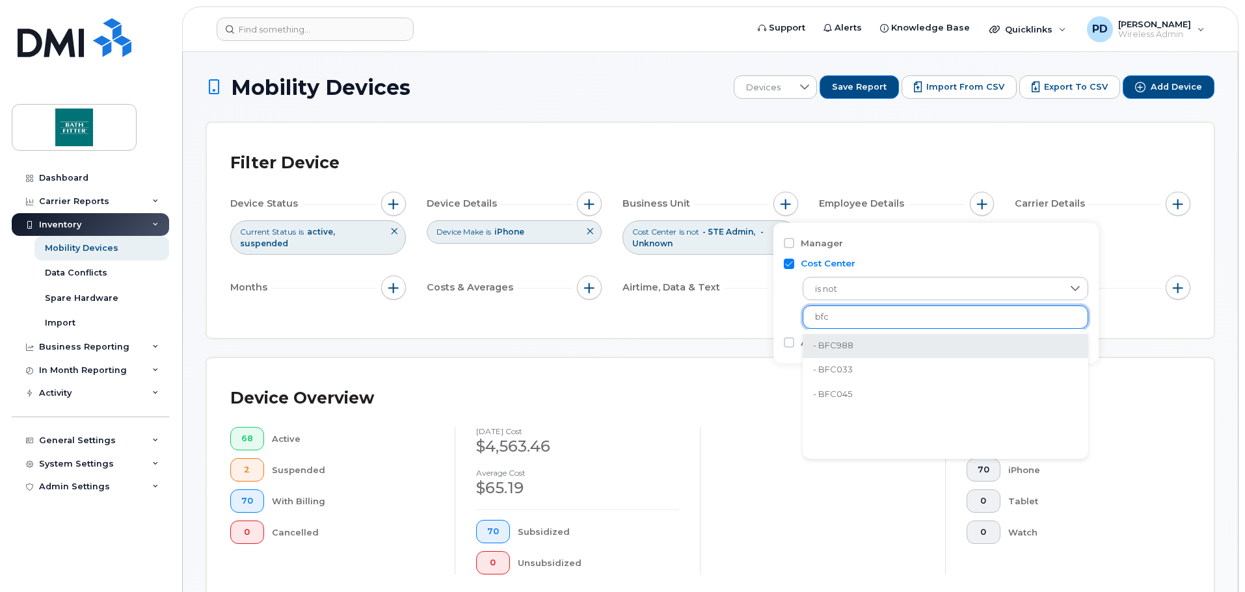
type input "bfc"
click at [859, 343] on li "- BFC988" at bounding box center [944, 346] width 285 height 24
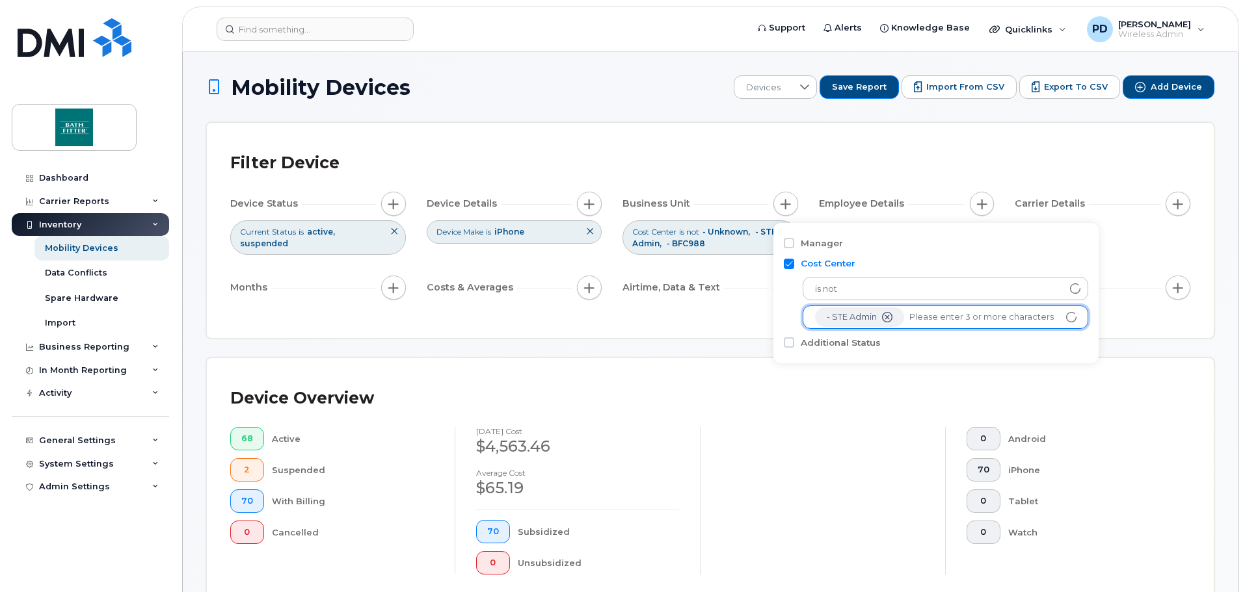
click at [691, 319] on div "Filter Device Device Status Current Status is active suspended Device Details D…" at bounding box center [710, 230] width 1007 height 215
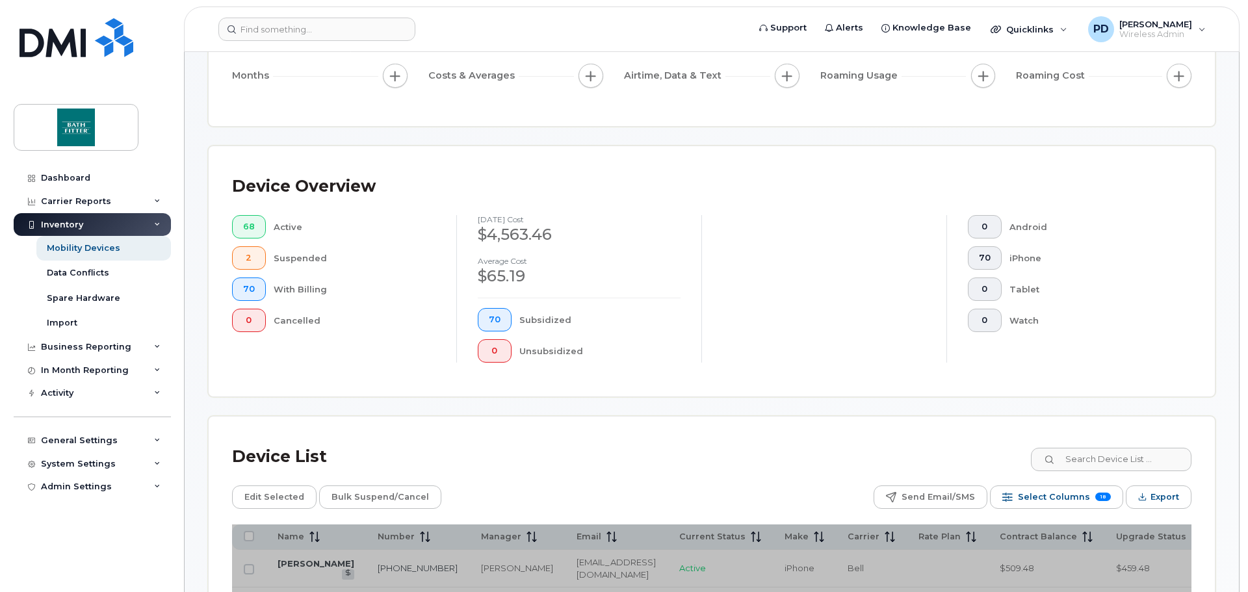
scroll to position [455, 0]
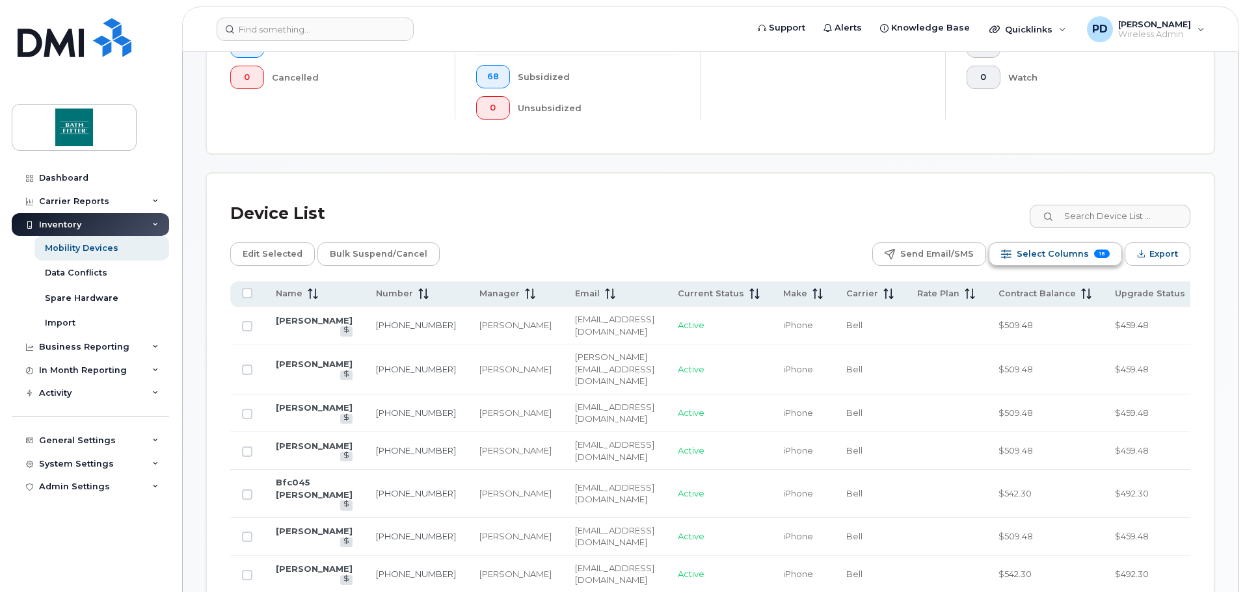
click at [1074, 262] on span "Select Columns" at bounding box center [1052, 254] width 72 height 20
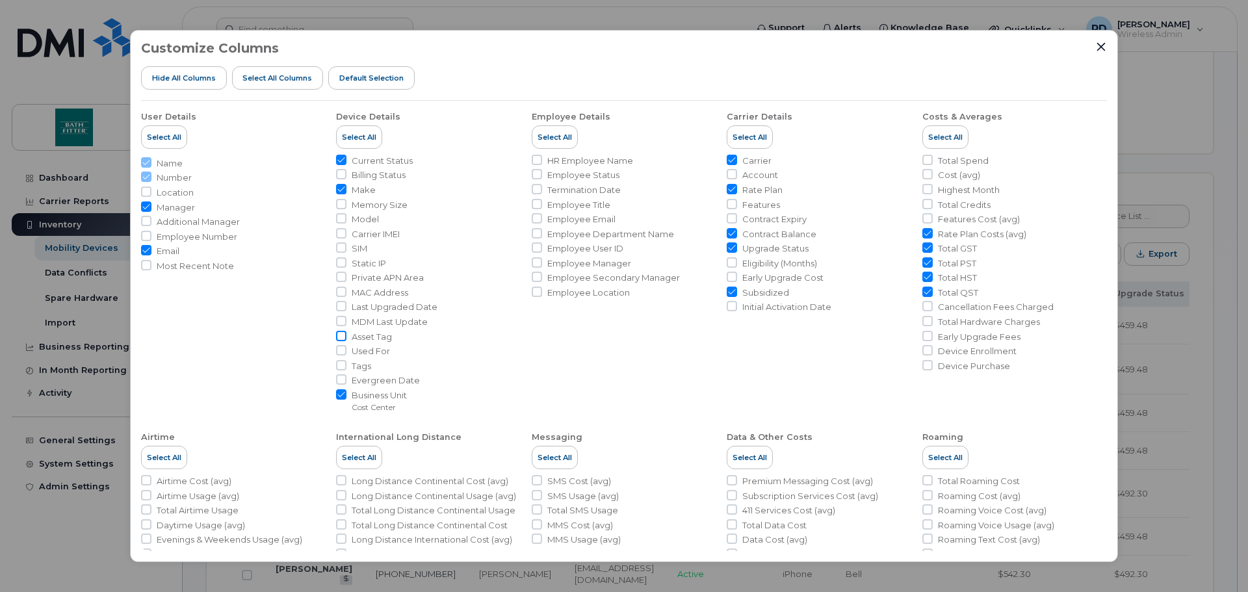
click at [340, 336] on input "Asset Tag" at bounding box center [341, 336] width 10 height 10
click at [341, 337] on input "Asset Tag" at bounding box center [341, 336] width 10 height 10
checkbox input "false"
click at [729, 217] on input "Contract Expiry" at bounding box center [732, 218] width 10 height 10
checkbox input "true"
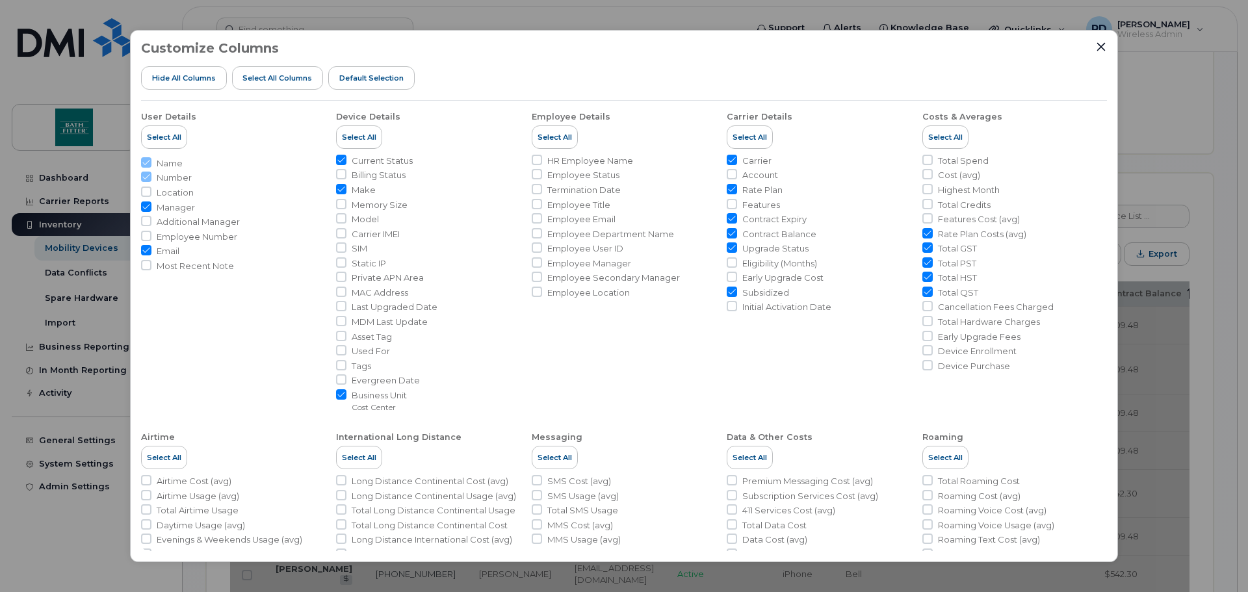
drag, startPoint x: 730, startPoint y: 233, endPoint x: 727, endPoint y: 251, distance: 18.4
click at [729, 233] on input "Contract Balance" at bounding box center [732, 233] width 10 height 10
checkbox input "false"
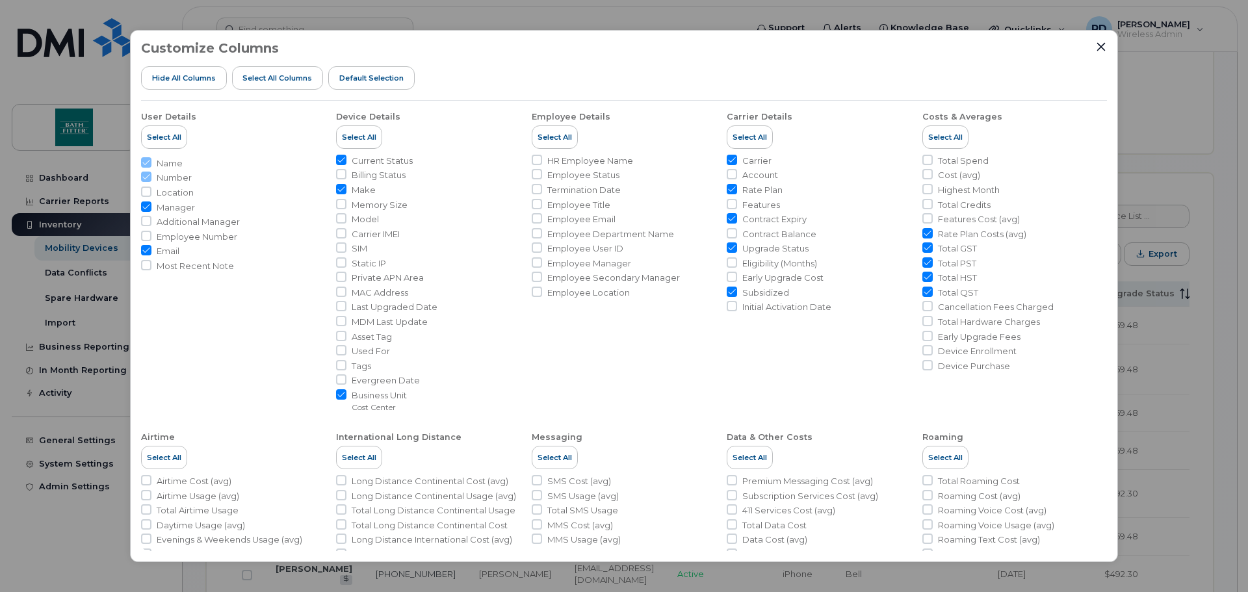
click at [923, 246] on input "Total GST" at bounding box center [928, 248] width 10 height 10
checkbox input "false"
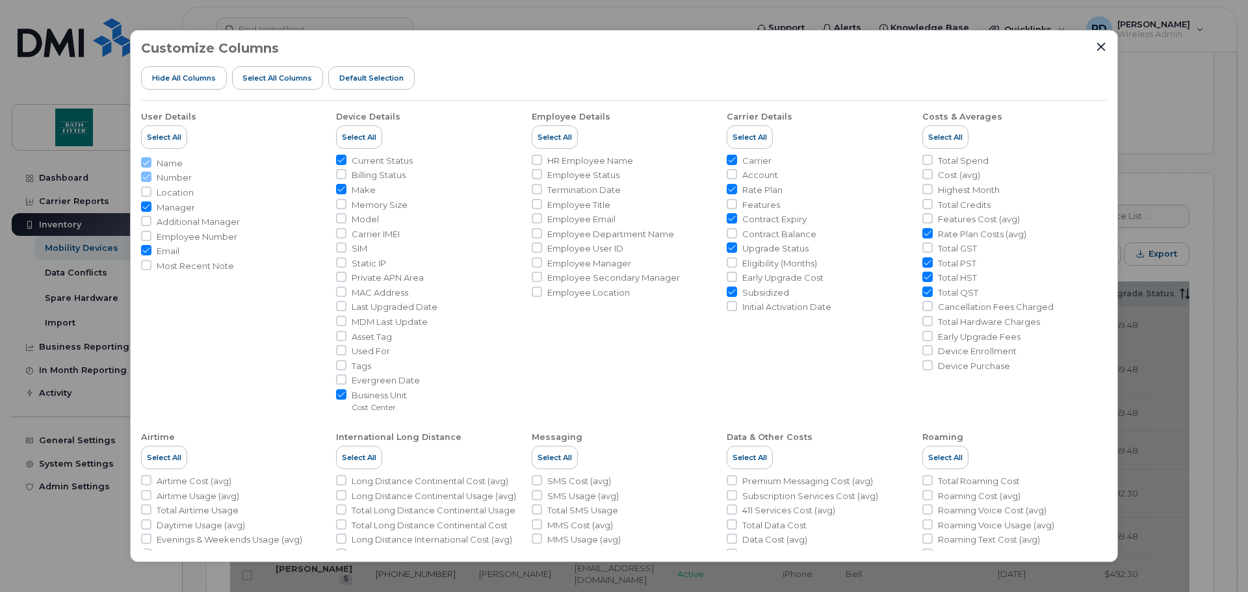
click at [923, 263] on input "Total PST" at bounding box center [928, 262] width 10 height 10
checkbox input "false"
click at [923, 276] on input "Total HST" at bounding box center [928, 277] width 10 height 10
checkbox input "false"
click at [925, 290] on input "Total QST" at bounding box center [928, 292] width 10 height 10
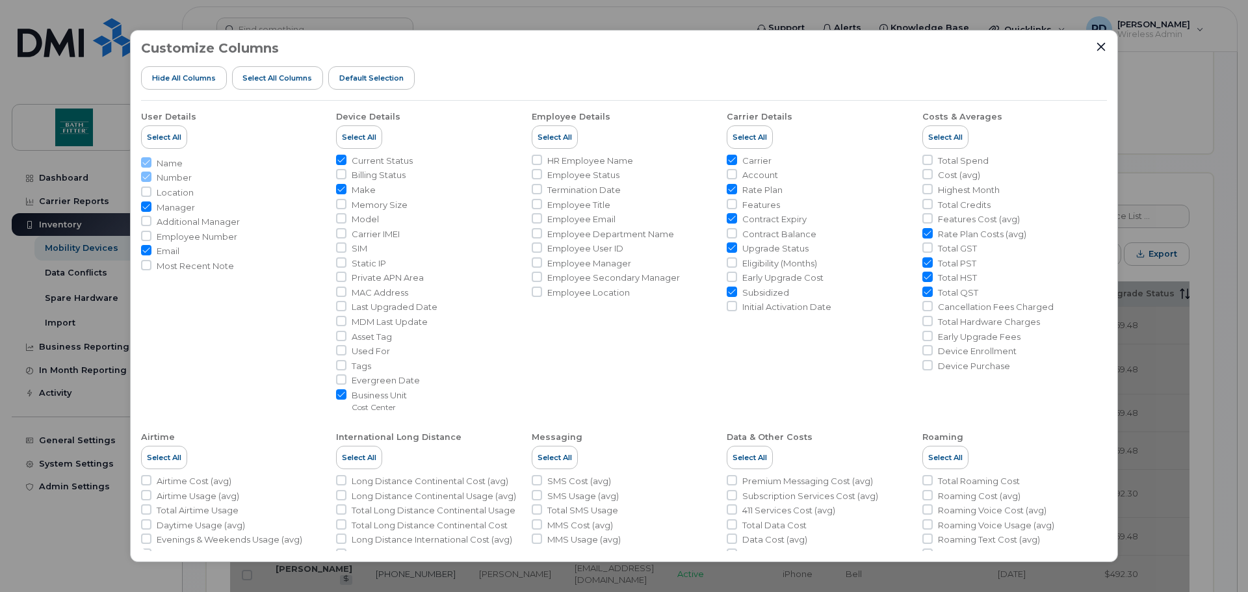
checkbox input "false"
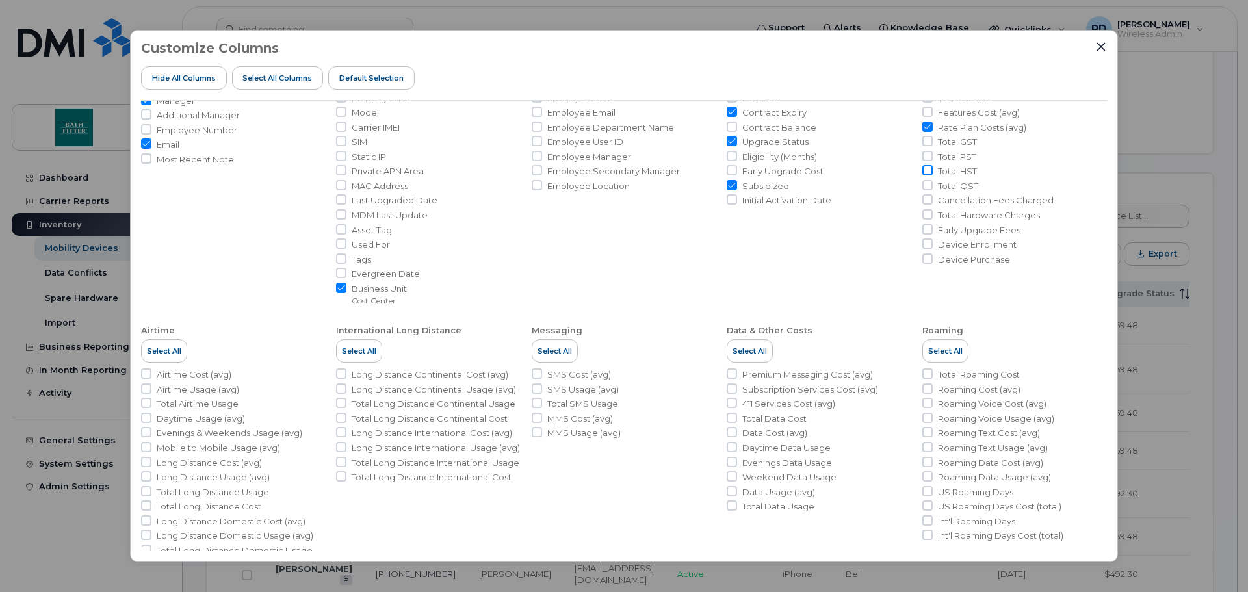
scroll to position [130, 0]
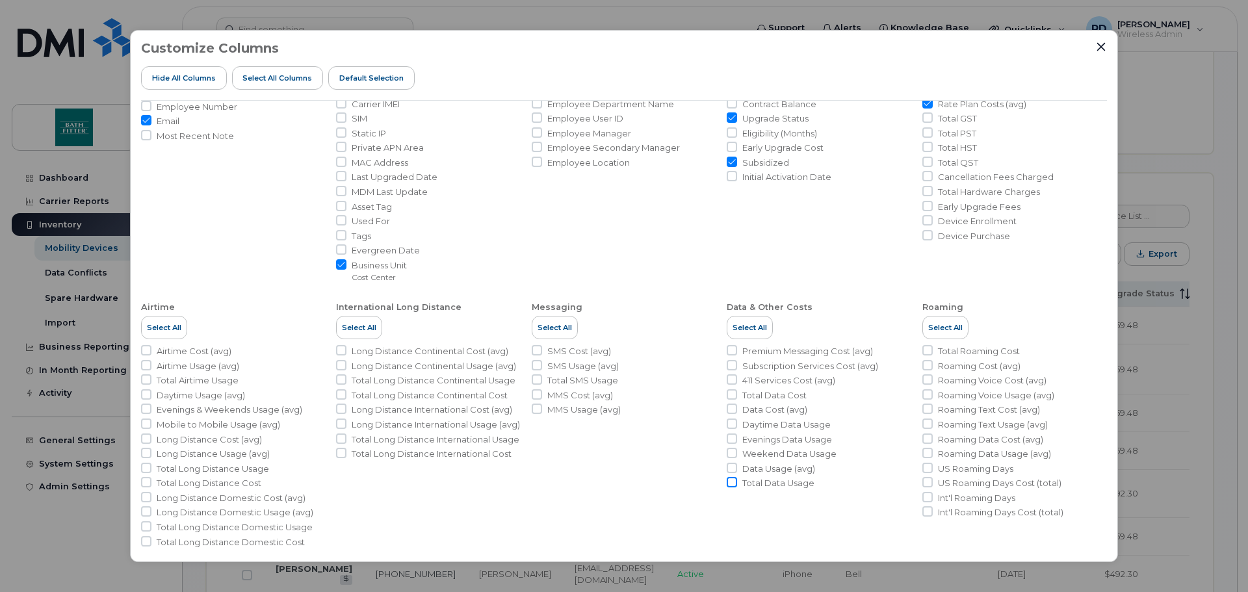
click at [729, 482] on input "Total Data Usage" at bounding box center [732, 482] width 10 height 10
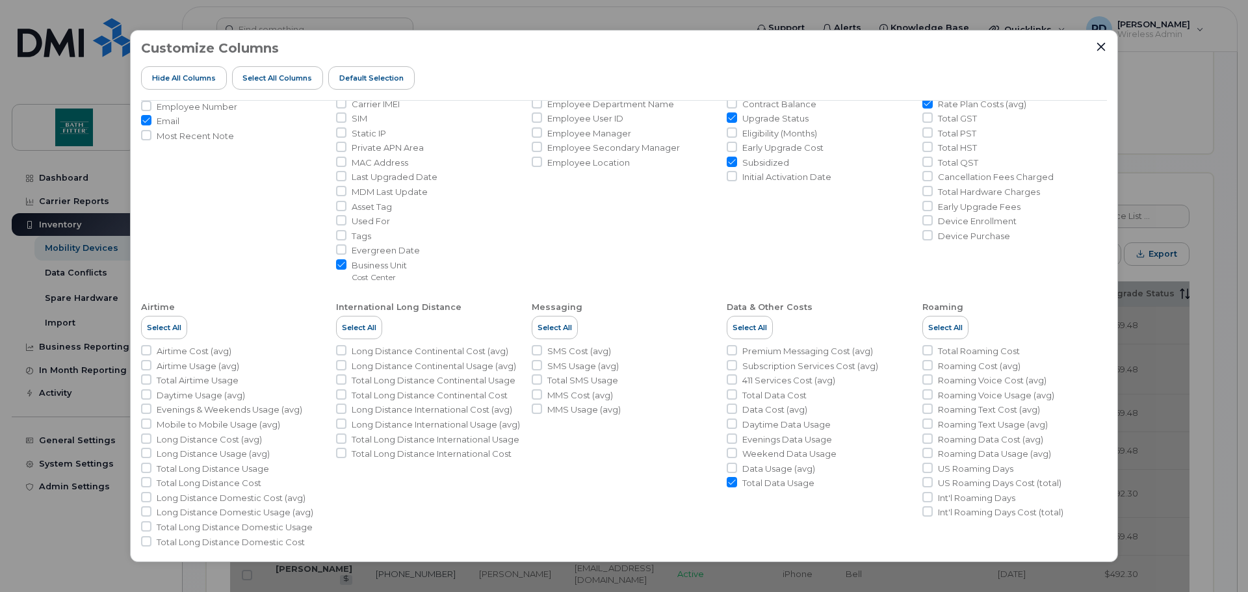
click at [729, 482] on input "Total Data Usage" at bounding box center [732, 482] width 10 height 10
checkbox input "false"
click at [733, 468] on input "Data Usage (avg)" at bounding box center [732, 468] width 10 height 10
checkbox input "true"
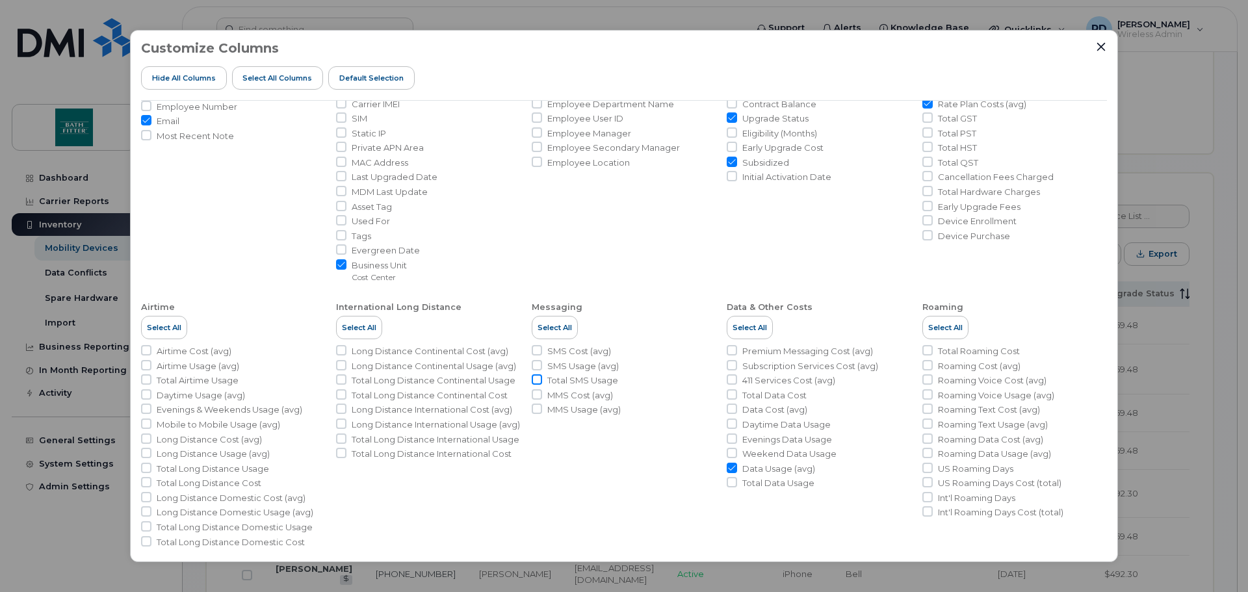
click at [534, 377] on input "Total SMS Usage" at bounding box center [537, 380] width 10 height 10
checkbox input "true"
click at [538, 406] on input "MMS Usage (avg)" at bounding box center [537, 409] width 10 height 10
checkbox input "true"
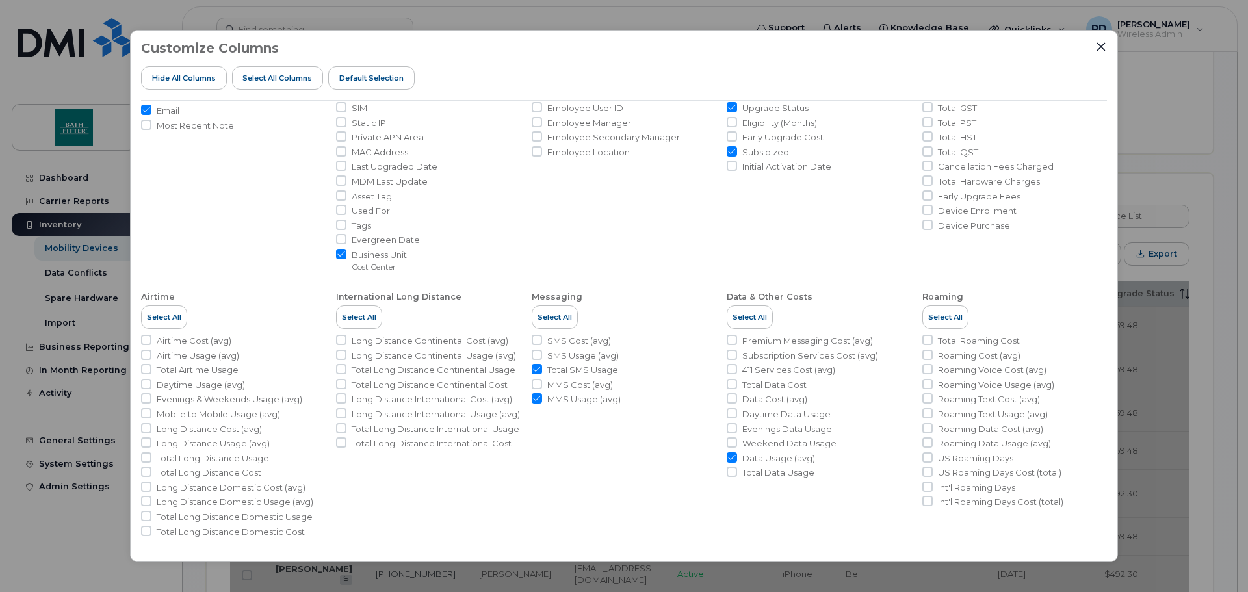
scroll to position [143, 0]
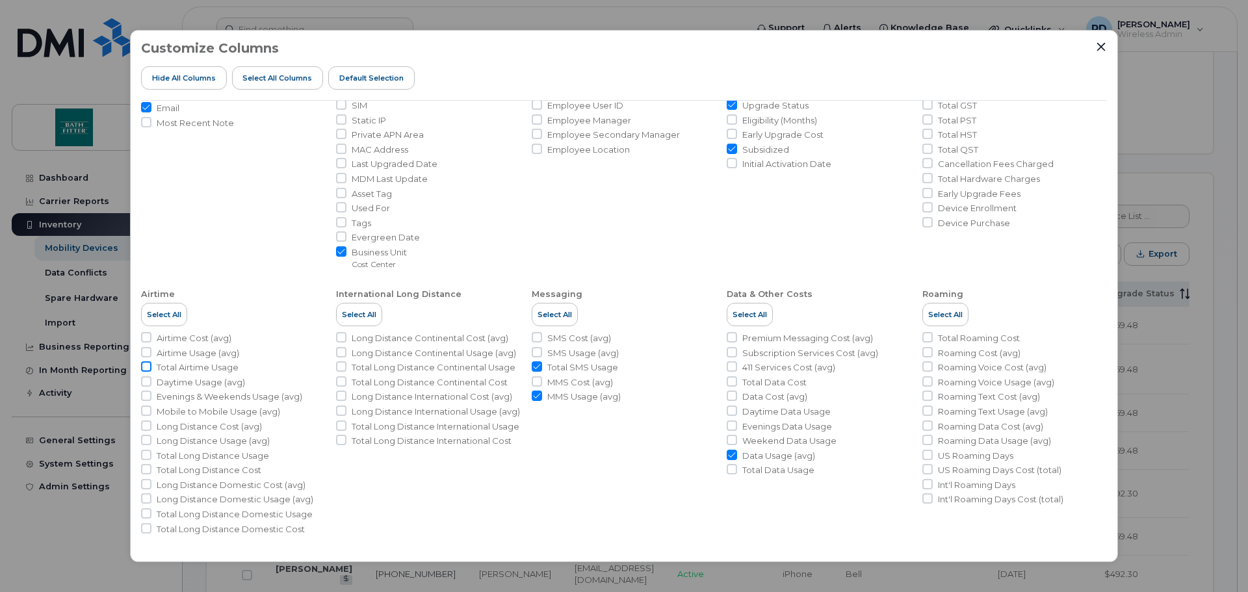
click at [146, 367] on input "Total Airtime Usage" at bounding box center [146, 367] width 10 height 10
checkbox input "true"
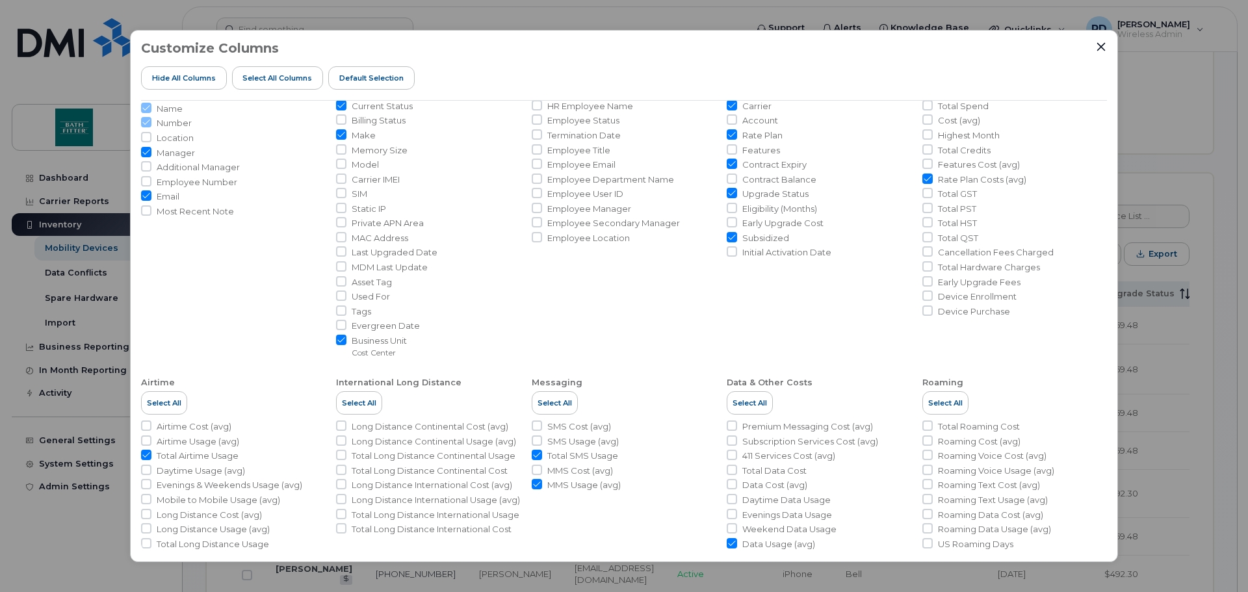
scroll to position [78, 0]
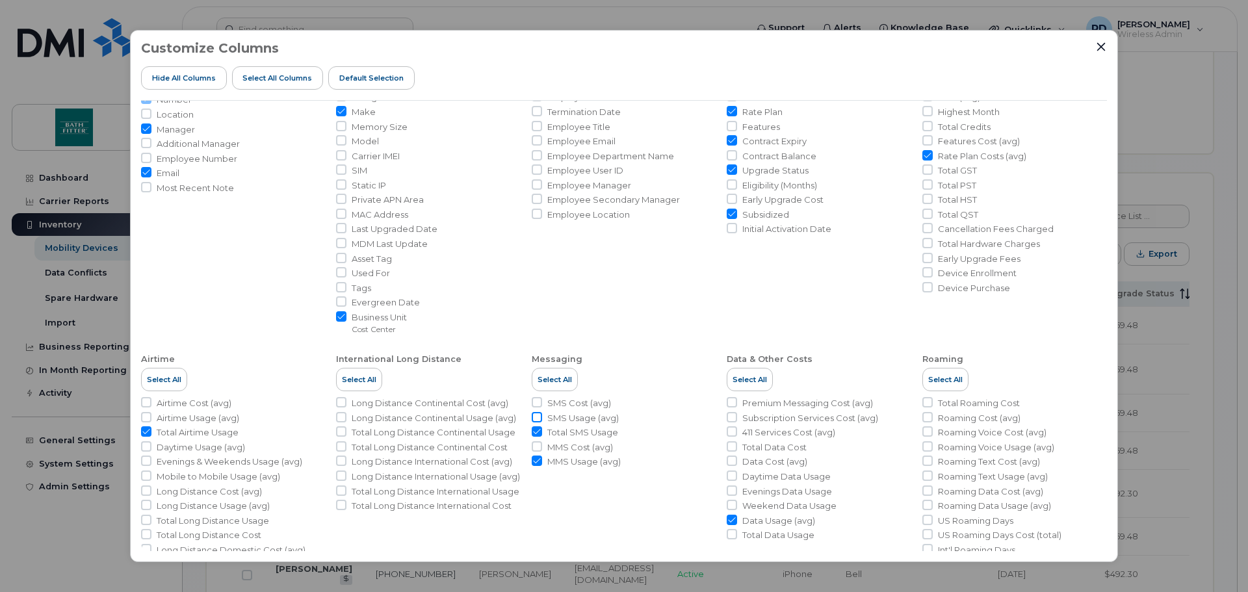
click at [535, 419] on input "SMS Usage (avg)" at bounding box center [537, 417] width 10 height 10
checkbox input "true"
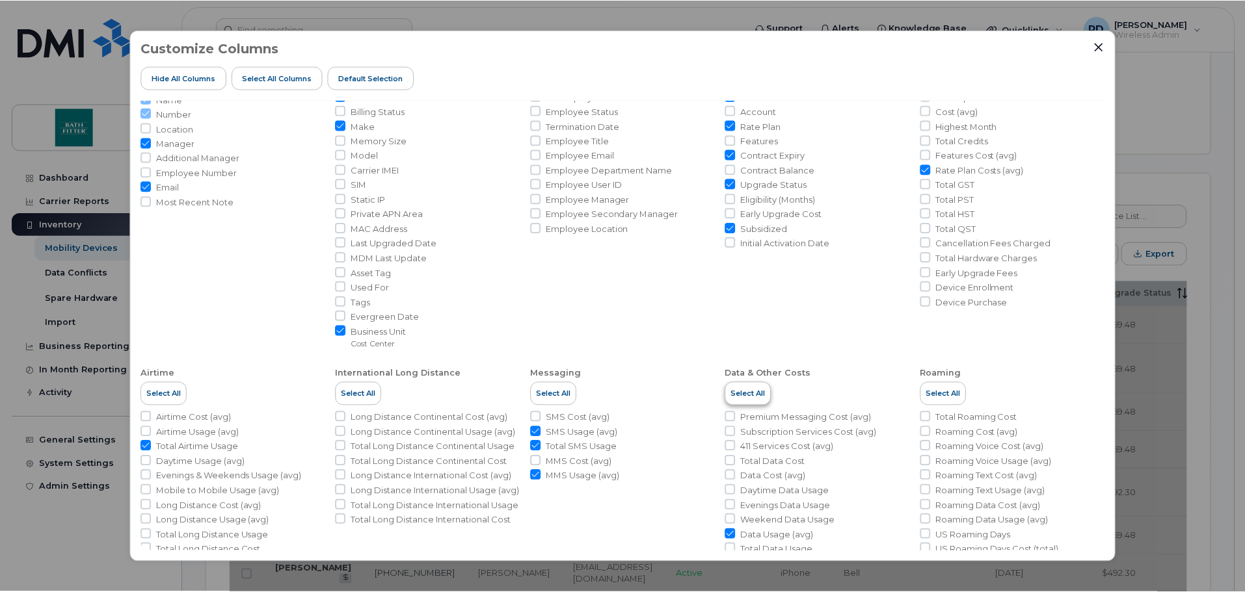
scroll to position [0, 0]
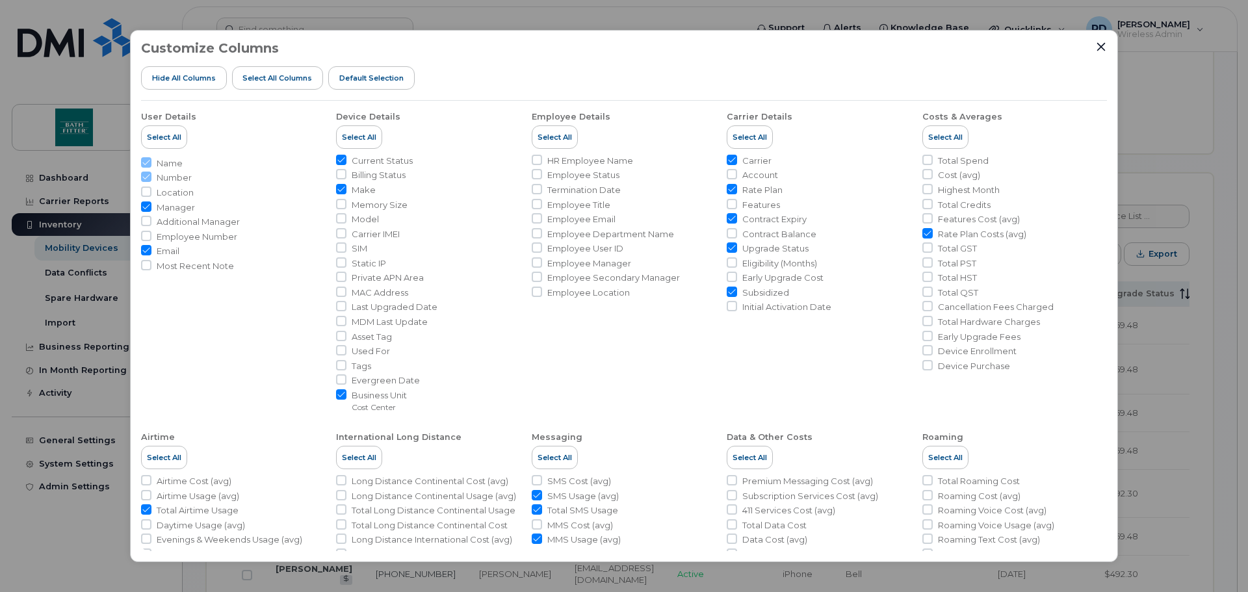
click at [1108, 47] on div "Customize Columns Hide All Columns Select all Columns Default Selection User De…" at bounding box center [624, 296] width 988 height 533
click at [1100, 46] on icon "Close" at bounding box center [1101, 47] width 10 height 10
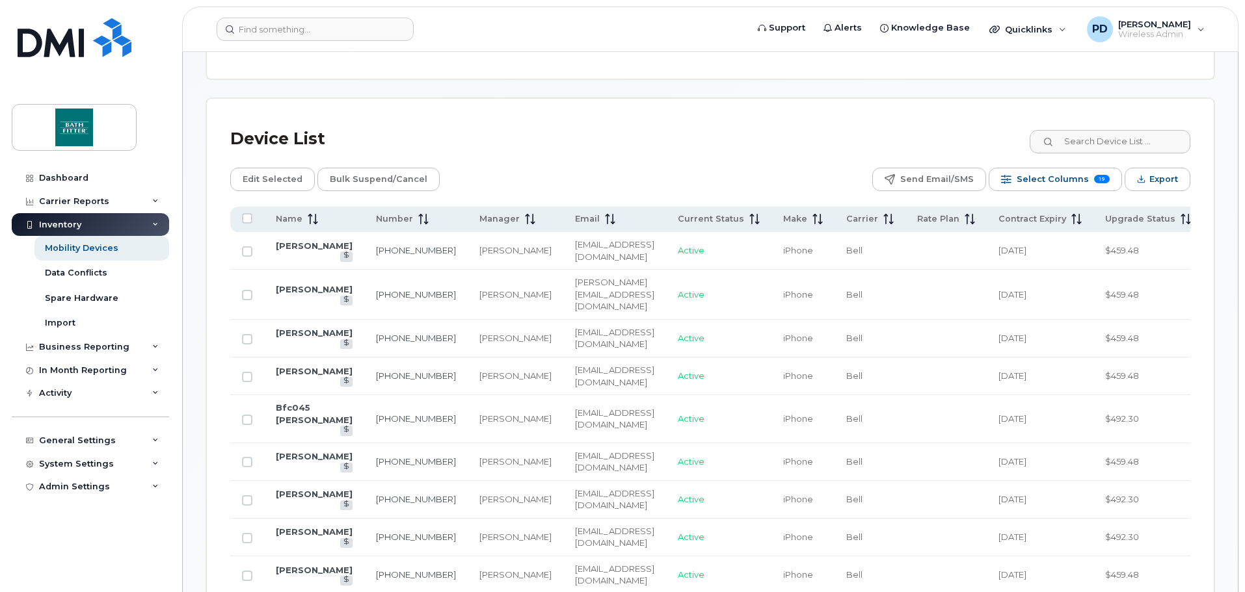
scroll to position [520, 0]
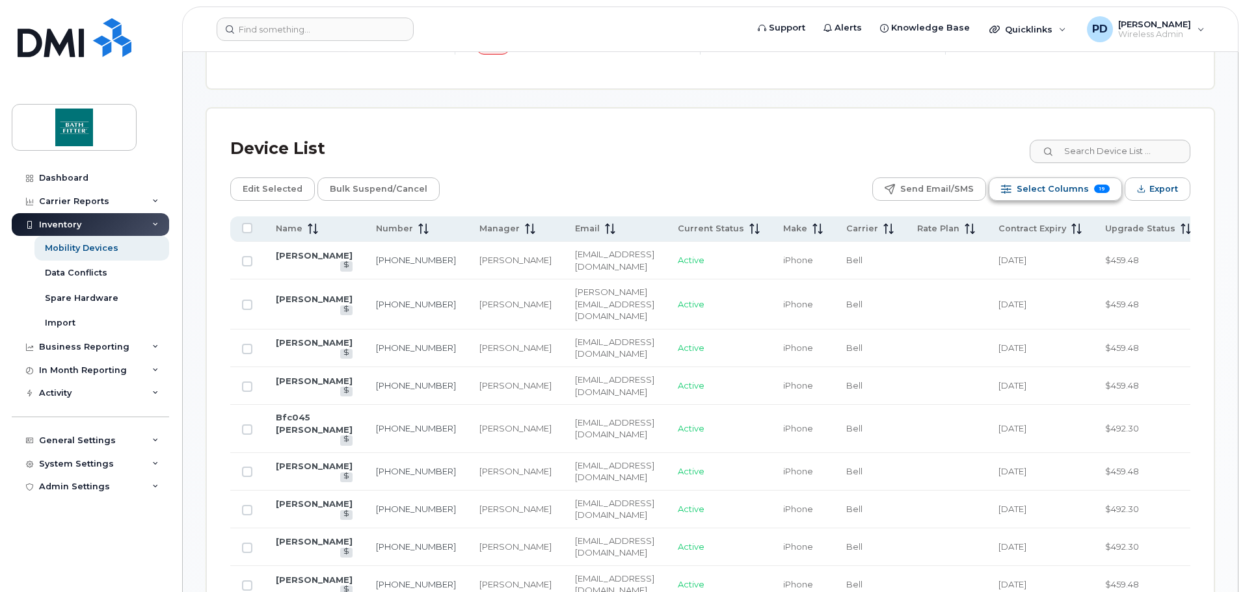
click at [1056, 186] on span "Select Columns" at bounding box center [1052, 189] width 72 height 20
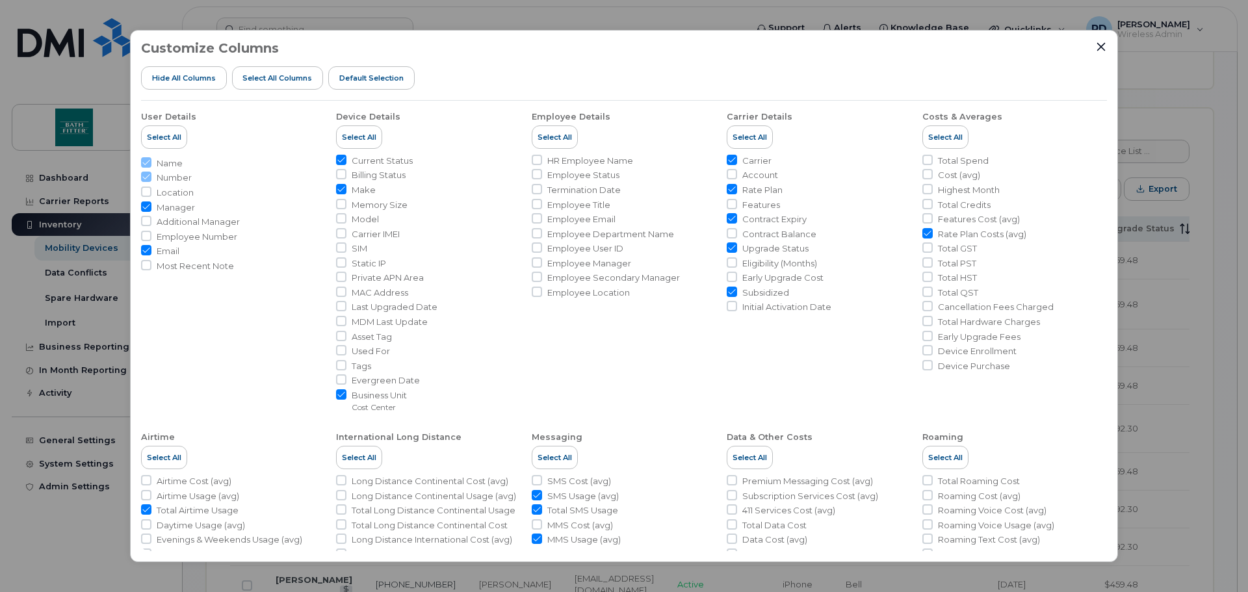
click at [732, 247] on input "Upgrade Status" at bounding box center [732, 248] width 10 height 10
checkbox input "false"
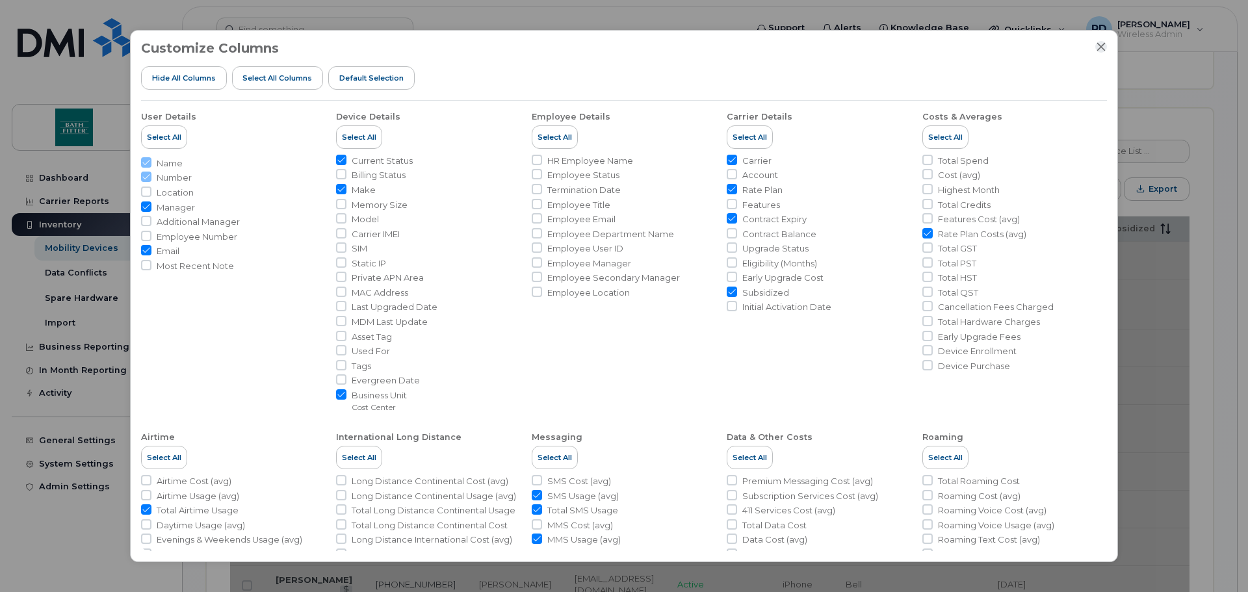
click at [1105, 46] on icon "Close" at bounding box center [1101, 47] width 10 height 10
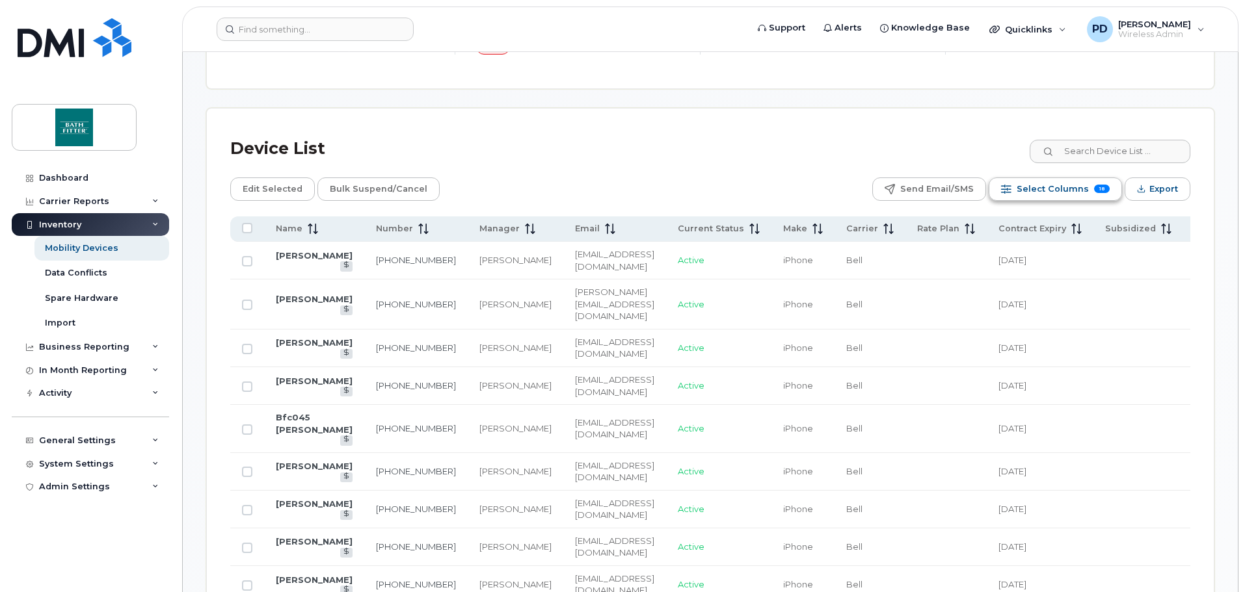
click at [1074, 185] on span "Select Columns" at bounding box center [1052, 189] width 72 height 20
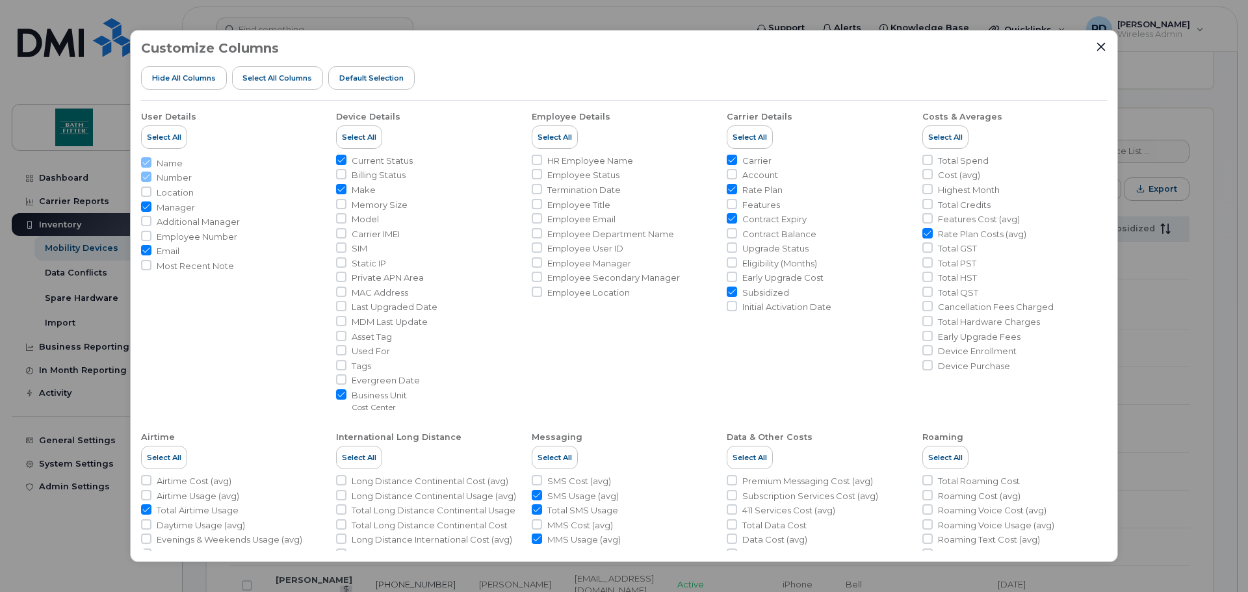
click at [729, 159] on input "Carrier" at bounding box center [732, 160] width 10 height 10
checkbox input "false"
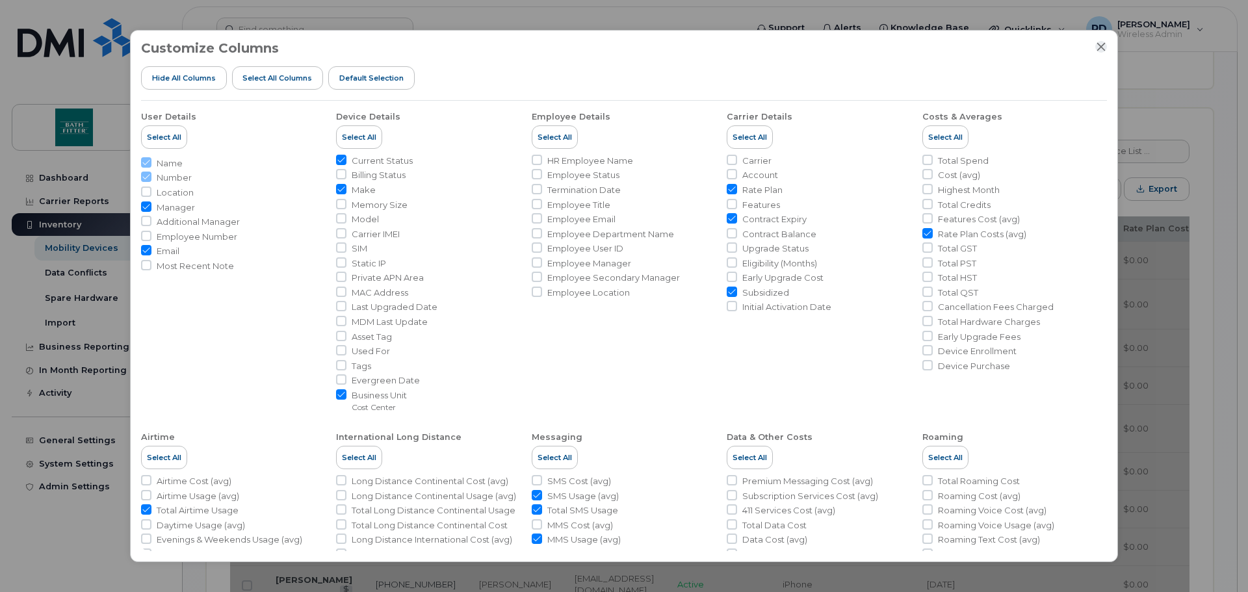
click at [1103, 47] on icon "Close" at bounding box center [1101, 47] width 10 height 10
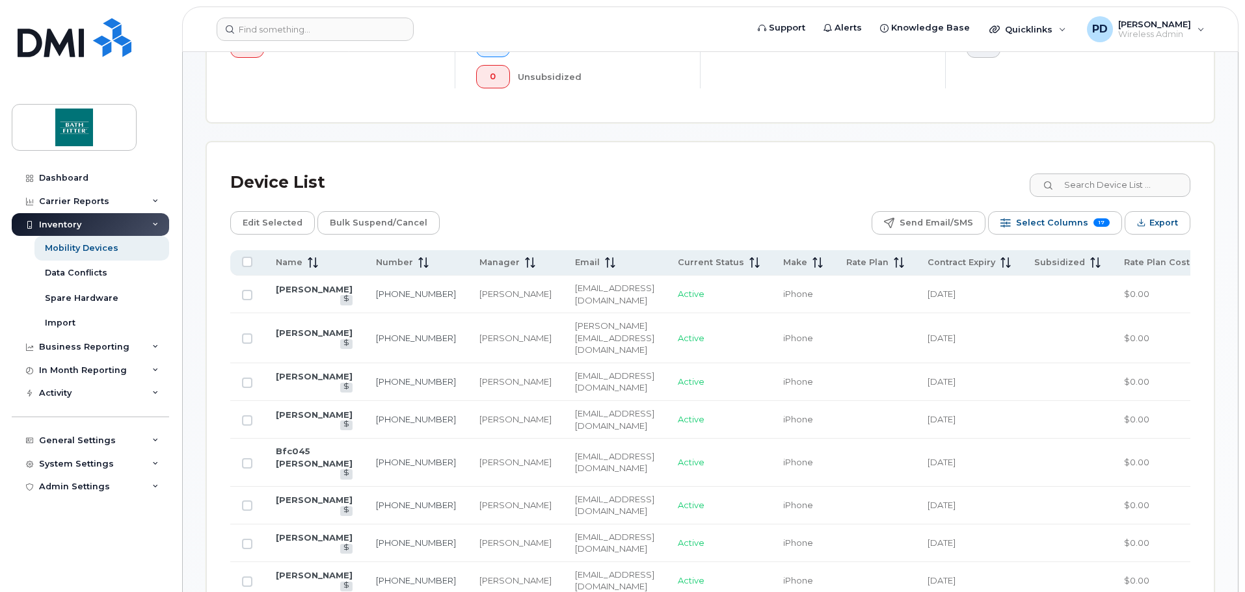
scroll to position [455, 0]
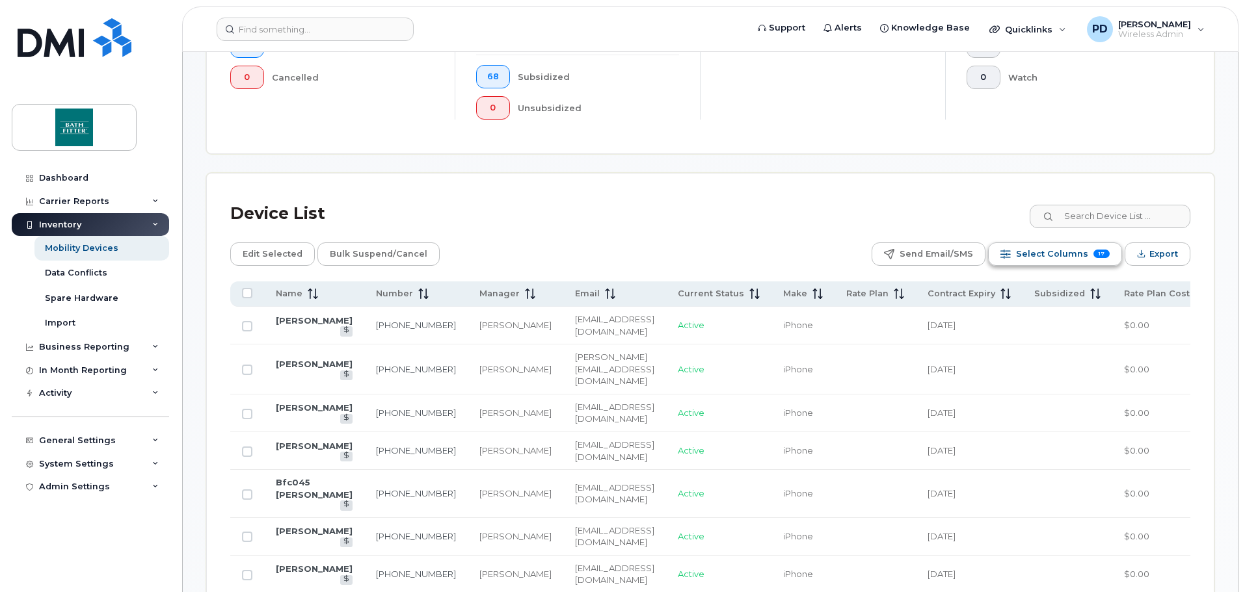
click at [1062, 256] on span "Select Columns" at bounding box center [1052, 254] width 72 height 20
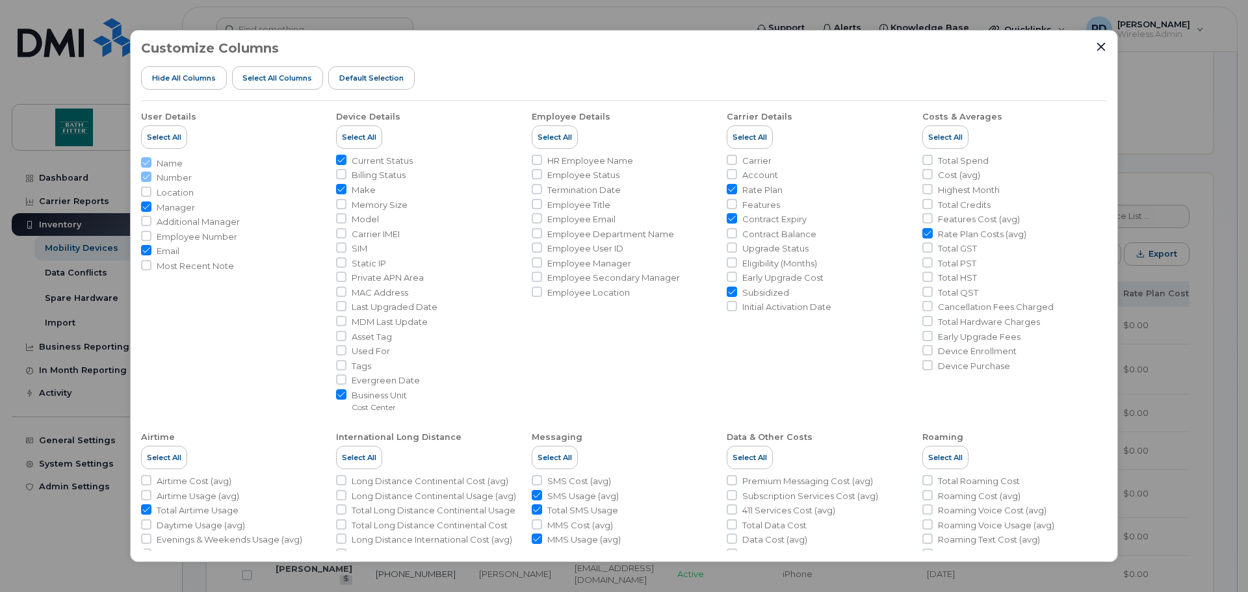
click at [731, 291] on input "Subsidized" at bounding box center [732, 292] width 10 height 10
checkbox input "false"
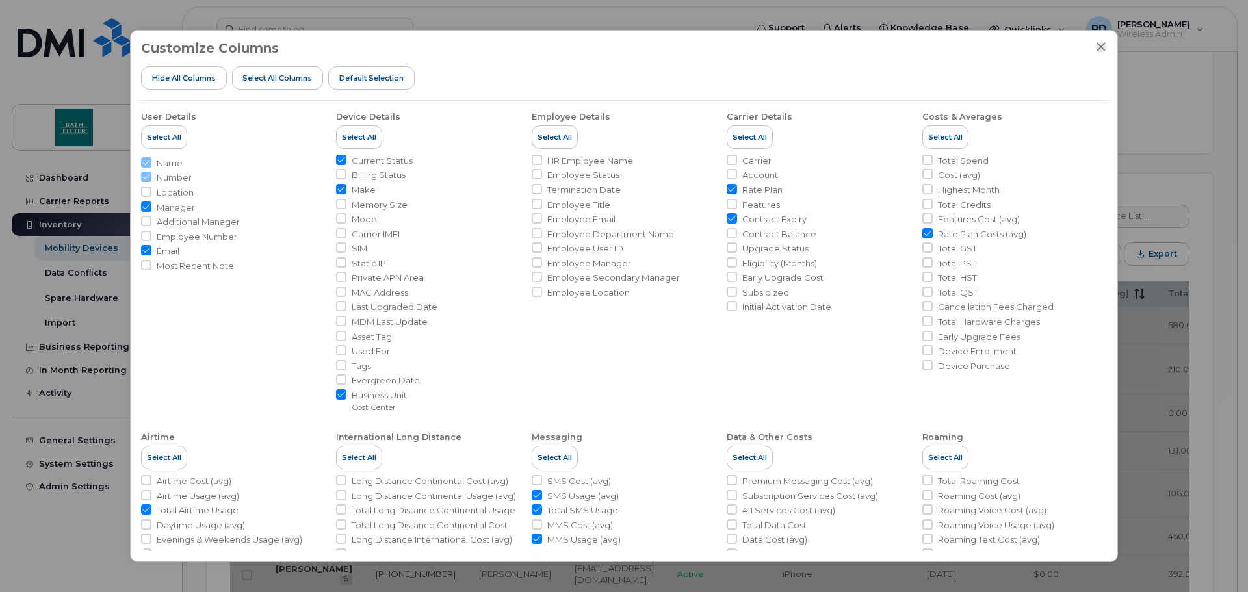
click at [1103, 51] on icon "Close" at bounding box center [1101, 47] width 10 height 10
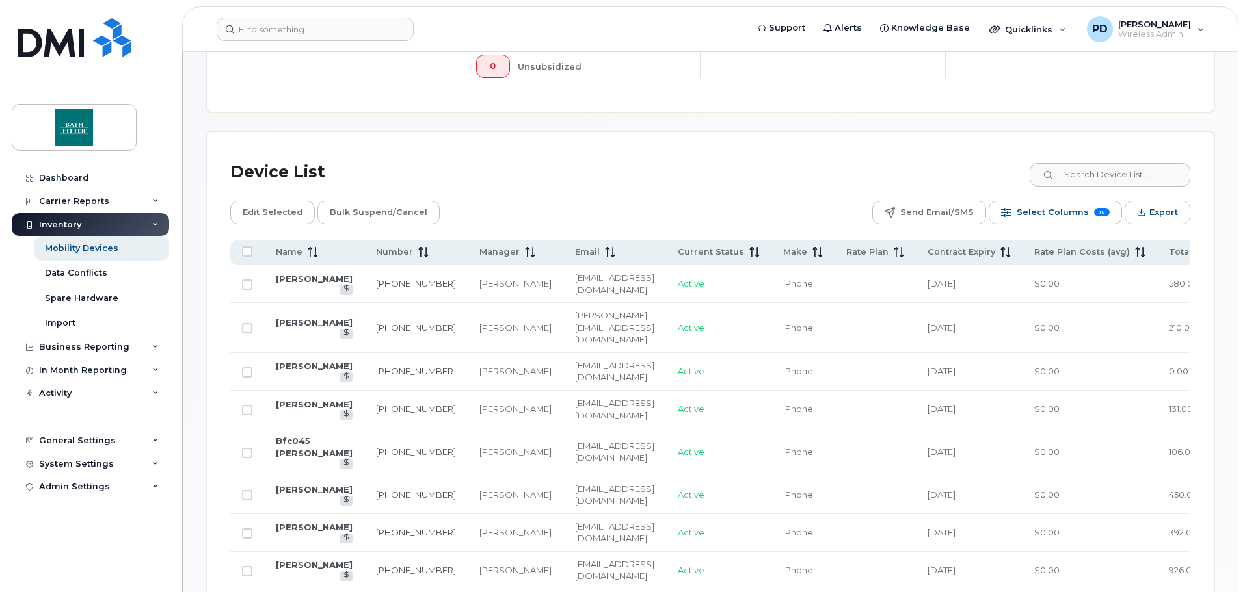
scroll to position [520, 0]
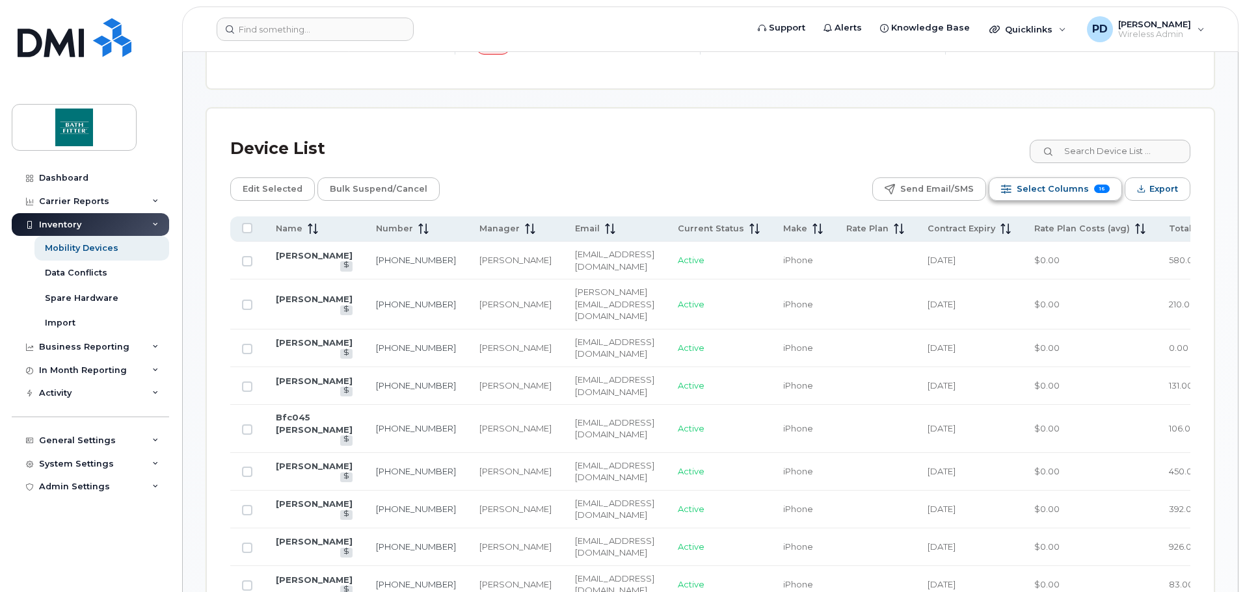
click at [1091, 191] on button "Select Columns 16" at bounding box center [1054, 189] width 133 height 23
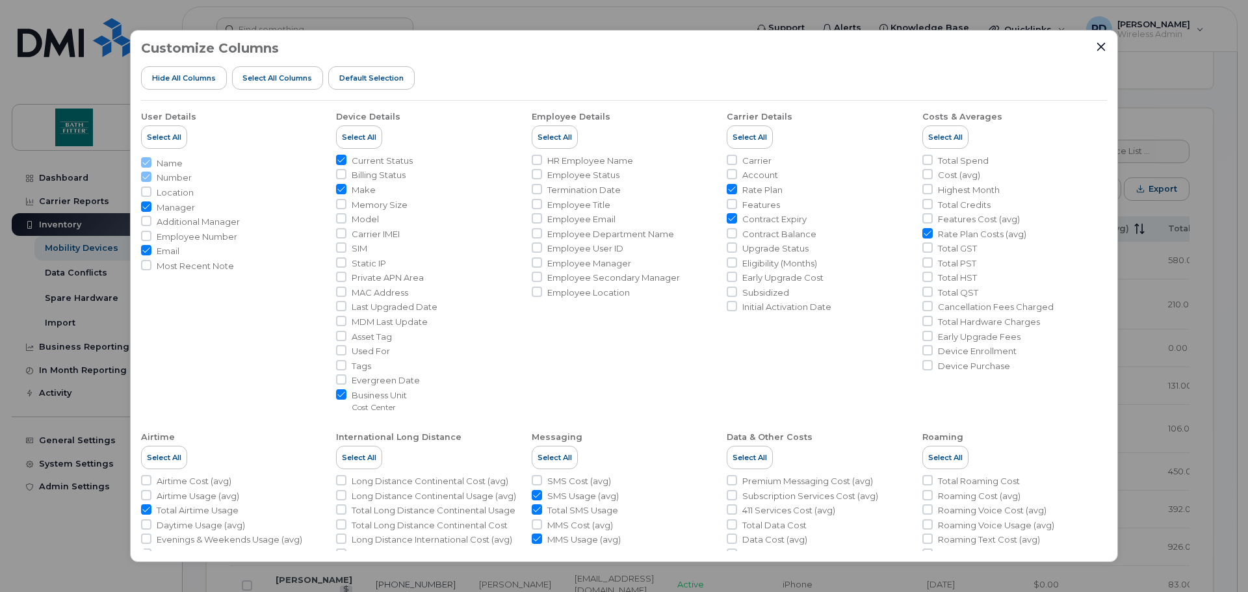
click at [145, 208] on input "Manager" at bounding box center [146, 207] width 10 height 10
checkbox input "false"
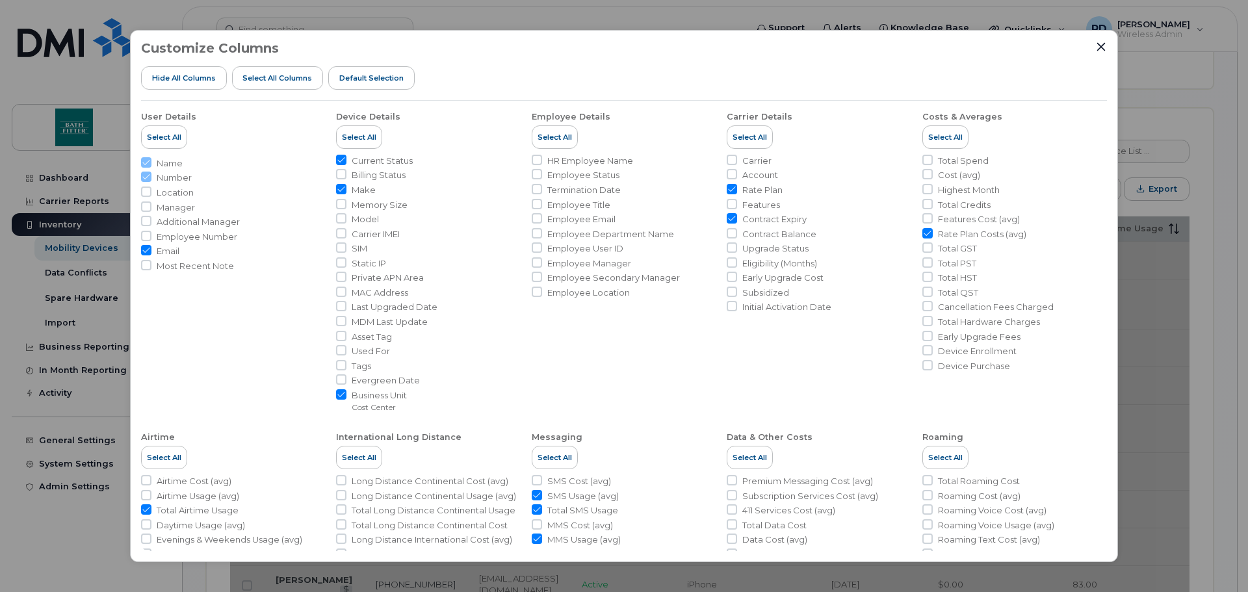
click at [146, 252] on input "Email" at bounding box center [146, 250] width 10 height 10
checkbox input "false"
click at [1109, 50] on div "Customize Columns Hide All Columns Select all Columns Default Selection User De…" at bounding box center [624, 296] width 988 height 533
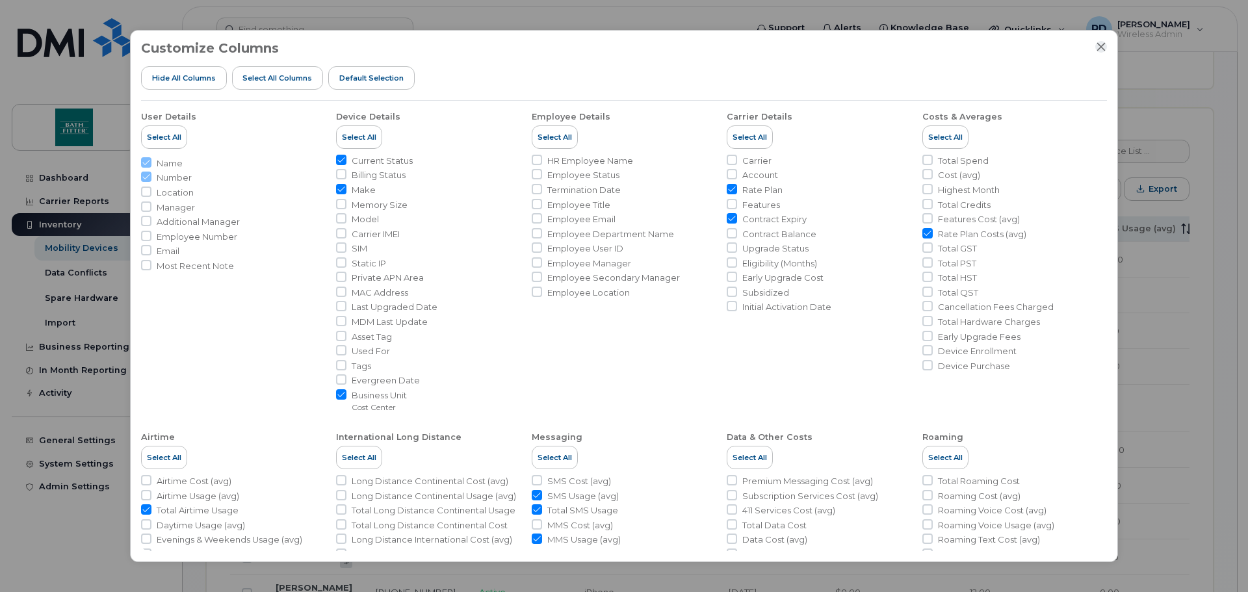
click at [1103, 51] on icon "Close" at bounding box center [1101, 47] width 10 height 10
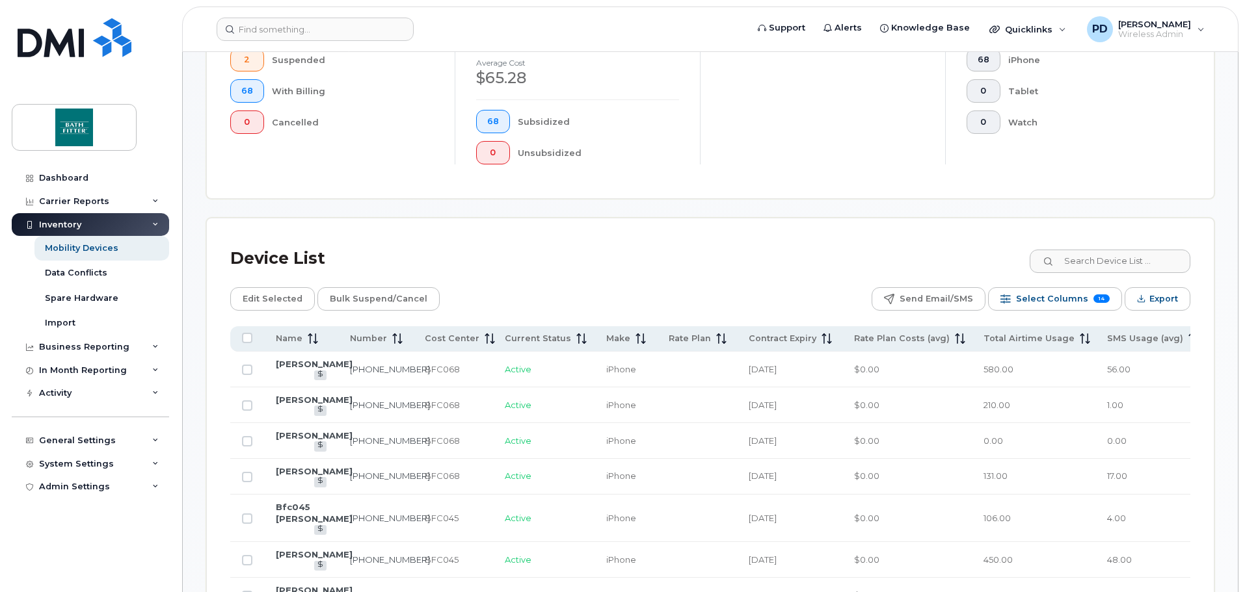
scroll to position [433, 0]
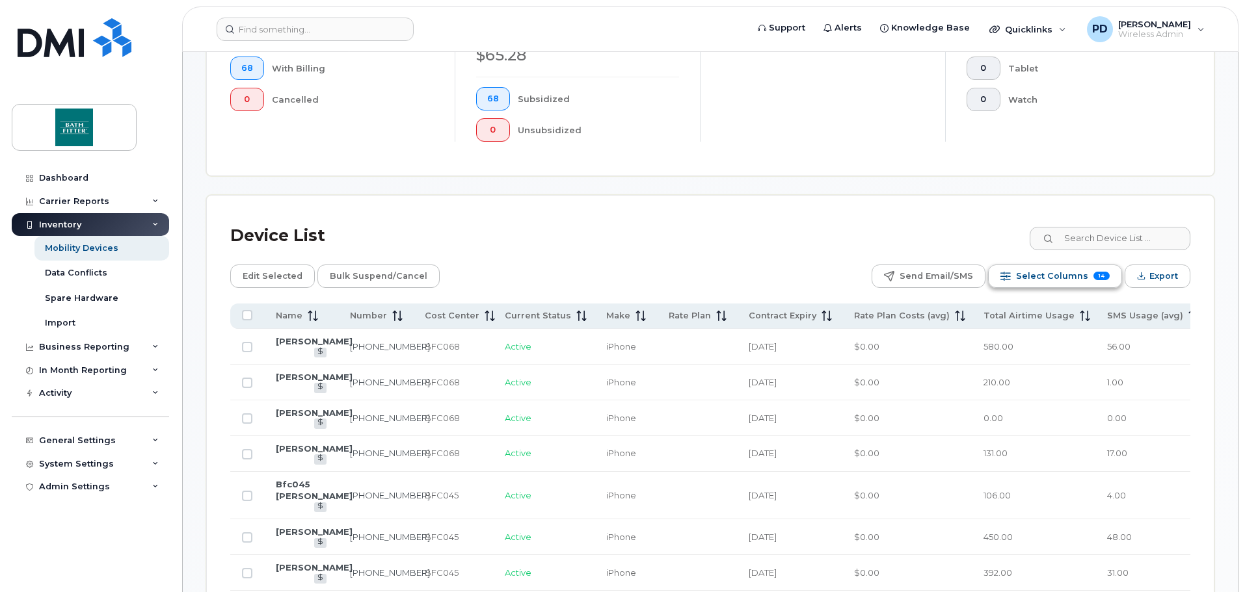
click at [1070, 276] on span "Select Columns" at bounding box center [1052, 277] width 72 height 20
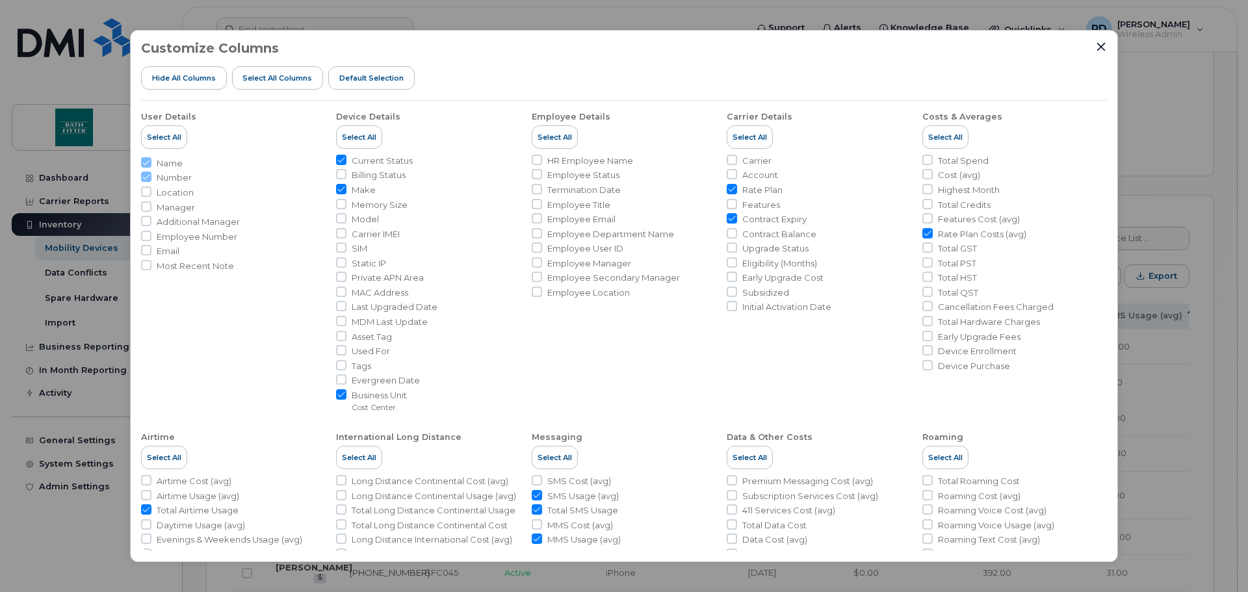
click at [345, 190] on input "Make" at bounding box center [341, 189] width 10 height 10
checkbox input "false"
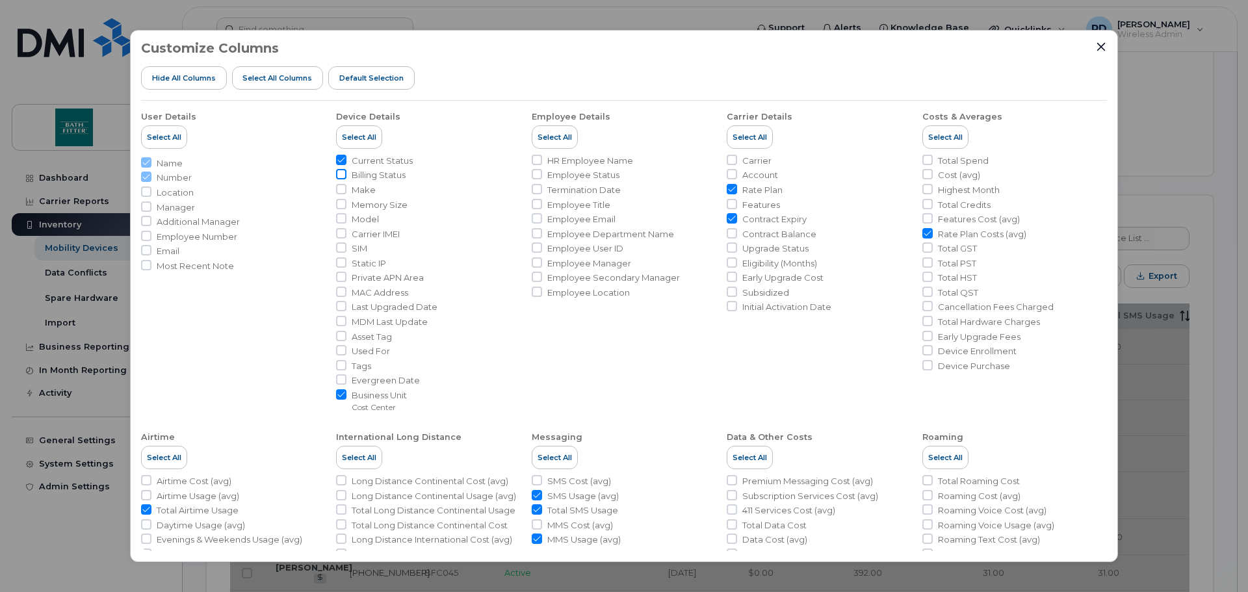
click at [343, 175] on input "Billing Status" at bounding box center [341, 174] width 10 height 10
checkbox input "true"
click at [1101, 51] on icon "Close" at bounding box center [1101, 47] width 10 height 10
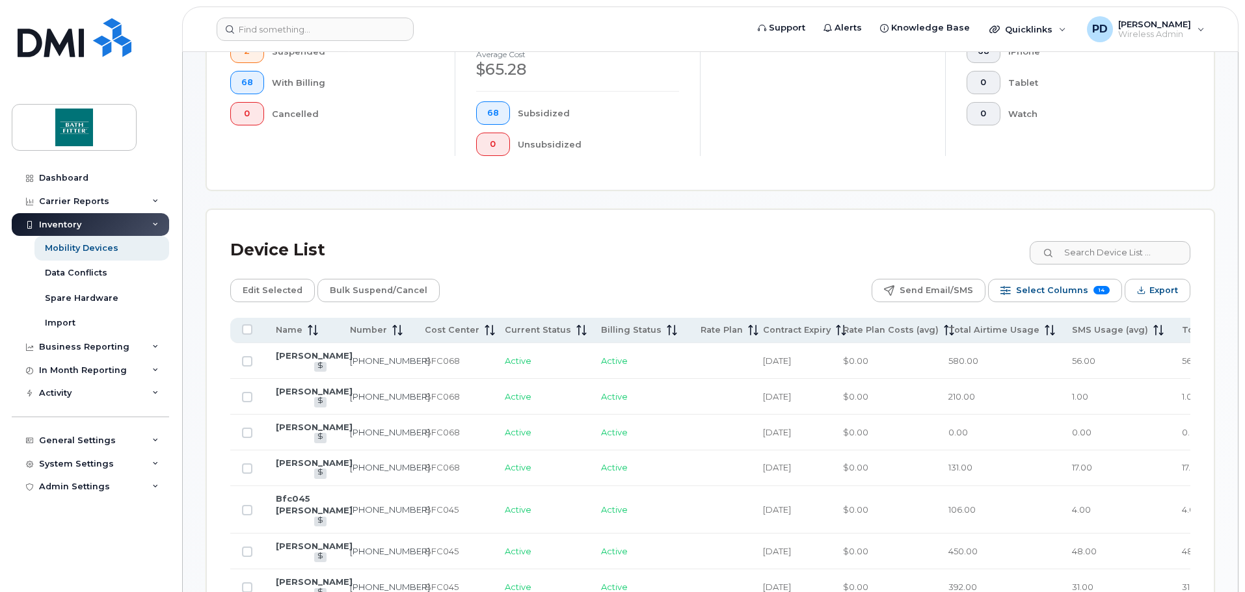
scroll to position [433, 0]
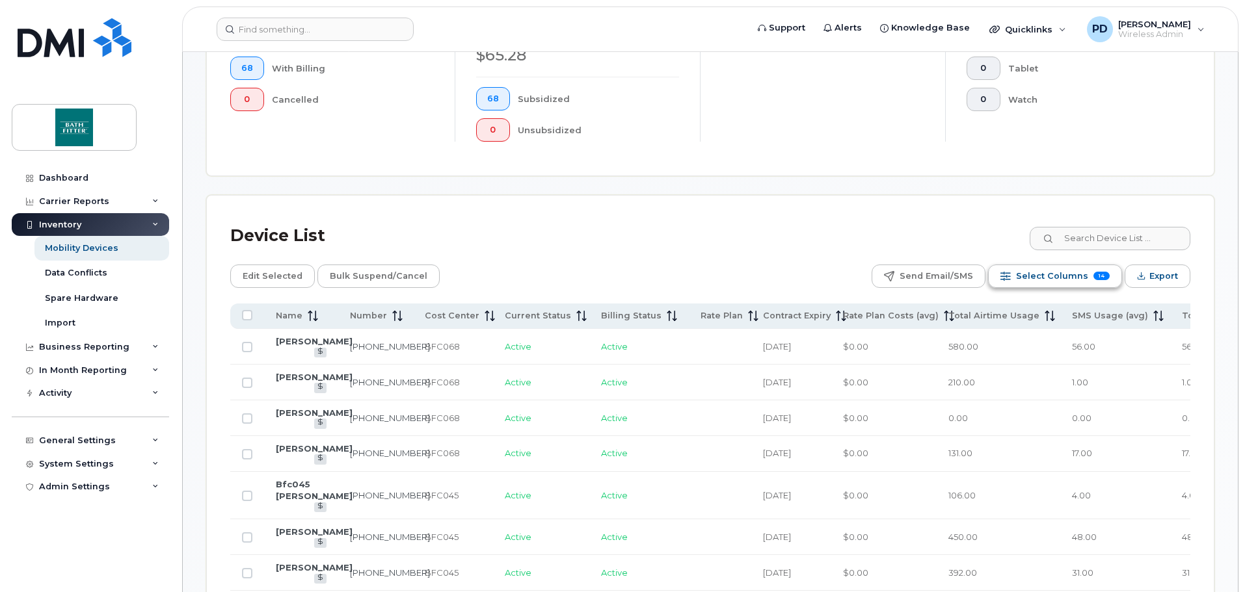
click at [1054, 276] on span "Select Columns" at bounding box center [1052, 277] width 72 height 20
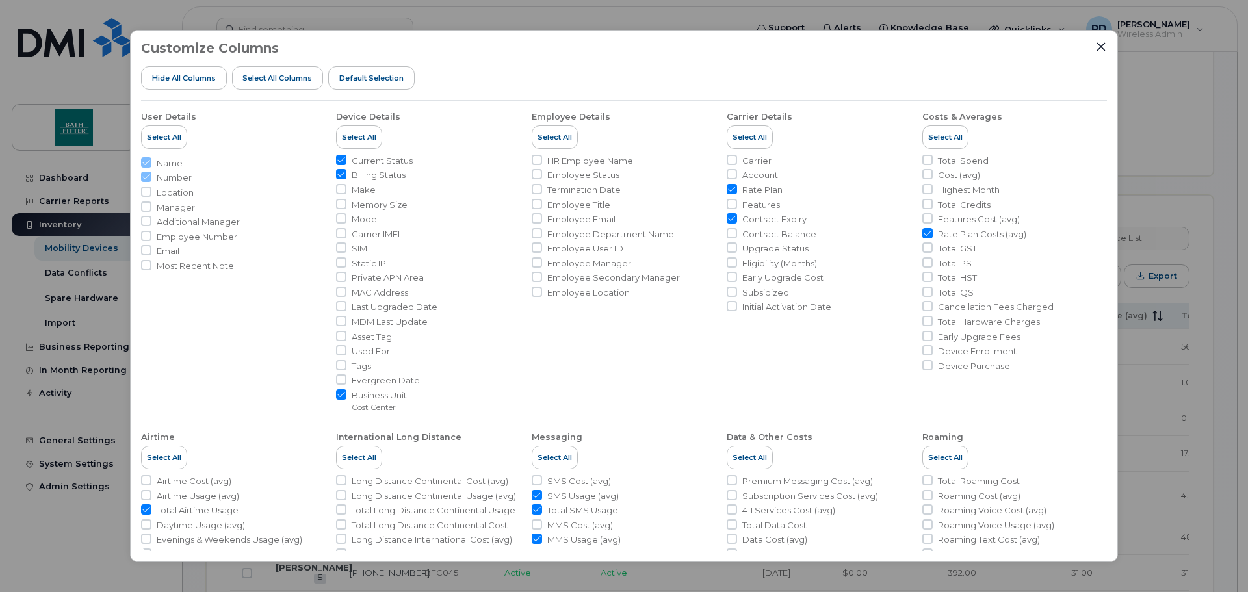
click at [343, 176] on input "Billing Status" at bounding box center [341, 174] width 10 height 10
checkbox input "false"
click at [927, 174] on input "Cost (avg)" at bounding box center [928, 174] width 10 height 10
checkbox input "true"
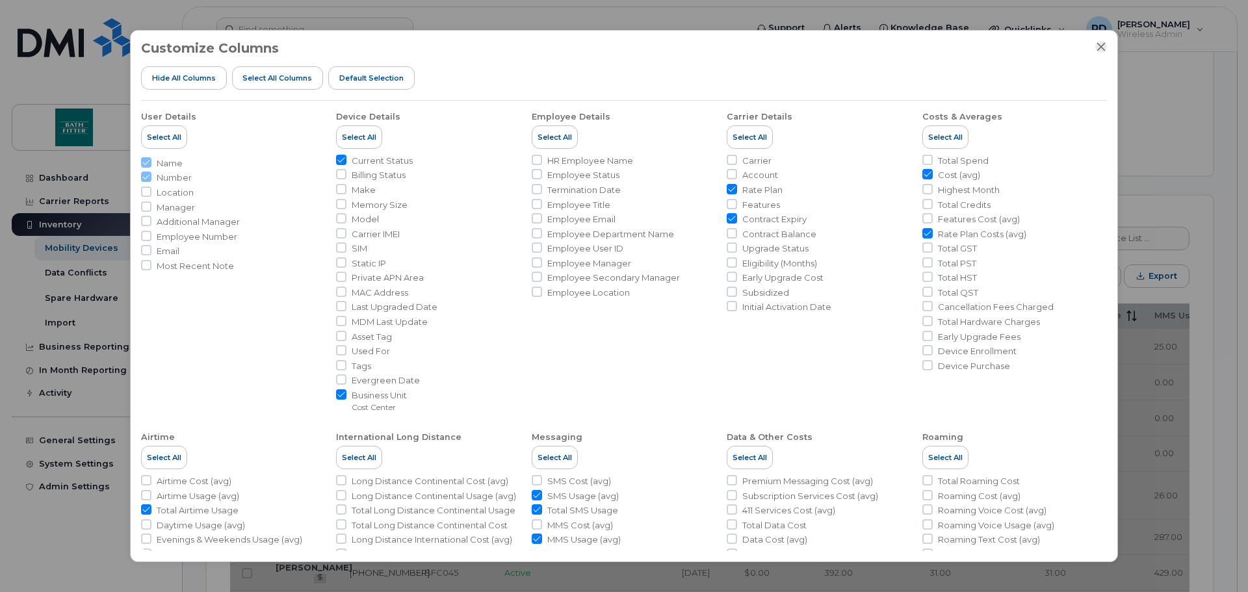
click at [1100, 43] on icon "Close" at bounding box center [1101, 47] width 10 height 10
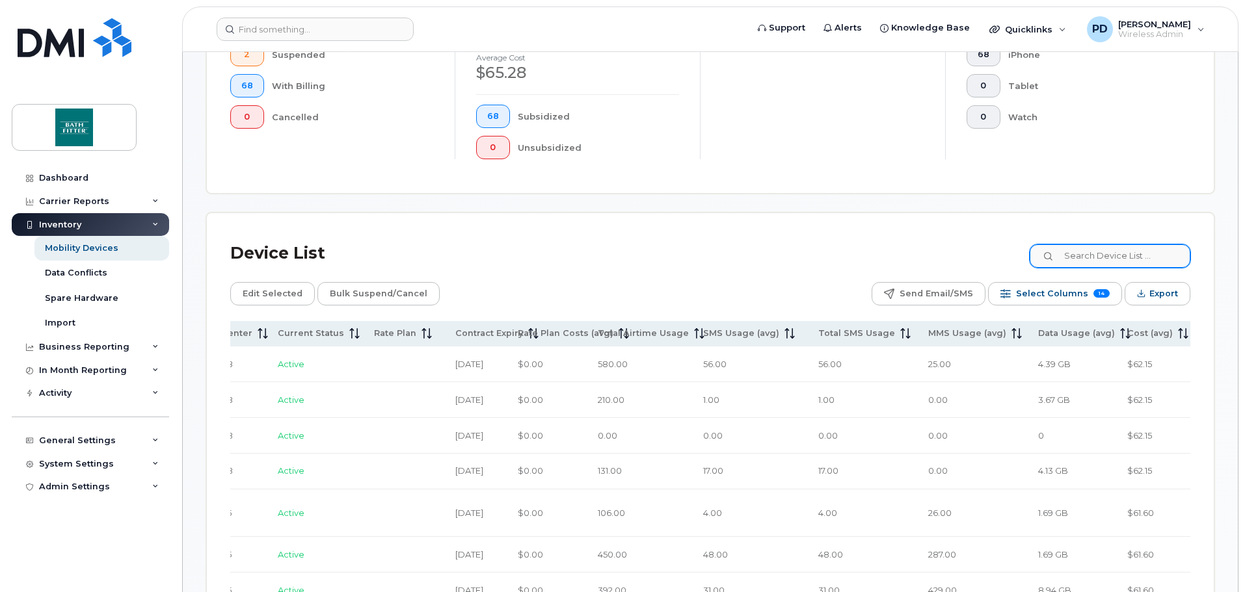
scroll to position [433, 0]
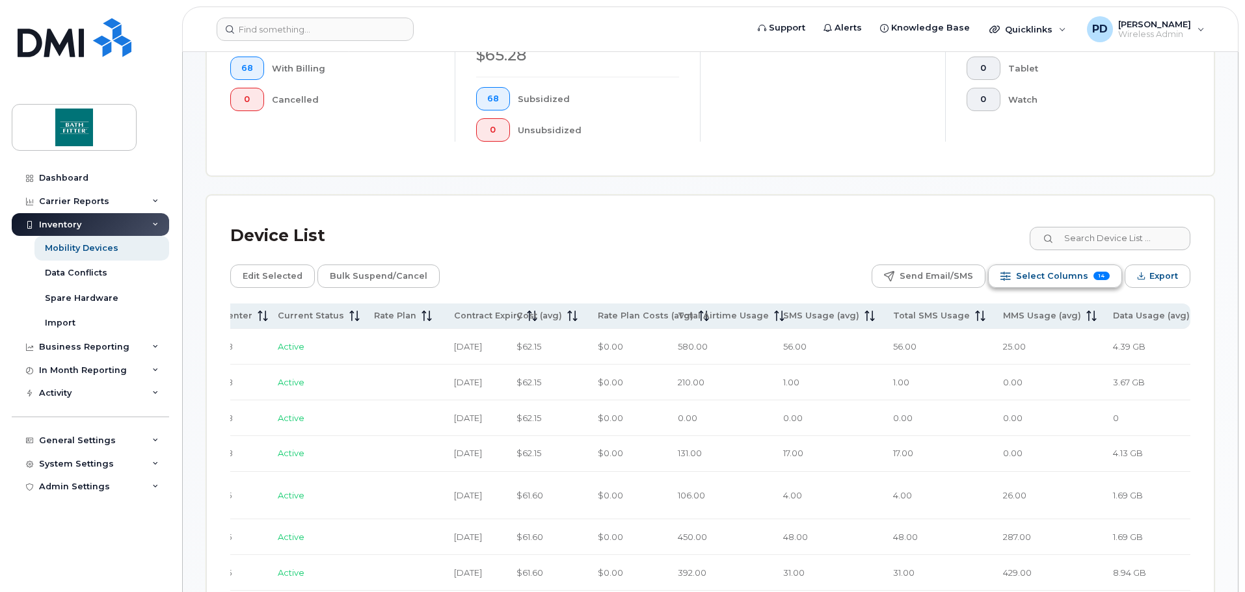
click at [1010, 278] on div "Select Columns 14" at bounding box center [1005, 276] width 10 height 10
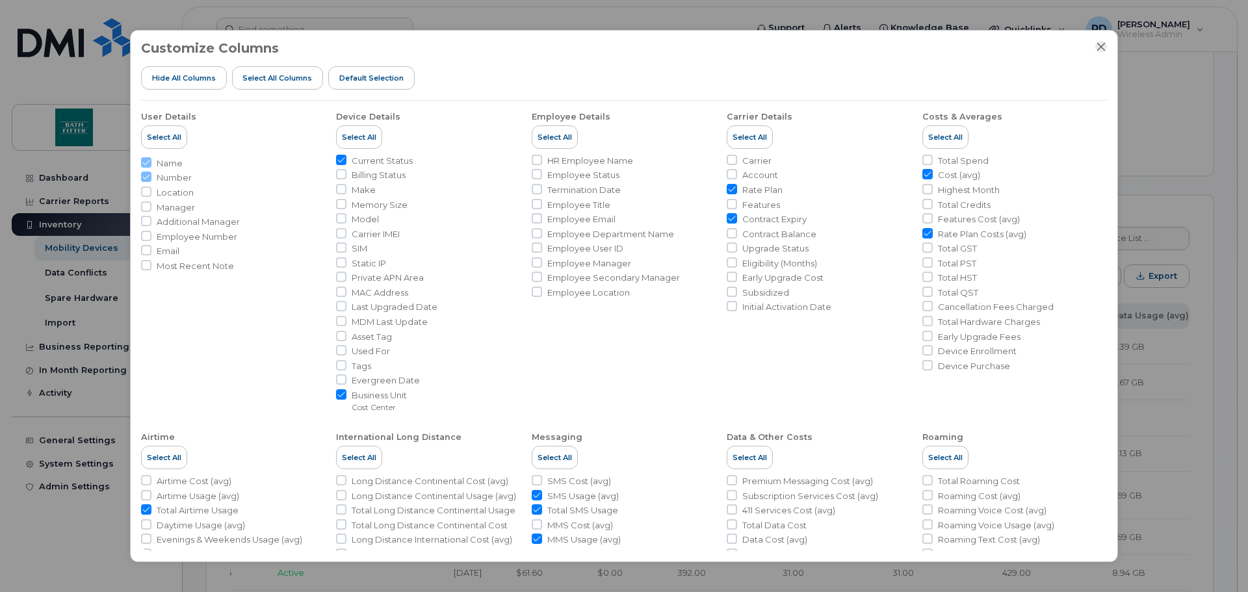
click at [1100, 42] on icon "Close" at bounding box center [1101, 47] width 10 height 10
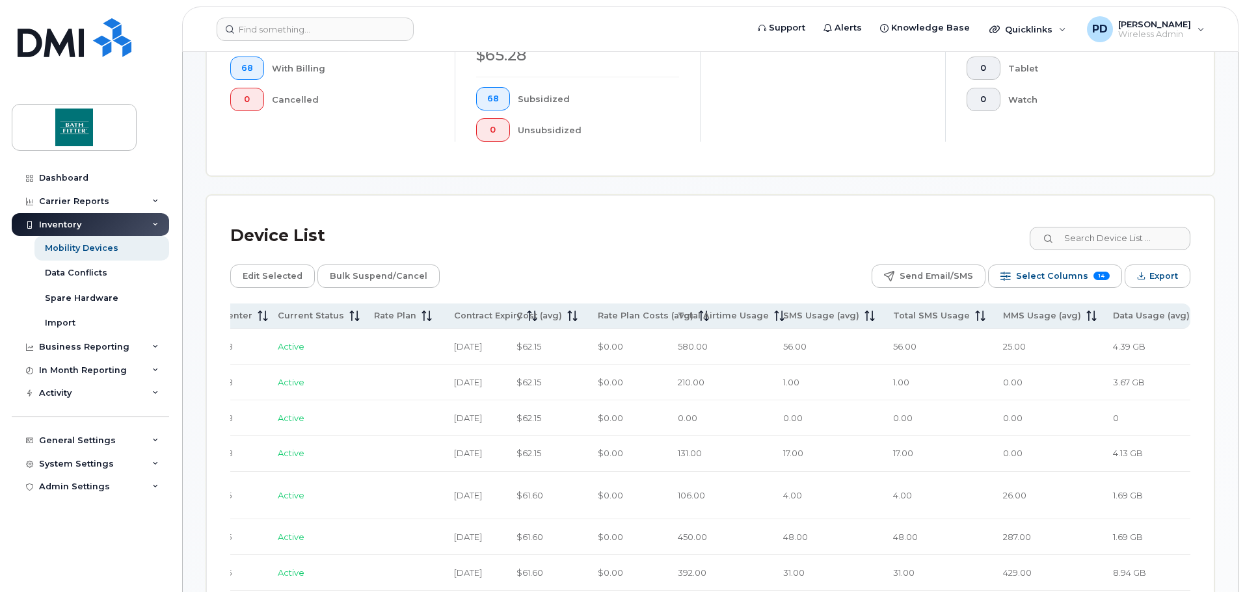
click at [610, 243] on div "Device List" at bounding box center [710, 236] width 960 height 34
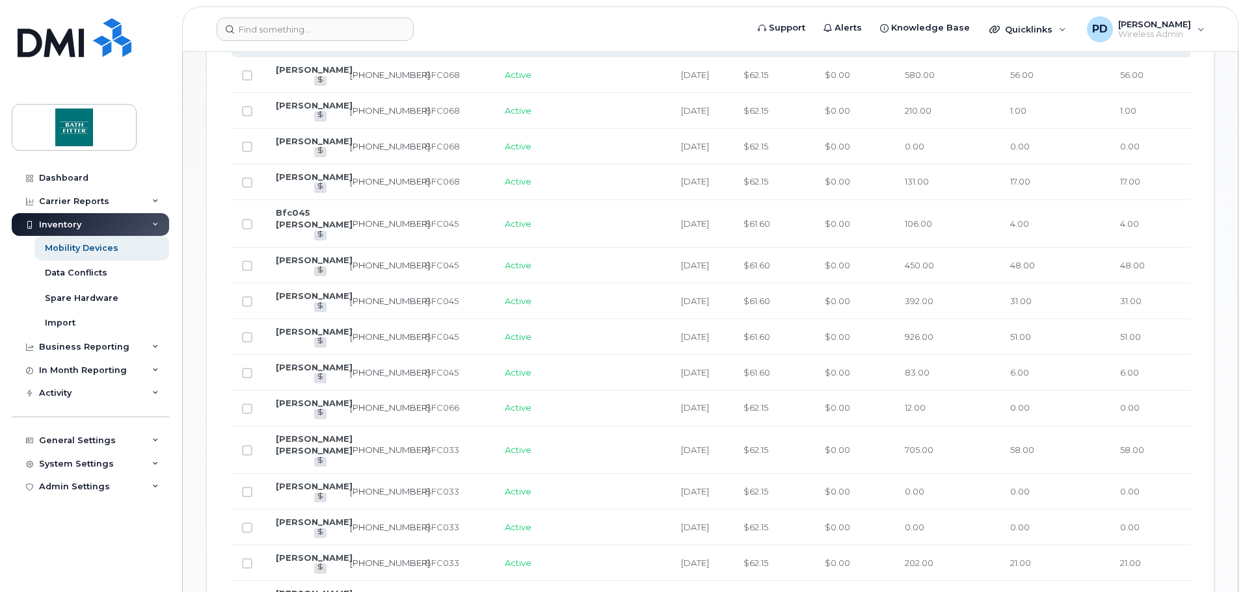
scroll to position [628, 0]
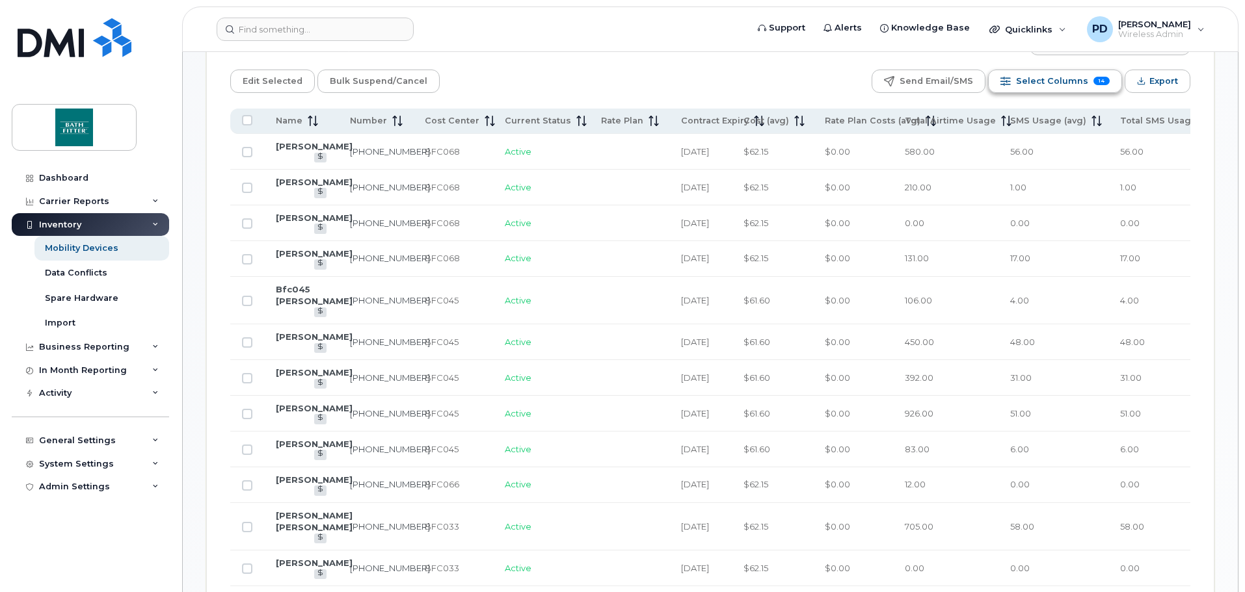
click at [1038, 87] on span "Select Columns" at bounding box center [1052, 82] width 72 height 20
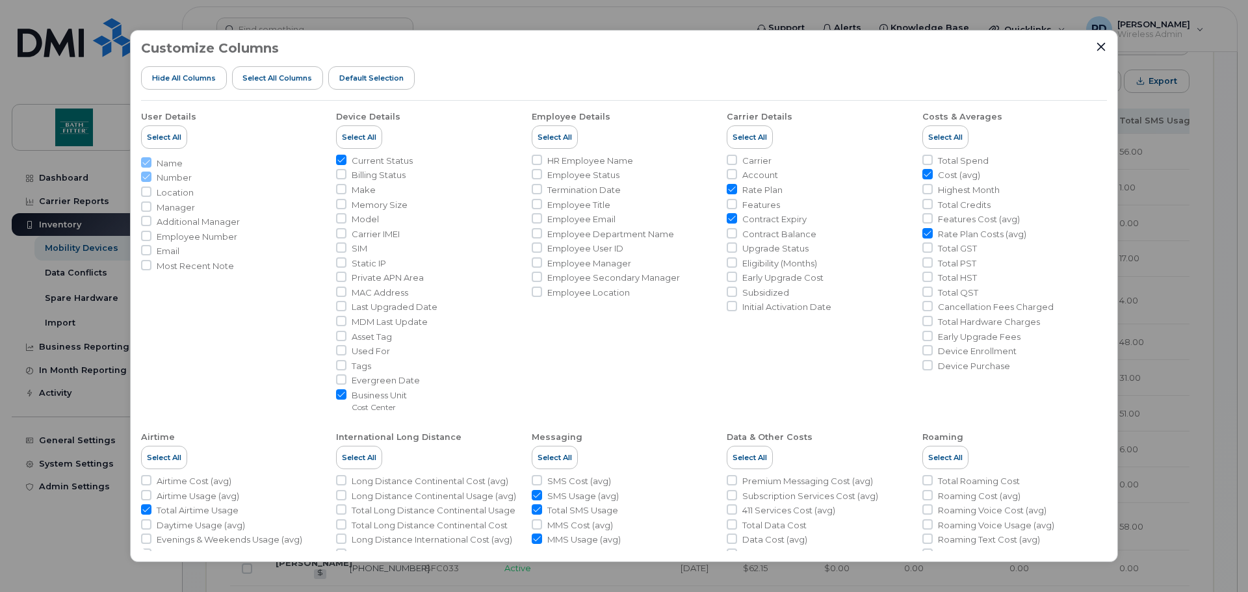
click at [731, 187] on input "Rate Plan" at bounding box center [732, 189] width 10 height 10
checkbox input "false"
click at [923, 159] on input "Total Spend" at bounding box center [928, 160] width 10 height 10
checkbox input "true"
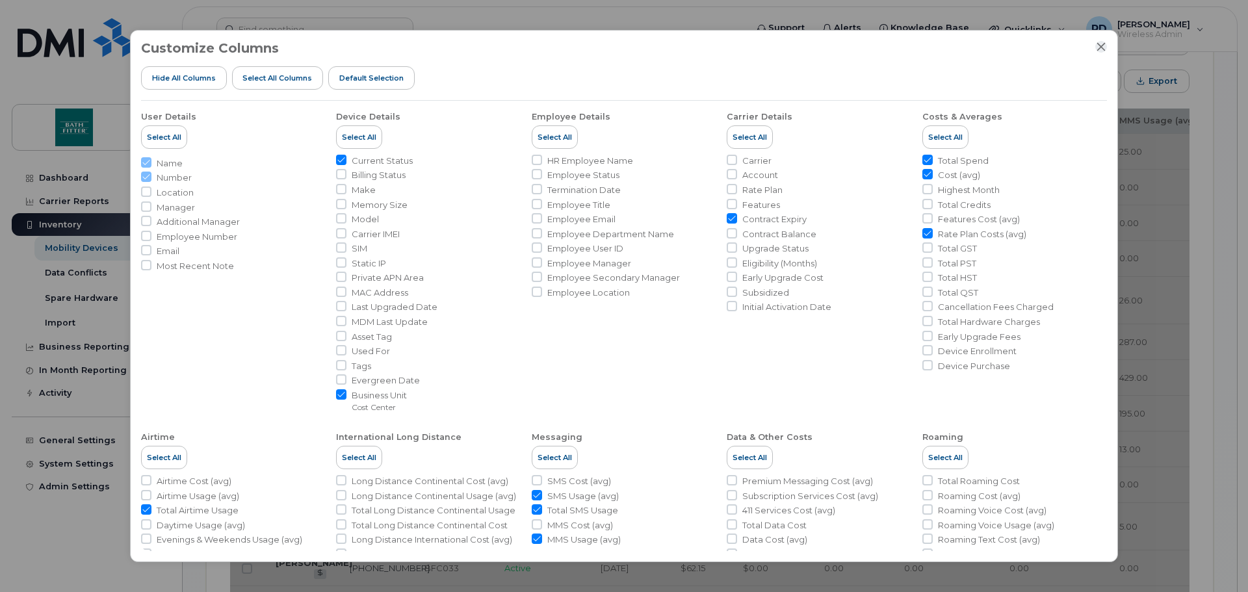
click at [1101, 48] on icon "Close" at bounding box center [1101, 47] width 10 height 10
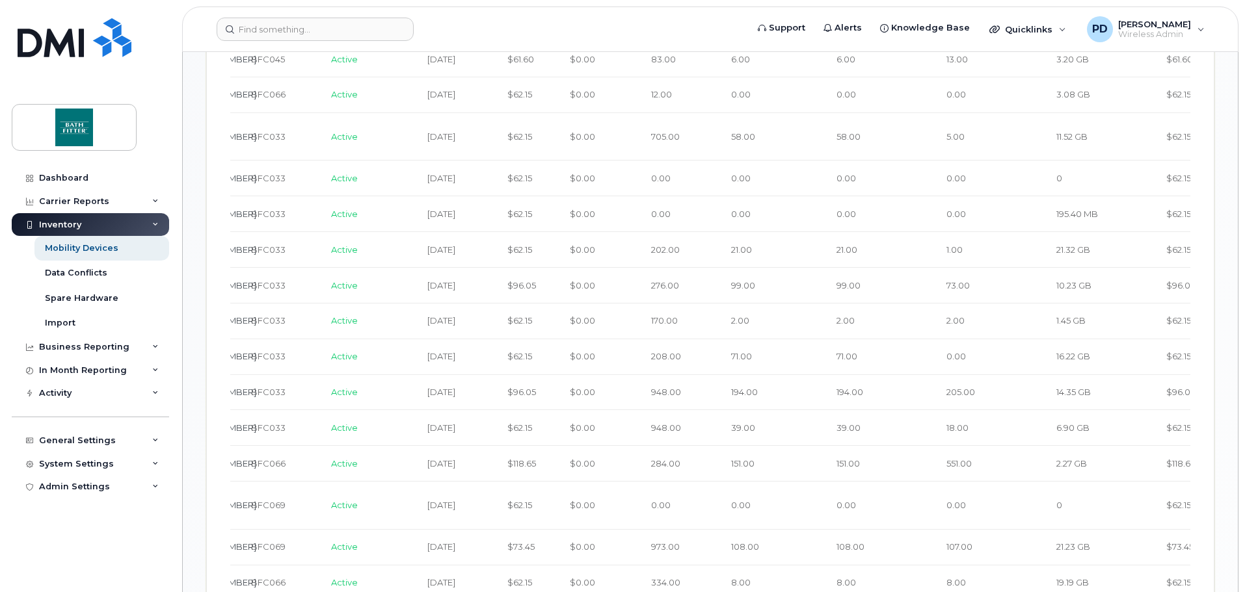
scroll to position [0, 226]
